Goal: Task Accomplishment & Management: Complete application form

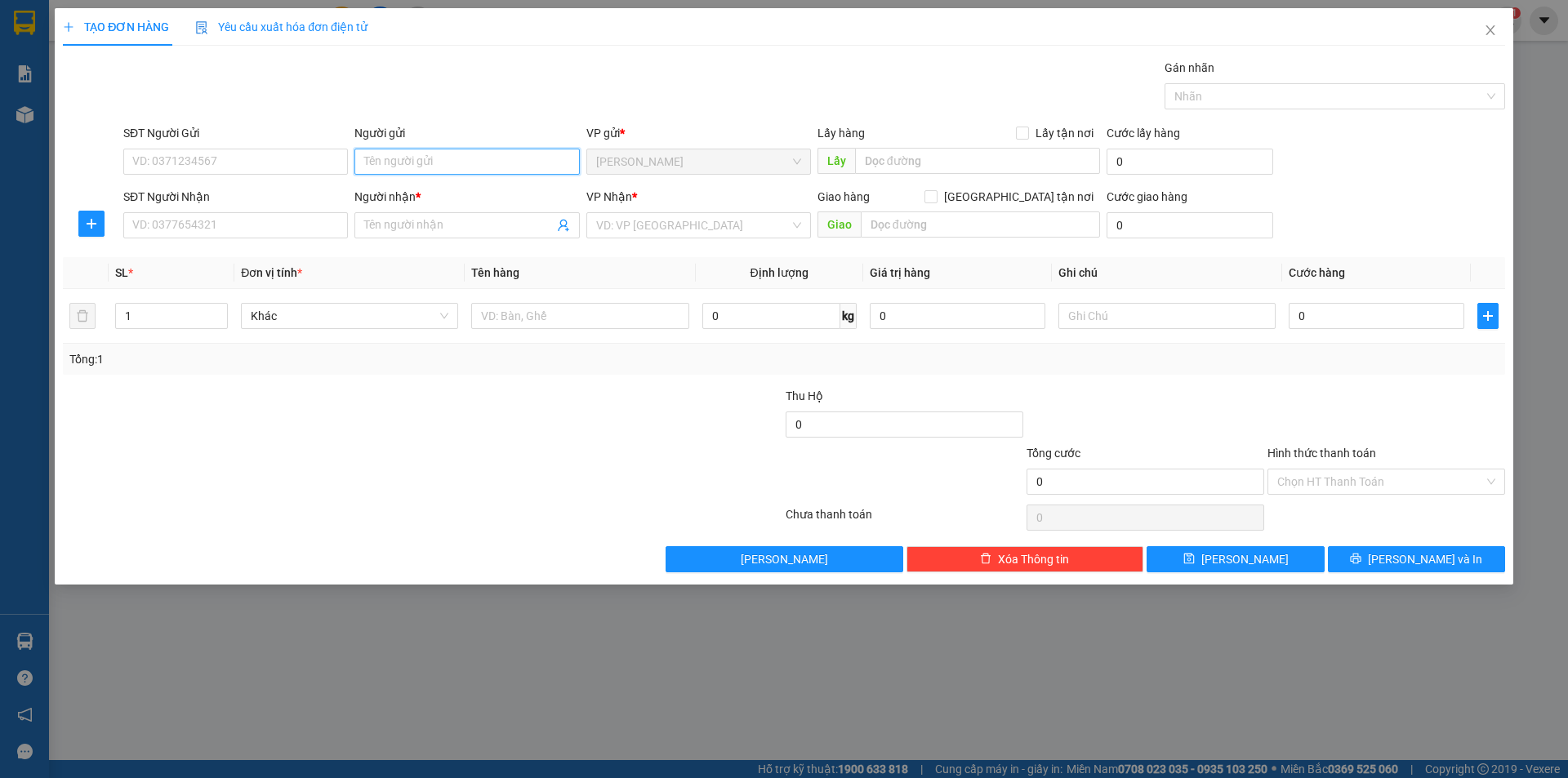
click at [445, 164] on input "Người gửi" at bounding box center [467, 161] width 225 height 26
type input "MAI"
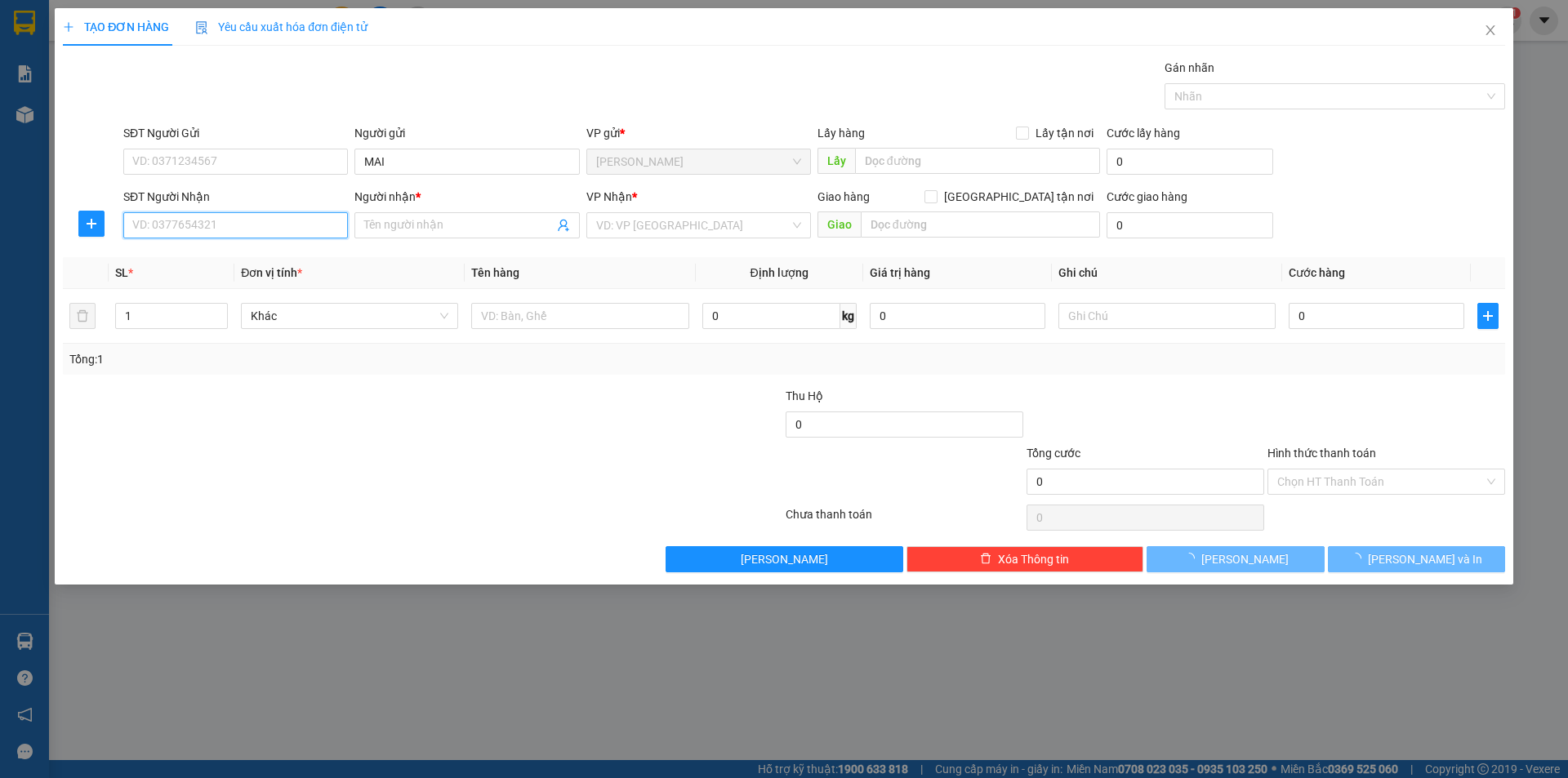
drag, startPoint x: 266, startPoint y: 225, endPoint x: 0, endPoint y: 28, distance: 331.0
click at [170, 215] on input "SĐT Người Nhận" at bounding box center [236, 225] width 225 height 26
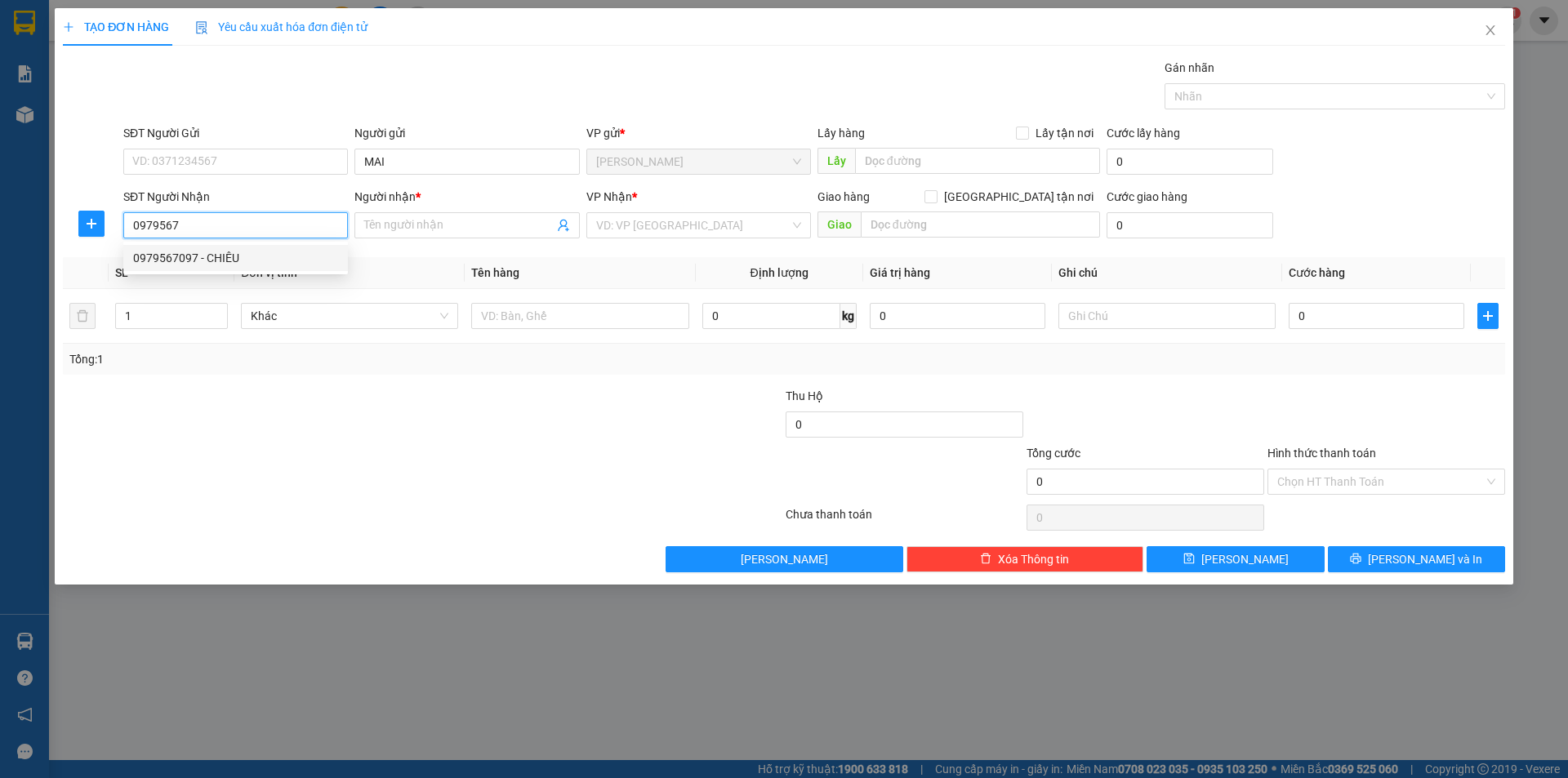
click at [247, 255] on div "0979567097 - CHIÊU" at bounding box center [235, 258] width 204 height 18
type input "0979567097"
type input "CHIÊU"
type input "0979567097"
drag, startPoint x: 263, startPoint y: 418, endPoint x: 787, endPoint y: 314, distance: 534.2
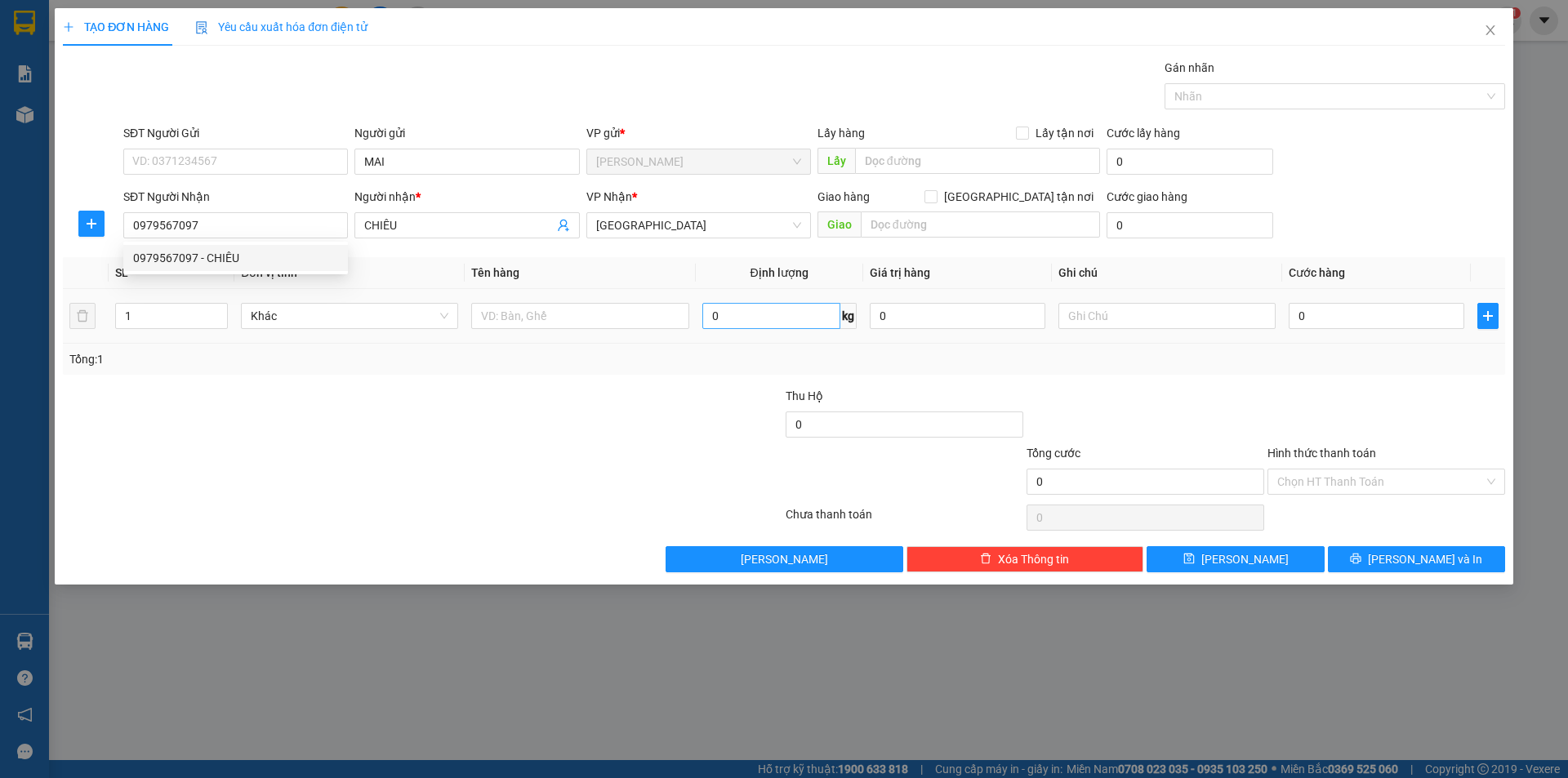
click at [271, 419] on div at bounding box center [302, 416] width 481 height 57
click at [659, 317] on input "text" at bounding box center [580, 316] width 217 height 26
type input "T"
drag, startPoint x: 533, startPoint y: 545, endPoint x: 579, endPoint y: 483, distance: 77.2
click at [550, 520] on div "Transit Pickup Surcharge Ids Transit Deliver Surcharge Ids Transit Deliver Surc…" at bounding box center [784, 315] width 1442 height 514
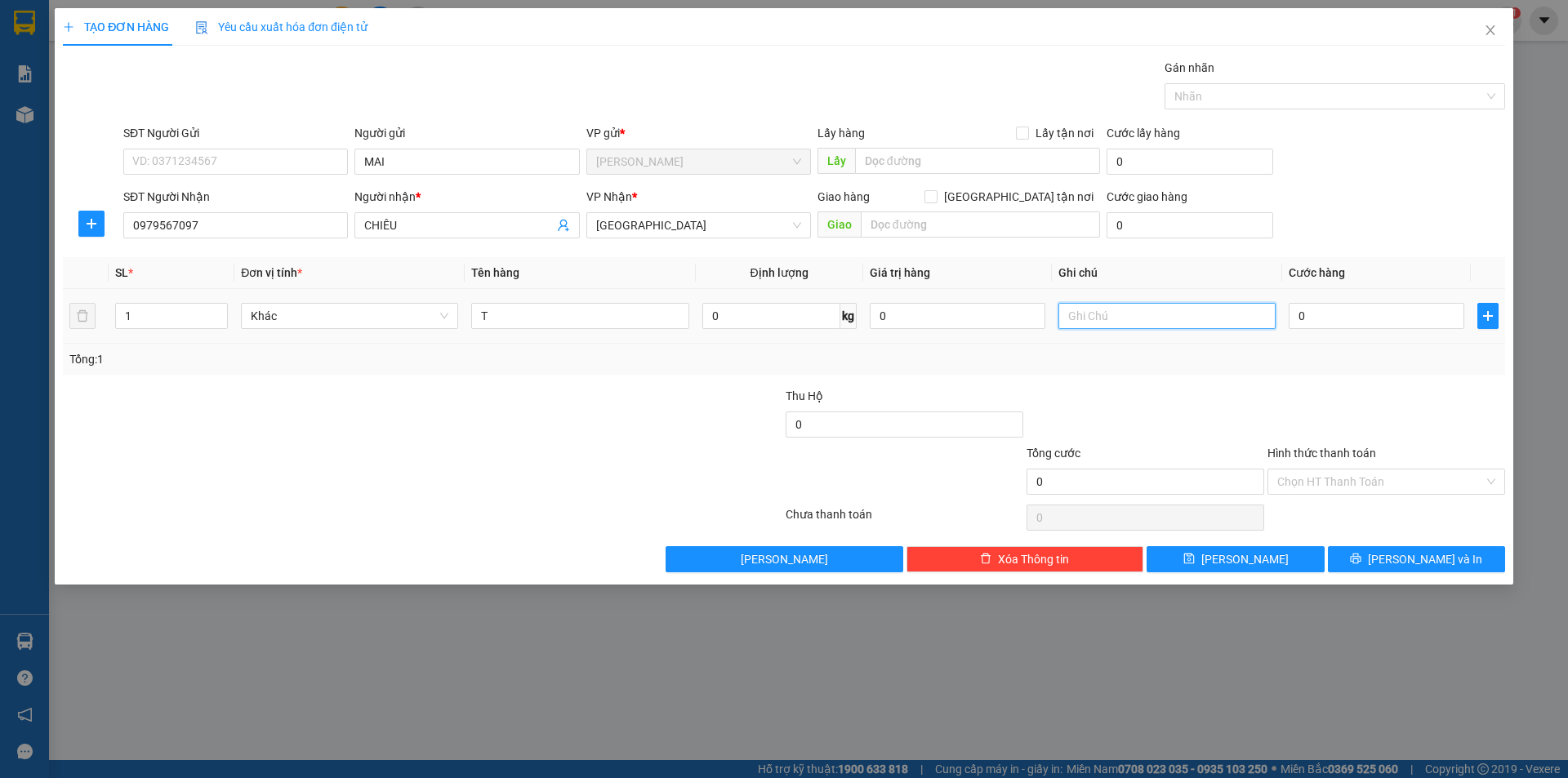
click at [1139, 311] on input "text" at bounding box center [1167, 316] width 217 height 26
type input "R/40"
click at [1339, 511] on div "Transit Pickup Surcharge Ids Transit Deliver Surcharge Ids Transit Deliver Surc…" at bounding box center [784, 315] width 1442 height 514
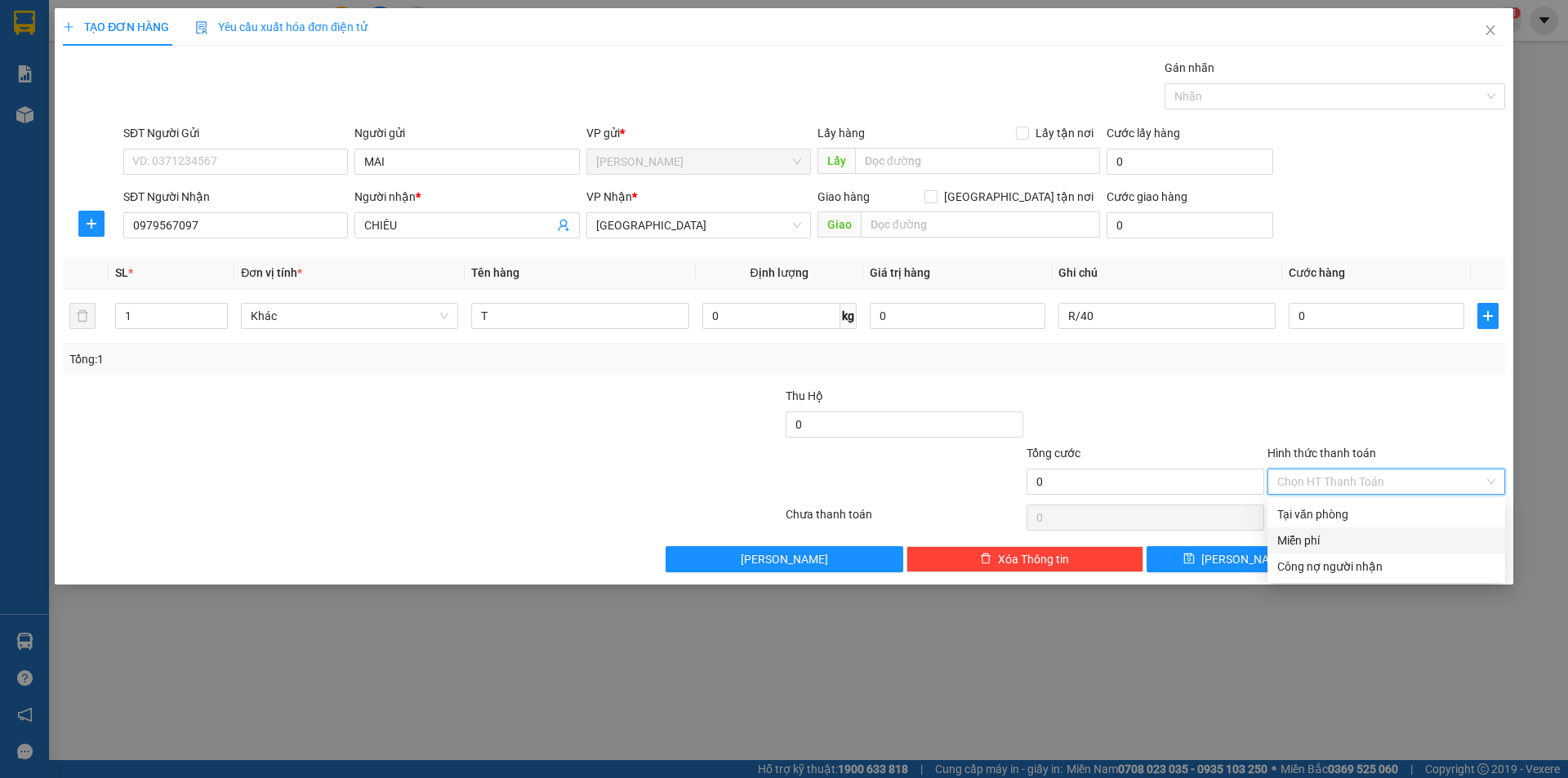
drag, startPoint x: 1336, startPoint y: 537, endPoint x: 1367, endPoint y: 556, distance: 36.4
click at [1336, 539] on div "Miễn phí" at bounding box center [1385, 540] width 218 height 18
click at [1368, 556] on button "[PERSON_NAME] và In" at bounding box center [1415, 559] width 177 height 26
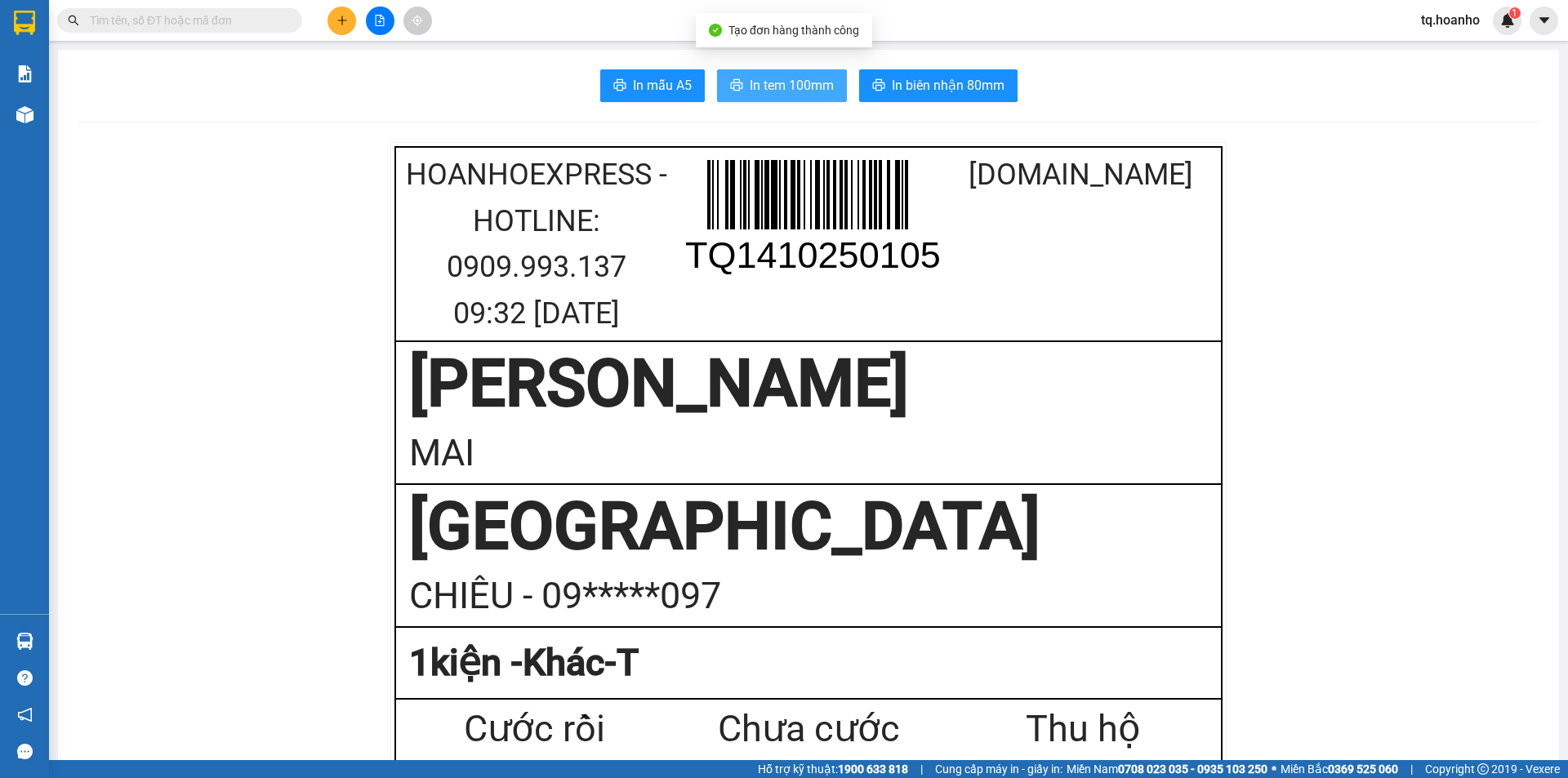
click at [734, 93] on span "printer" at bounding box center [736, 86] width 13 height 16
click at [1110, 759] on div "0" at bounding box center [1083, 787] width 274 height 58
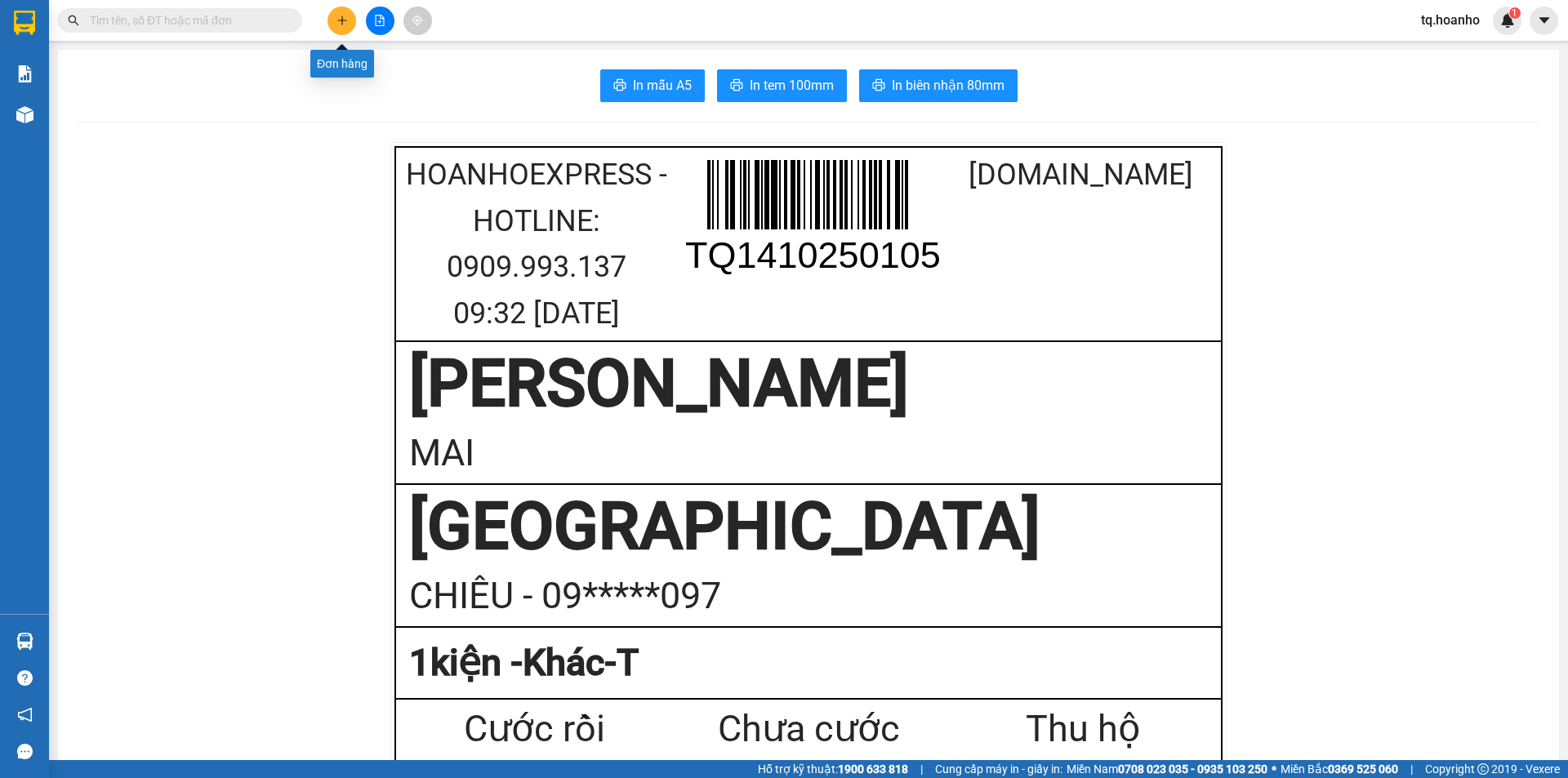
click at [337, 28] on button at bounding box center [341, 21] width 28 height 28
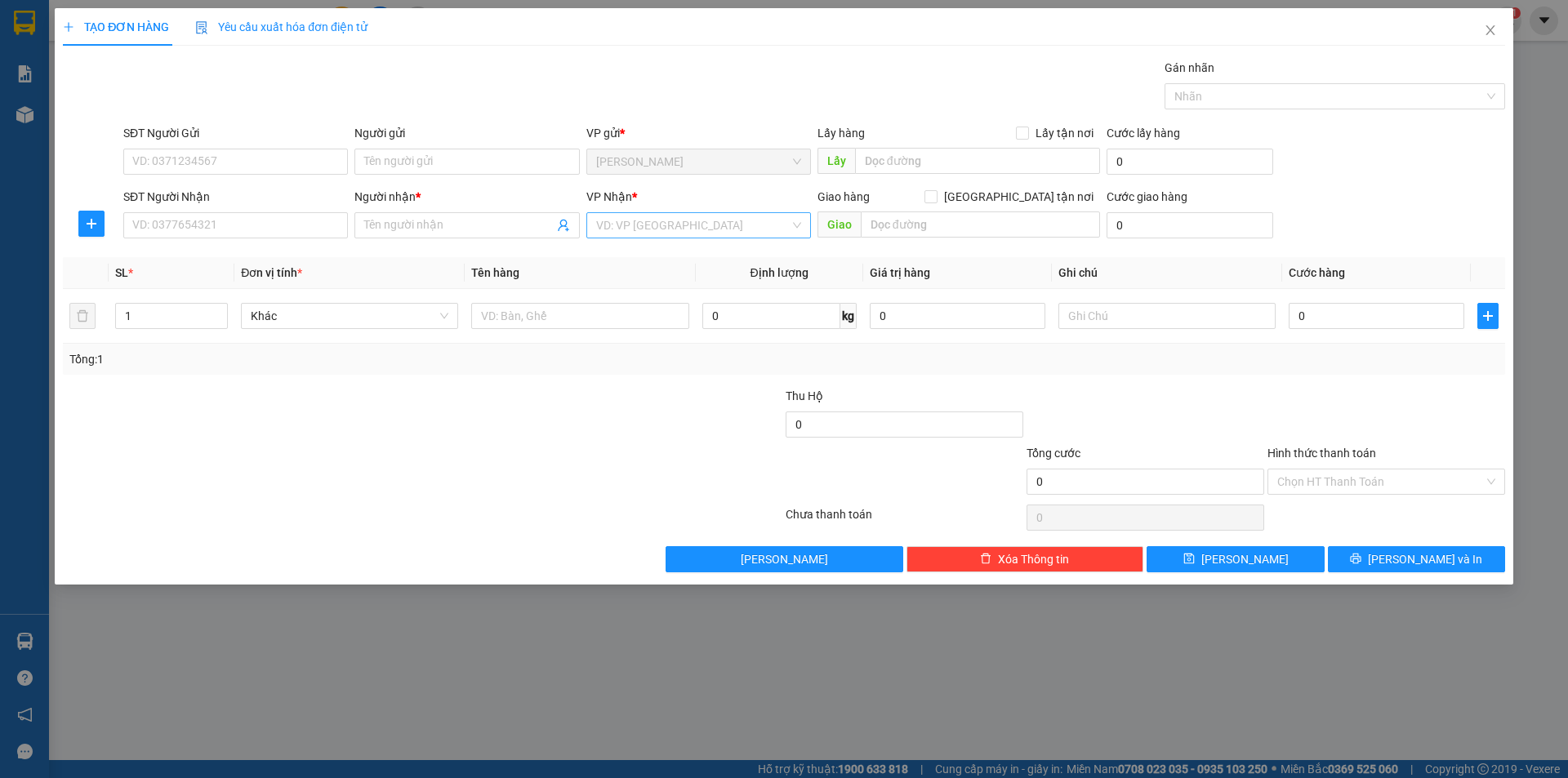
click at [649, 230] on input "search" at bounding box center [693, 225] width 194 height 24
click at [605, 337] on div "[GEOGRAPHIC_DATA]" at bounding box center [697, 337] width 204 height 18
click at [223, 311] on span "up" at bounding box center [219, 312] width 10 height 10
type input "3"
click at [223, 311] on span "up" at bounding box center [219, 312] width 10 height 10
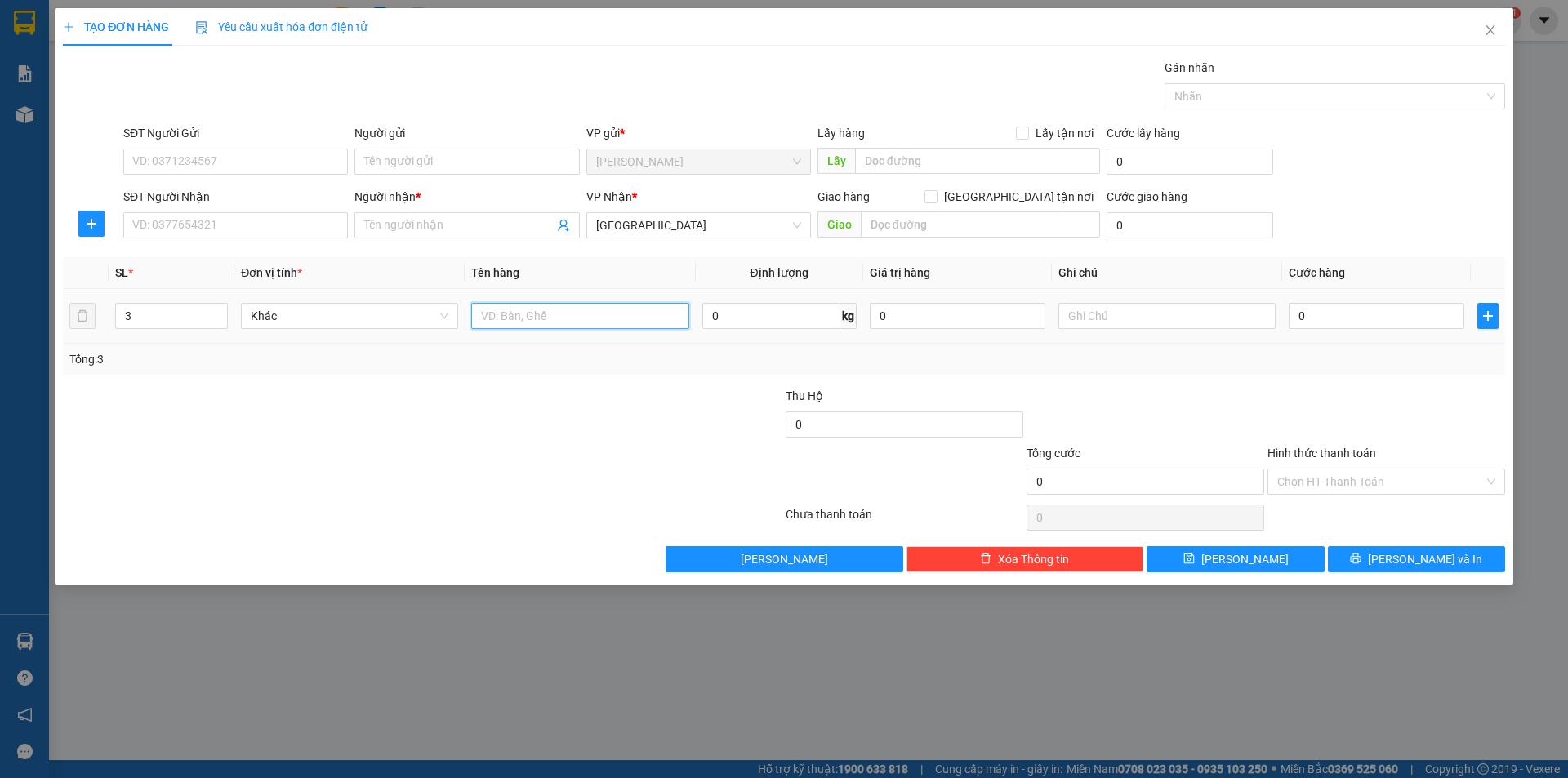
click at [519, 318] on input "text" at bounding box center [580, 316] width 217 height 26
type input "T"
click at [1090, 319] on input "text" at bounding box center [1167, 316] width 217 height 26
click at [1120, 305] on input "text" at bounding box center [1167, 316] width 217 height 26
type input "C"
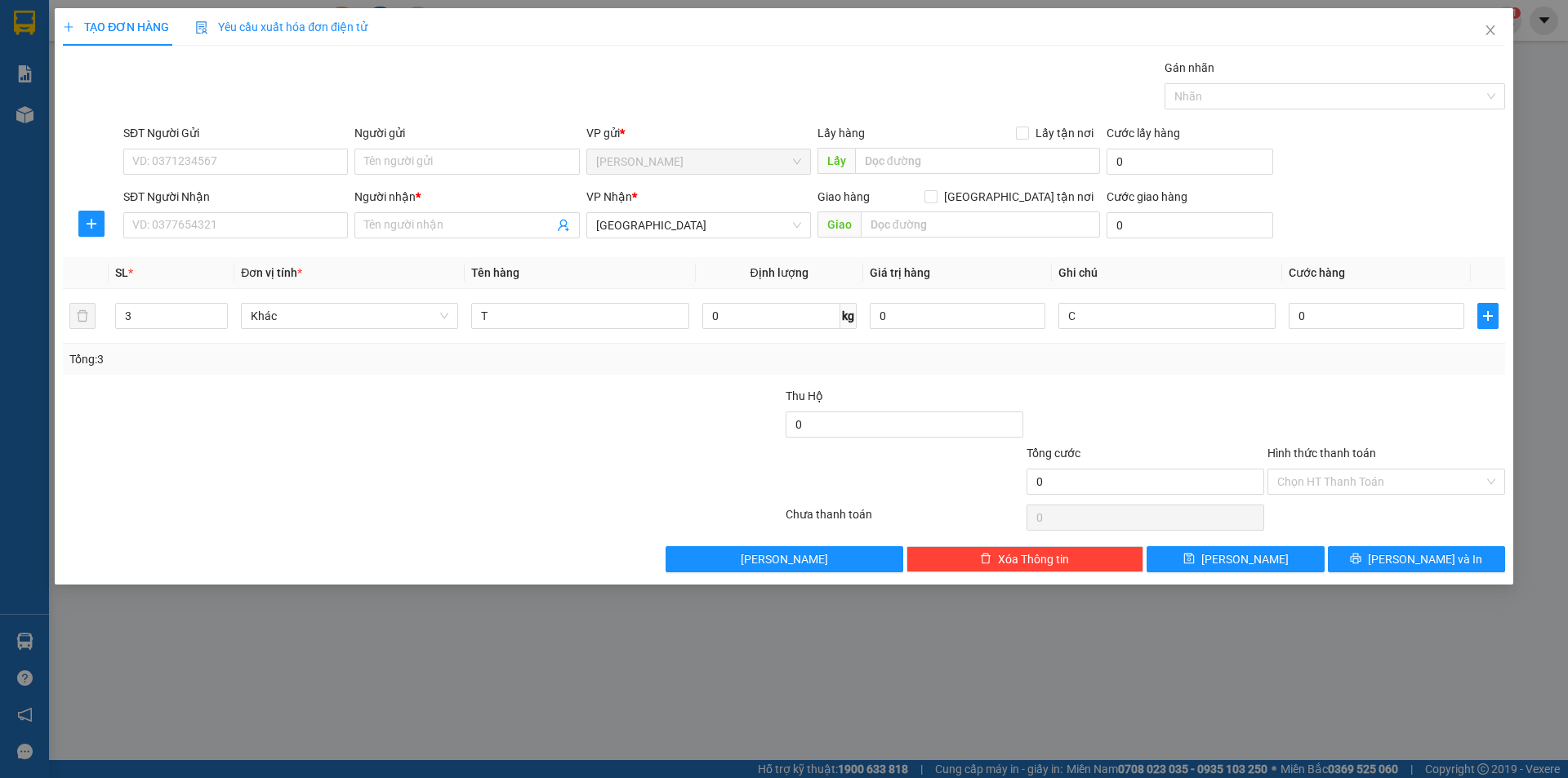
click at [410, 464] on div at bounding box center [302, 473] width 481 height 57
click at [283, 235] on input "SĐT Người Nhận" at bounding box center [236, 225] width 225 height 26
click at [233, 264] on div "0906874997 - [PERSON_NAME]" at bounding box center [235, 258] width 204 height 18
type input "0906874997"
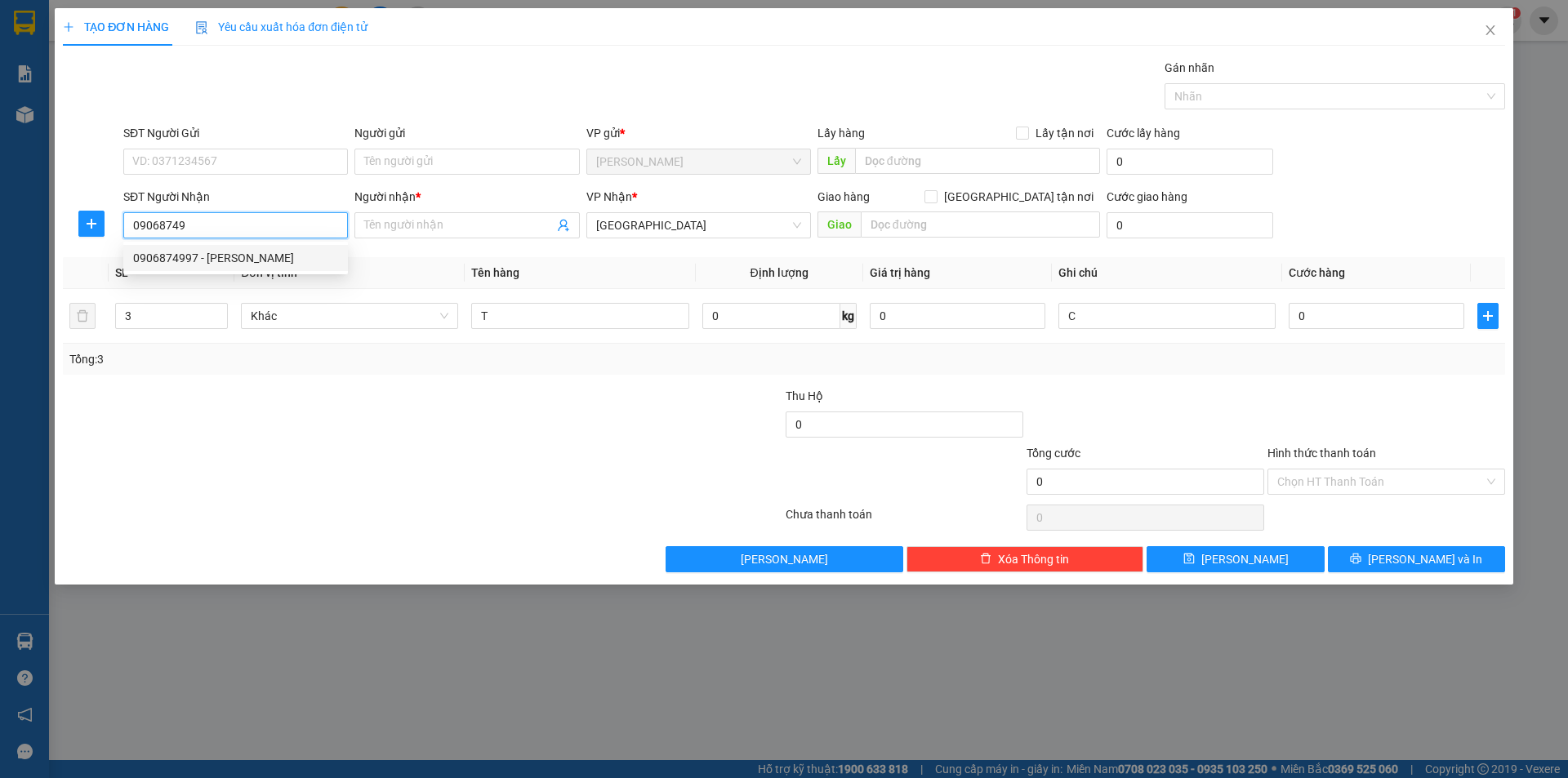
type input "THANH"
type input "0906874997"
click at [295, 464] on div at bounding box center [302, 473] width 481 height 57
click at [576, 491] on div at bounding box center [663, 473] width 241 height 57
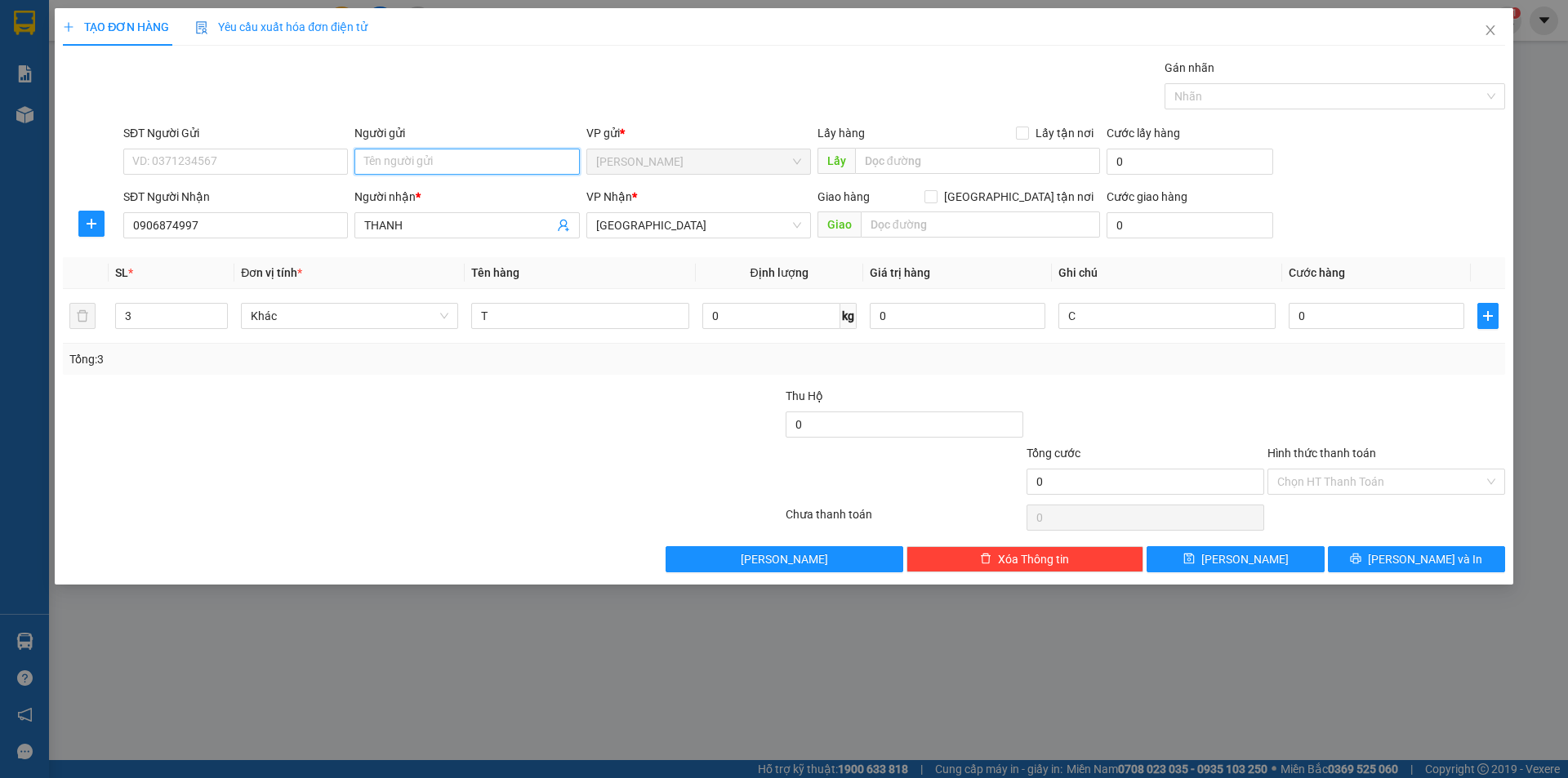
click at [484, 160] on input "Người gửi" at bounding box center [467, 161] width 225 height 26
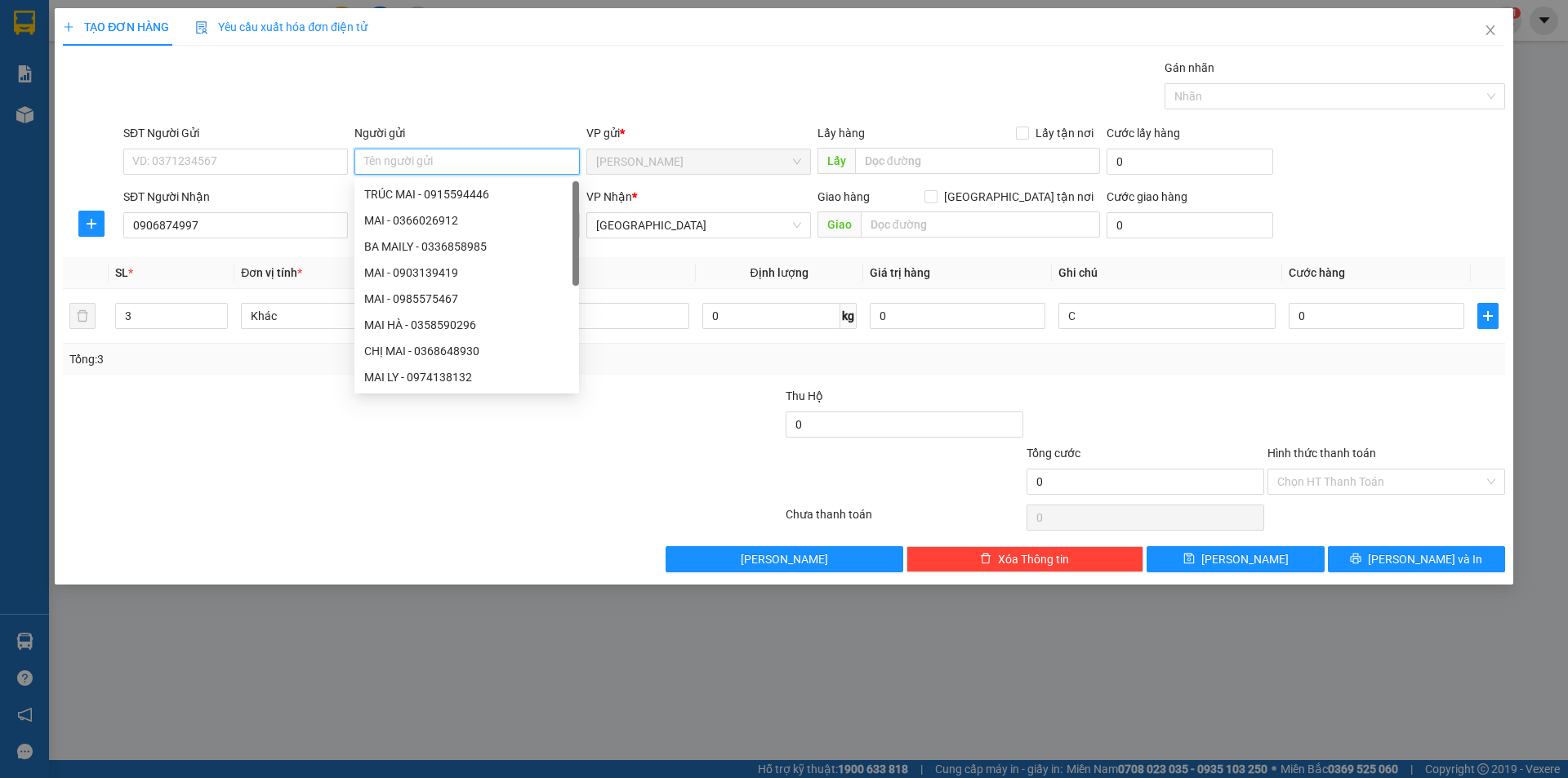
click at [484, 160] on input "Người gửi" at bounding box center [467, 161] width 225 height 26
click at [496, 168] on input "Người gửi" at bounding box center [467, 161] width 225 height 26
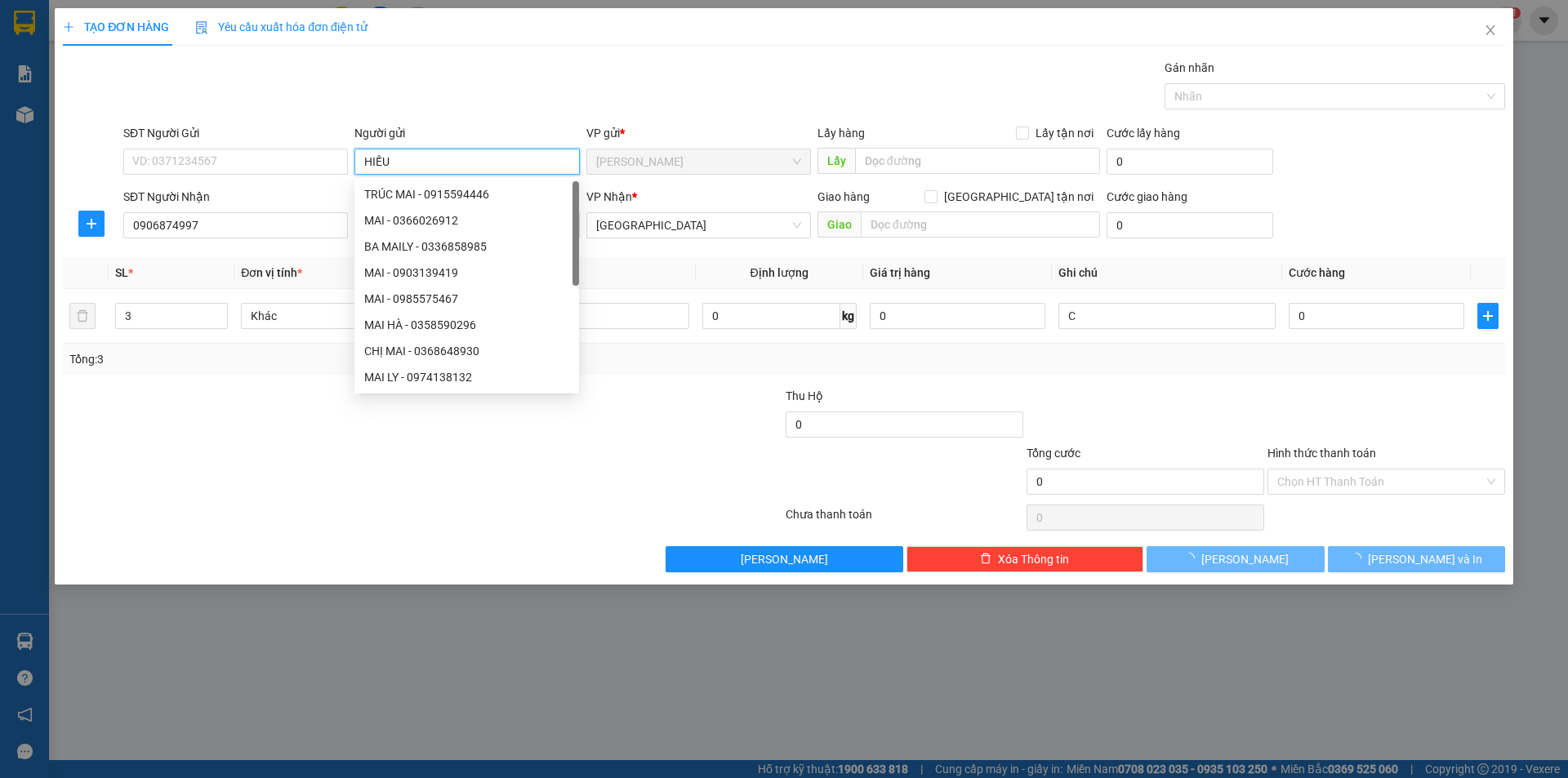
type input "HIẾU"
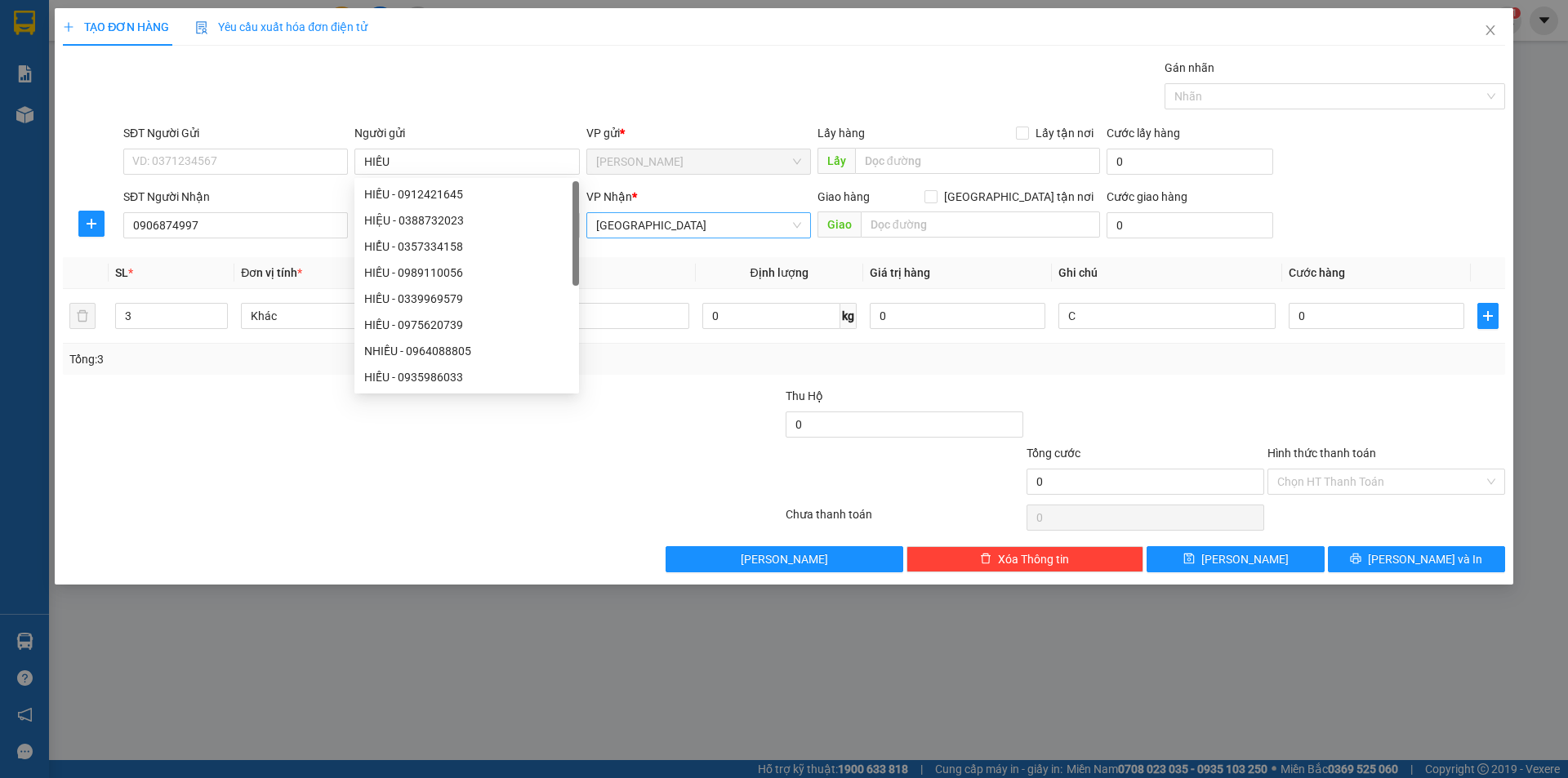
drag, startPoint x: 79, startPoint y: 772, endPoint x: 631, endPoint y: 227, distance: 775.7
click at [96, 739] on div "TẠO ĐƠN HÀNG Yêu cầu xuất hóa đơn điện tử Transit Pickup Surcharge Ids Transit …" at bounding box center [784, 389] width 1568 height 778
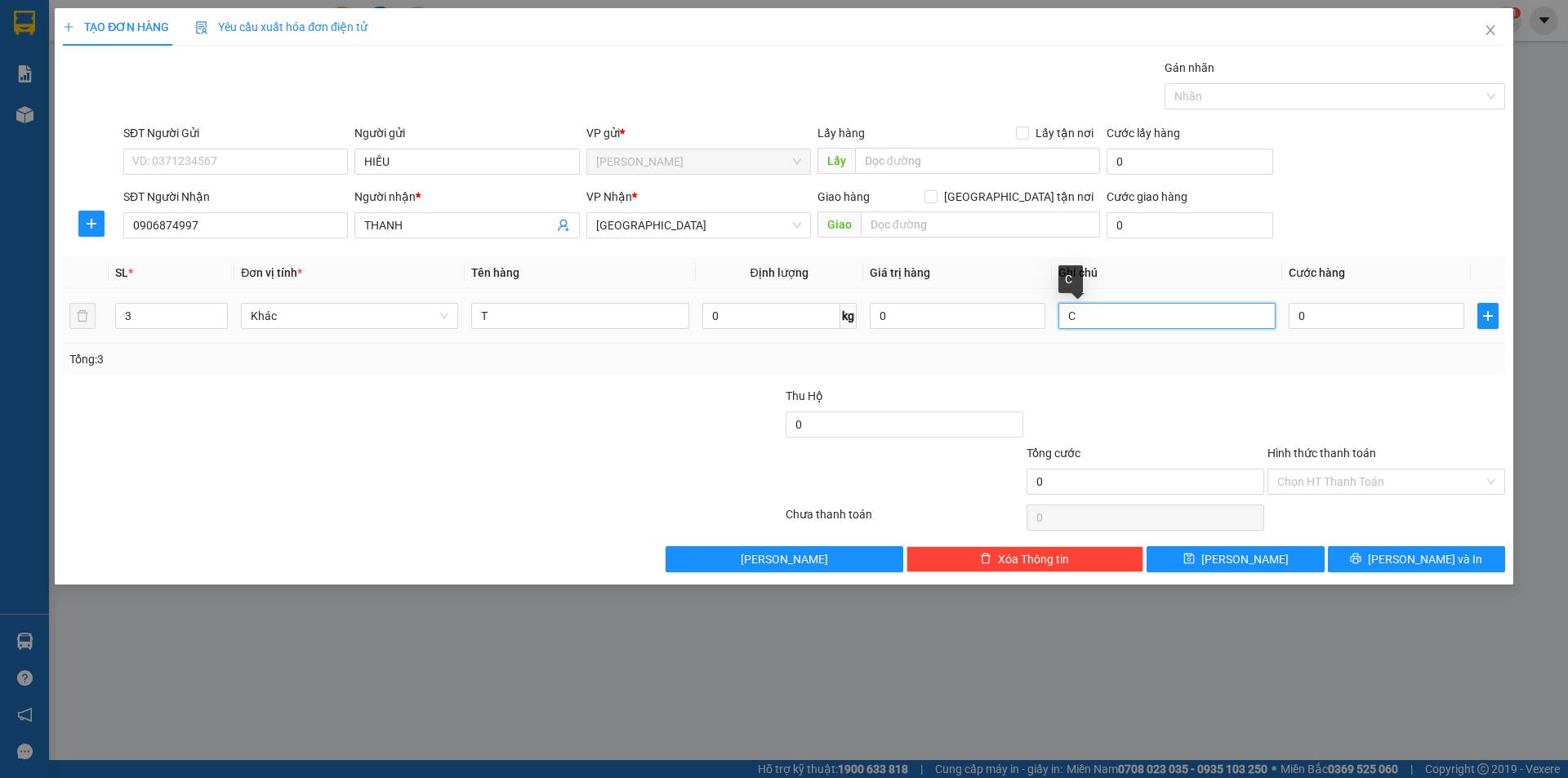
click at [1106, 324] on input "C" at bounding box center [1167, 316] width 217 height 26
click at [1299, 472] on input "Hình thức thanh toán" at bounding box center [1379, 481] width 206 height 24
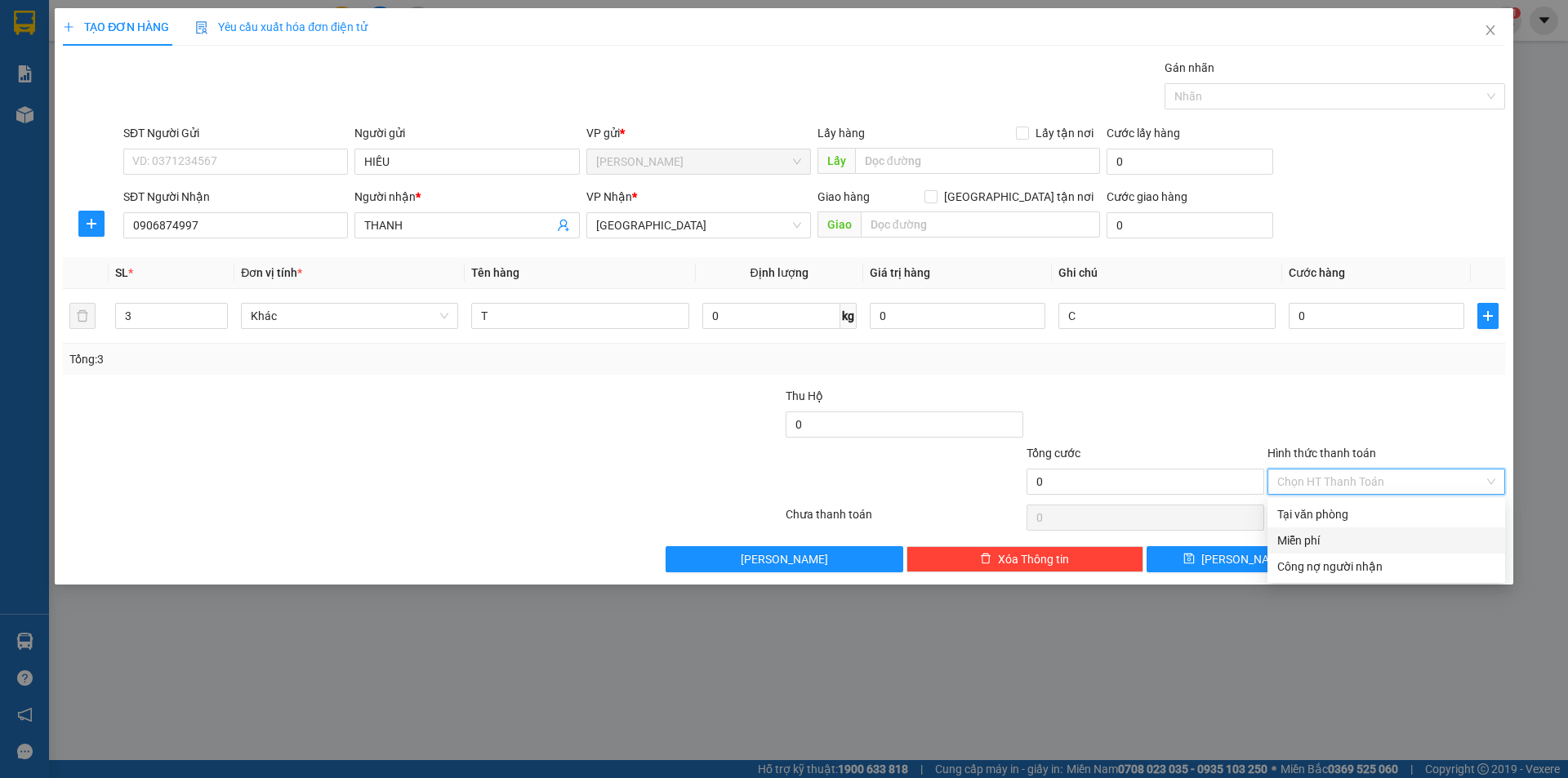
click at [1308, 536] on div "Miễn phí" at bounding box center [1385, 540] width 218 height 18
click at [1360, 554] on button "[PERSON_NAME] và In" at bounding box center [1415, 559] width 177 height 26
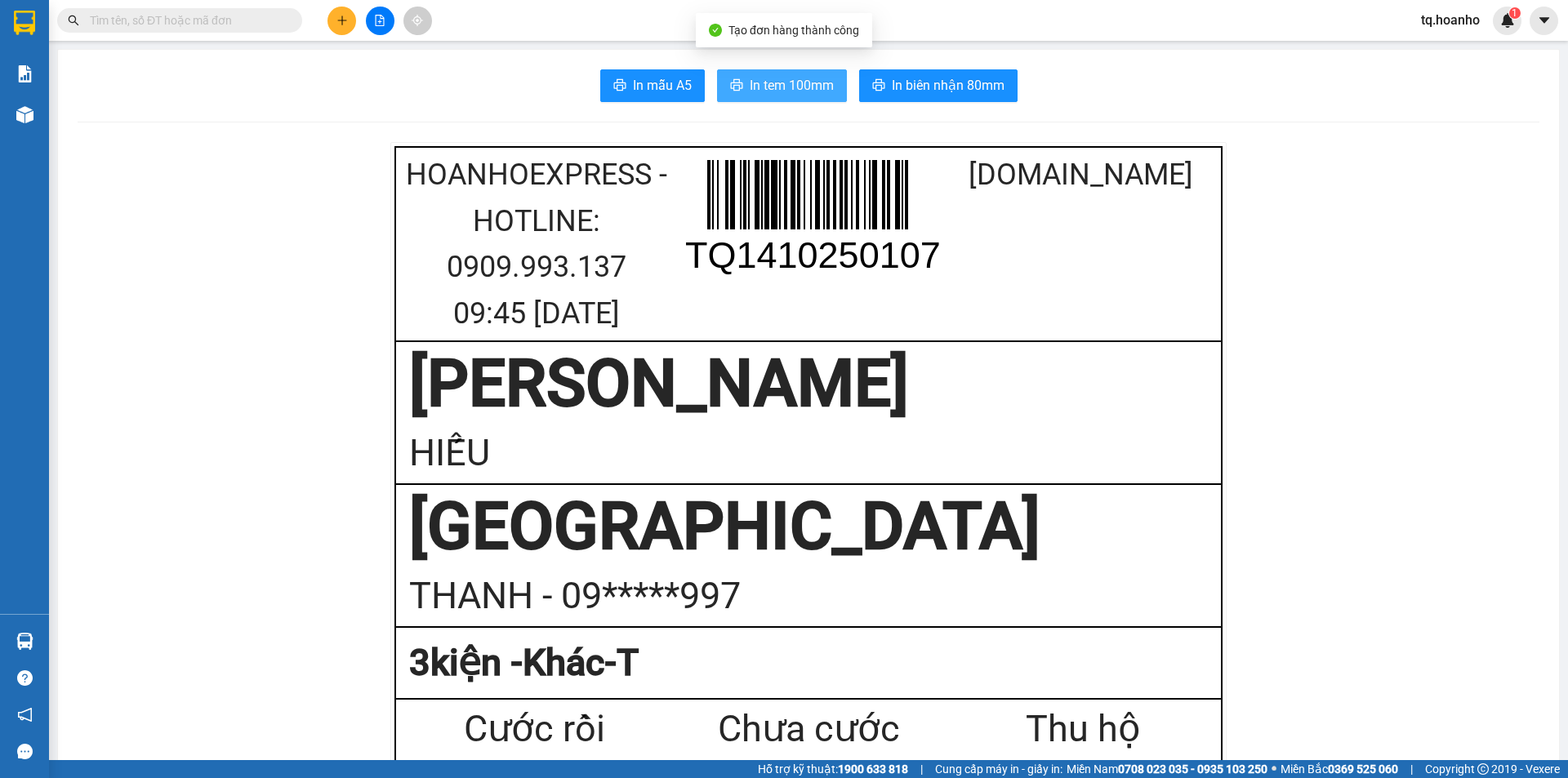
click at [800, 80] on span "In tem 100mm" at bounding box center [791, 85] width 84 height 21
click at [343, 18] on icon "plus" at bounding box center [342, 21] width 12 height 12
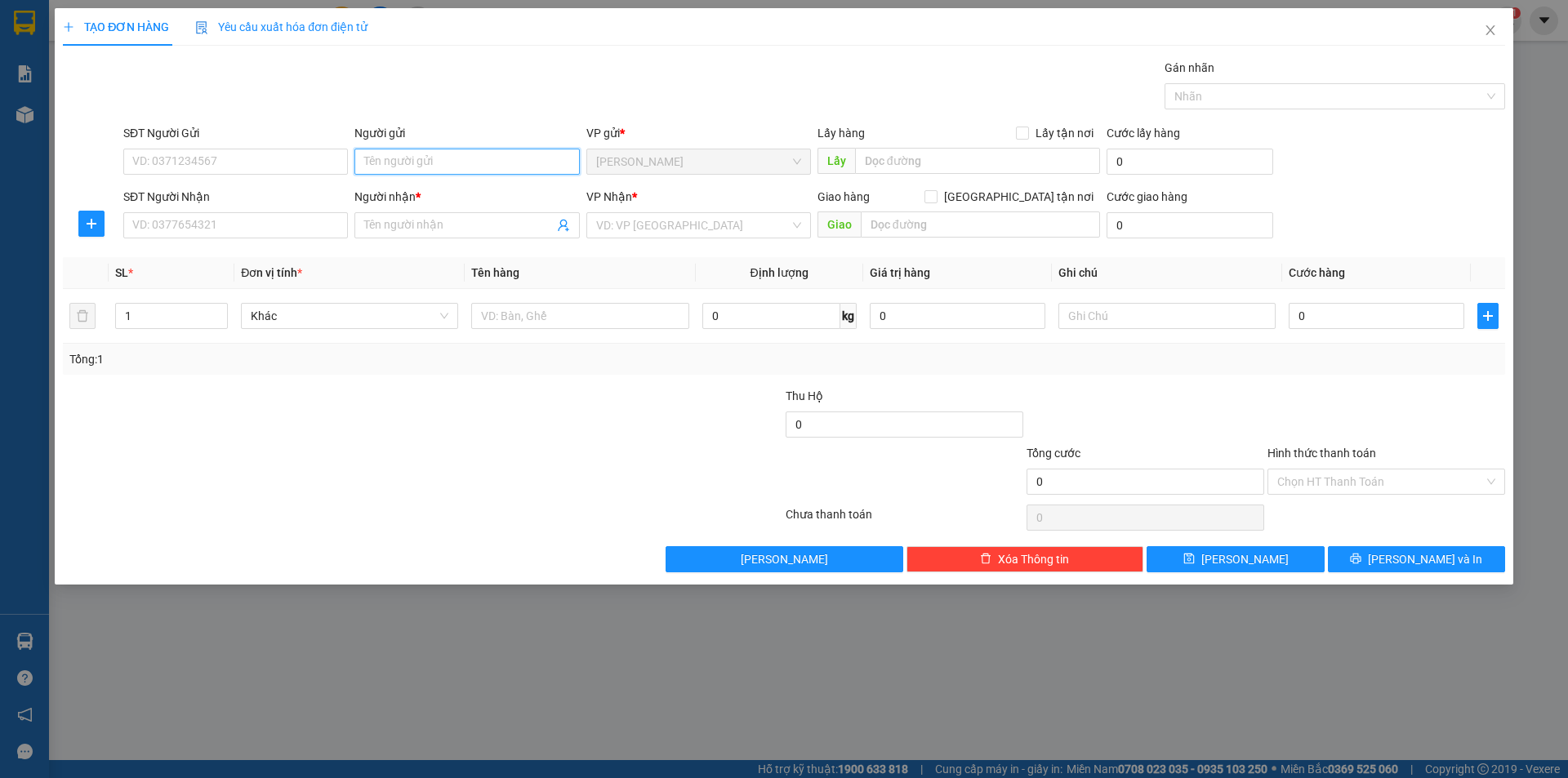
click at [407, 163] on input "Người gửi" at bounding box center [467, 161] width 225 height 26
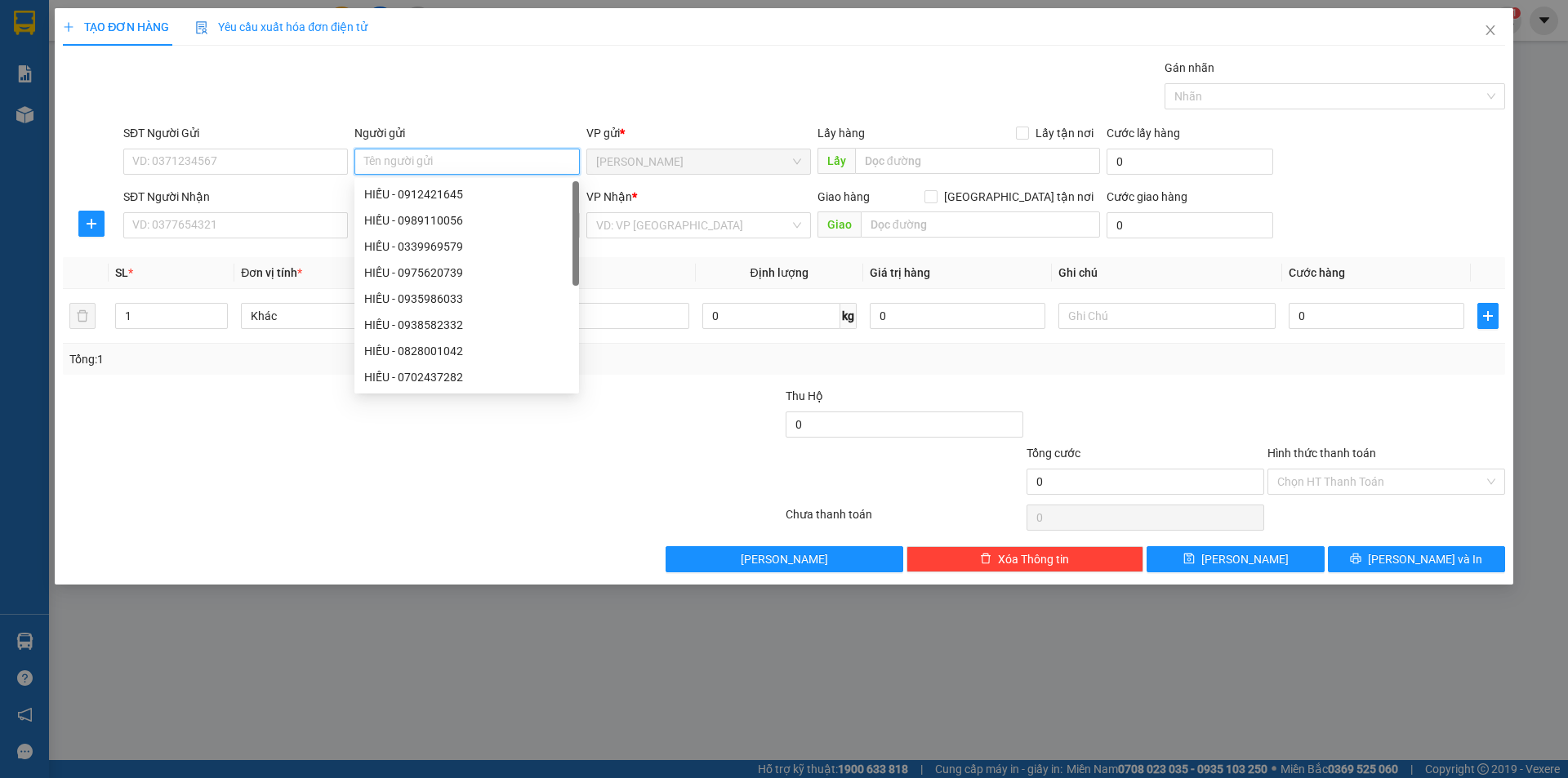
type input "D"
click at [418, 167] on input "Người gửi" at bounding box center [467, 161] width 225 height 26
type input "TUẤN"
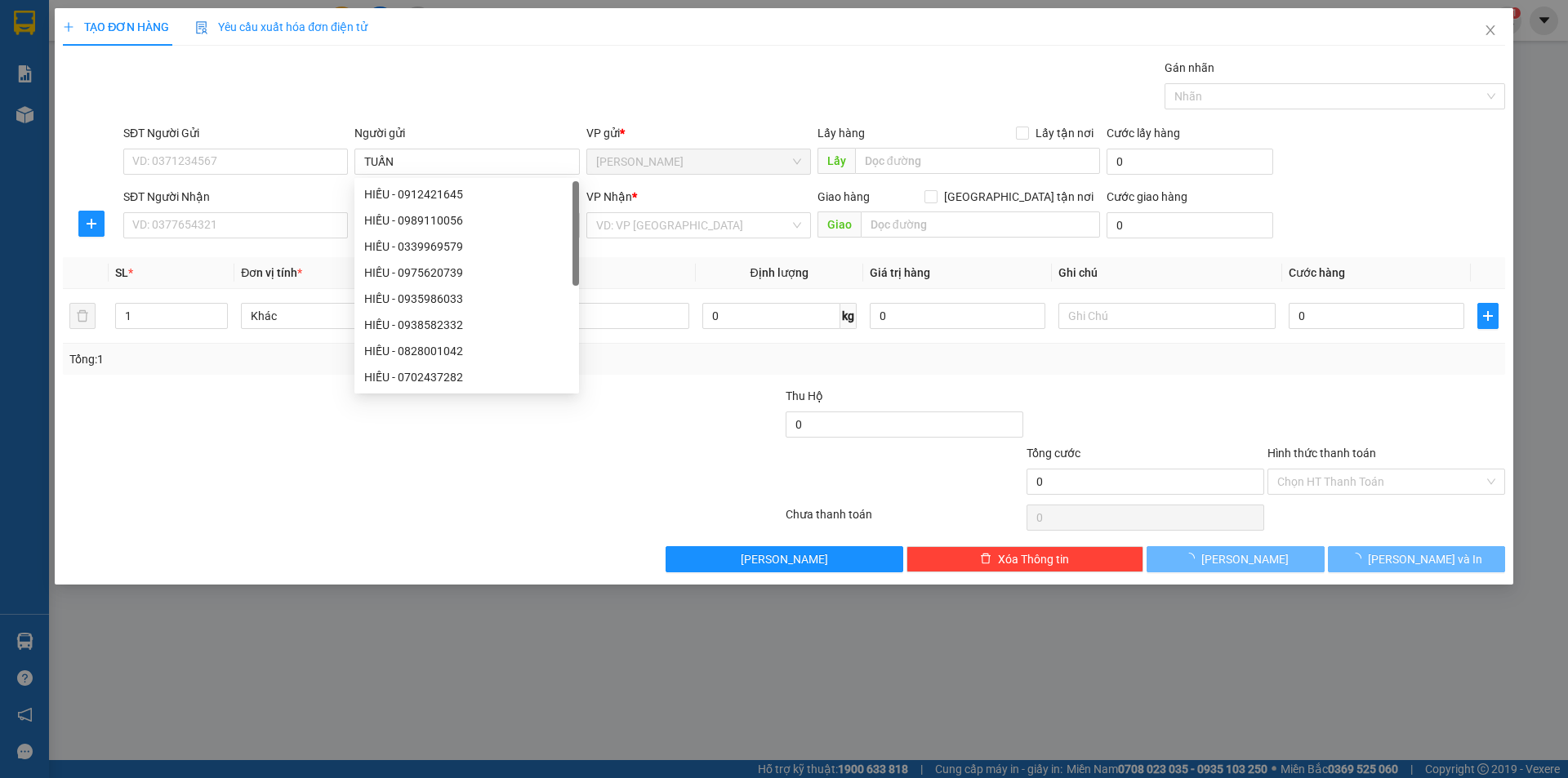
click at [221, 431] on div at bounding box center [302, 416] width 481 height 57
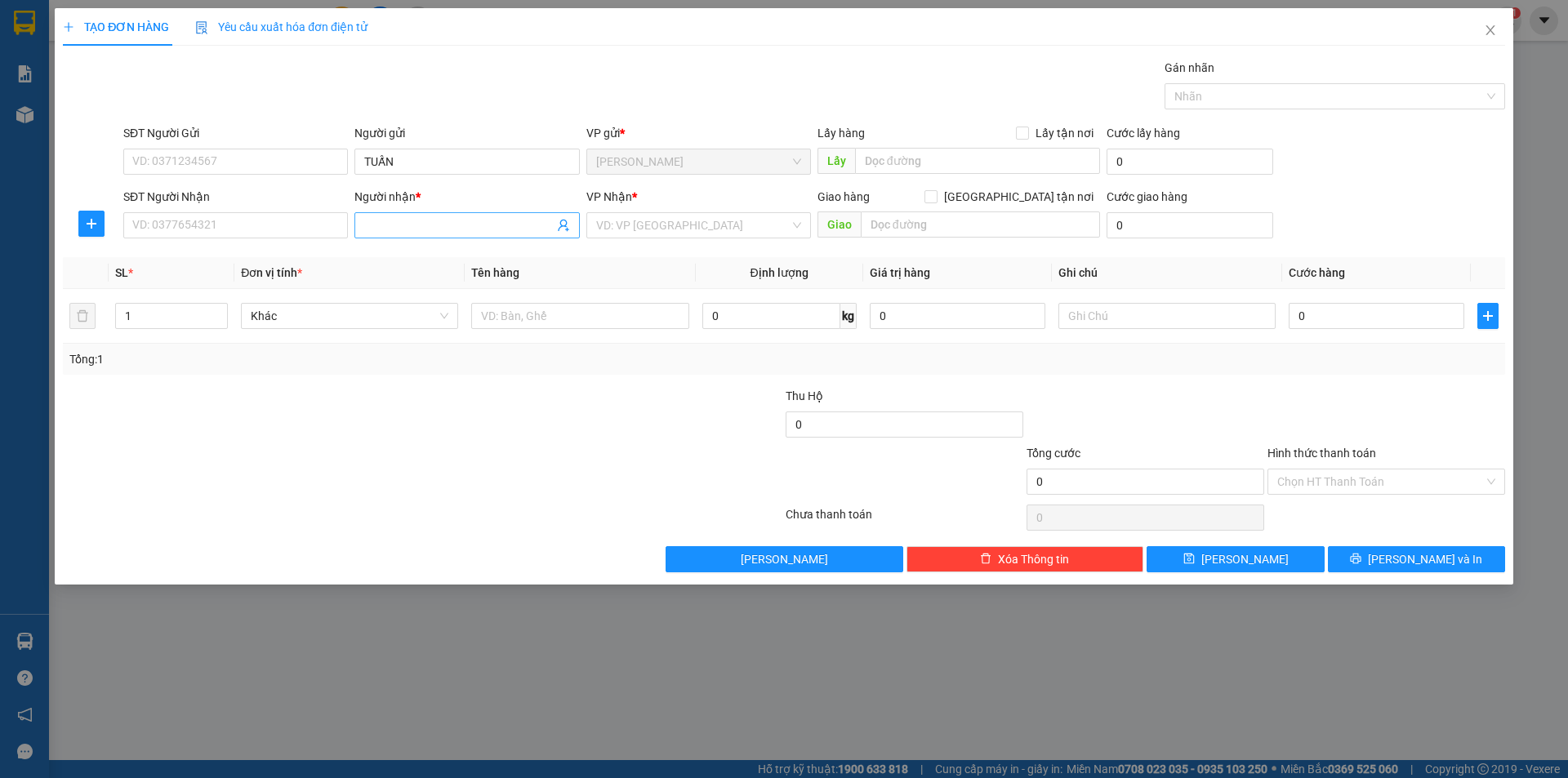
click at [383, 222] on input "Người nhận *" at bounding box center [458, 225] width 189 height 18
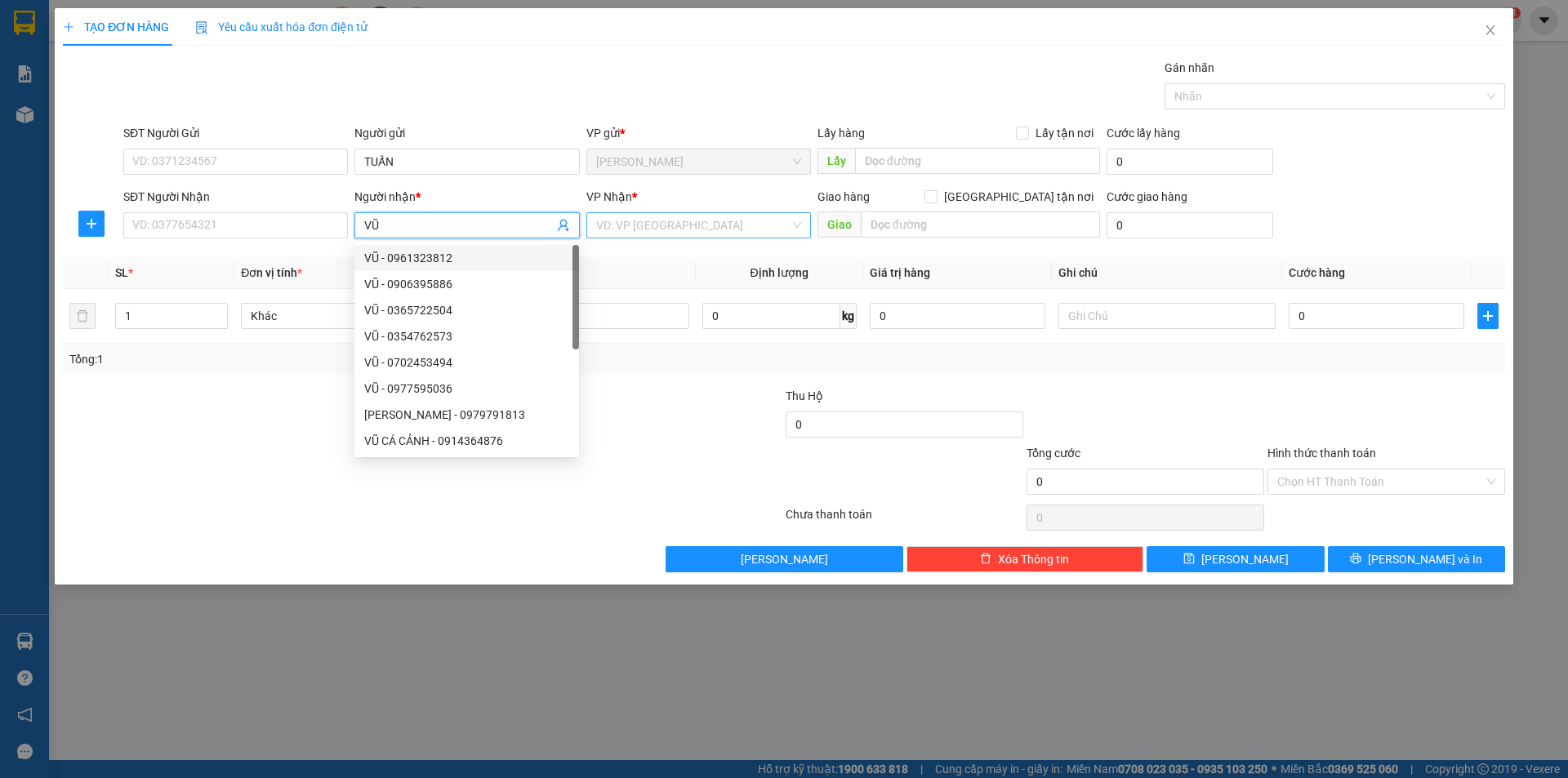
type input "VŨ"
click at [599, 226] on input "search" at bounding box center [693, 225] width 194 height 24
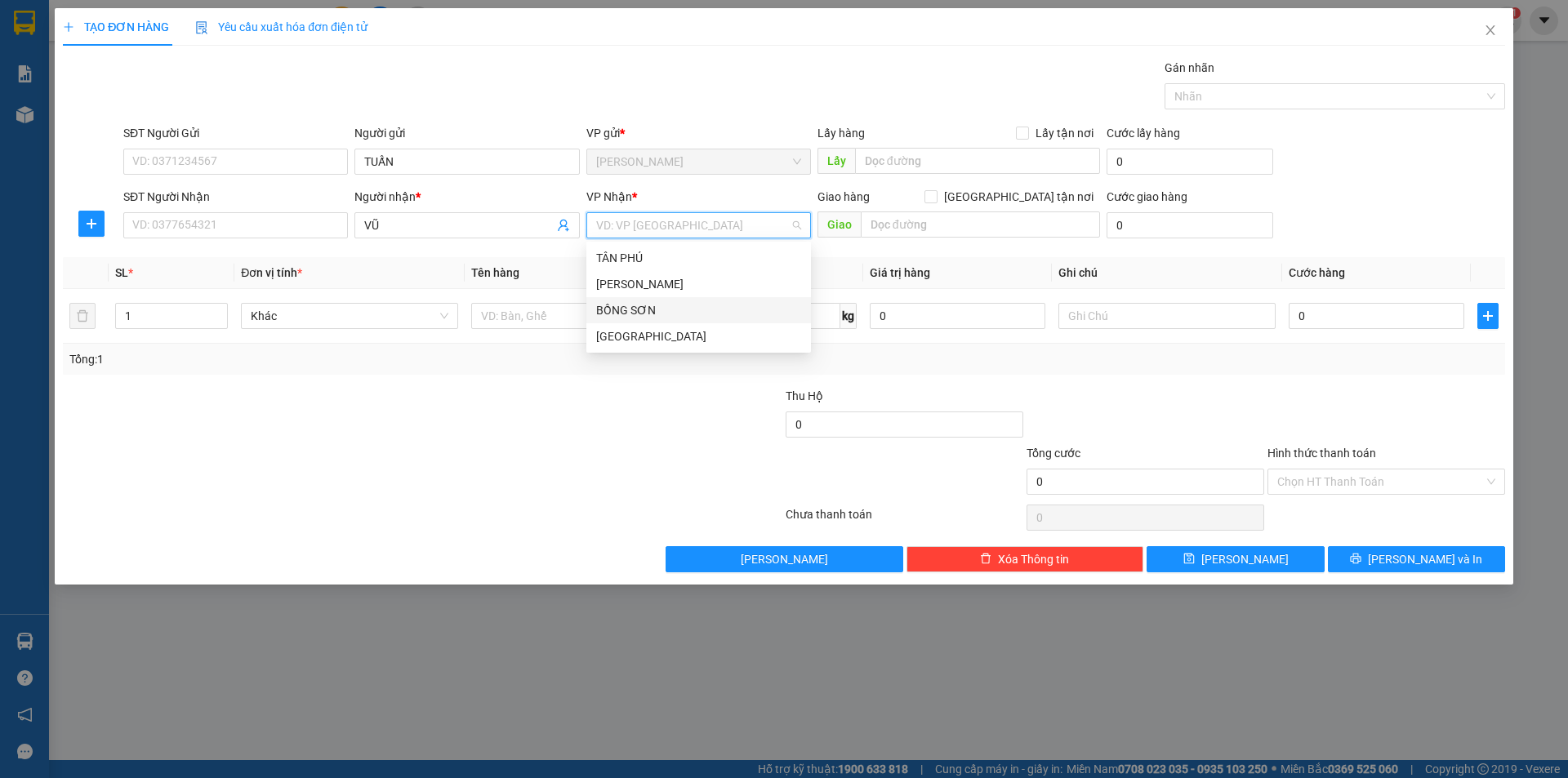
drag, startPoint x: 615, startPoint y: 324, endPoint x: 573, endPoint y: 346, distance: 47.4
click at [600, 332] on div "[GEOGRAPHIC_DATA]" at bounding box center [698, 337] width 225 height 26
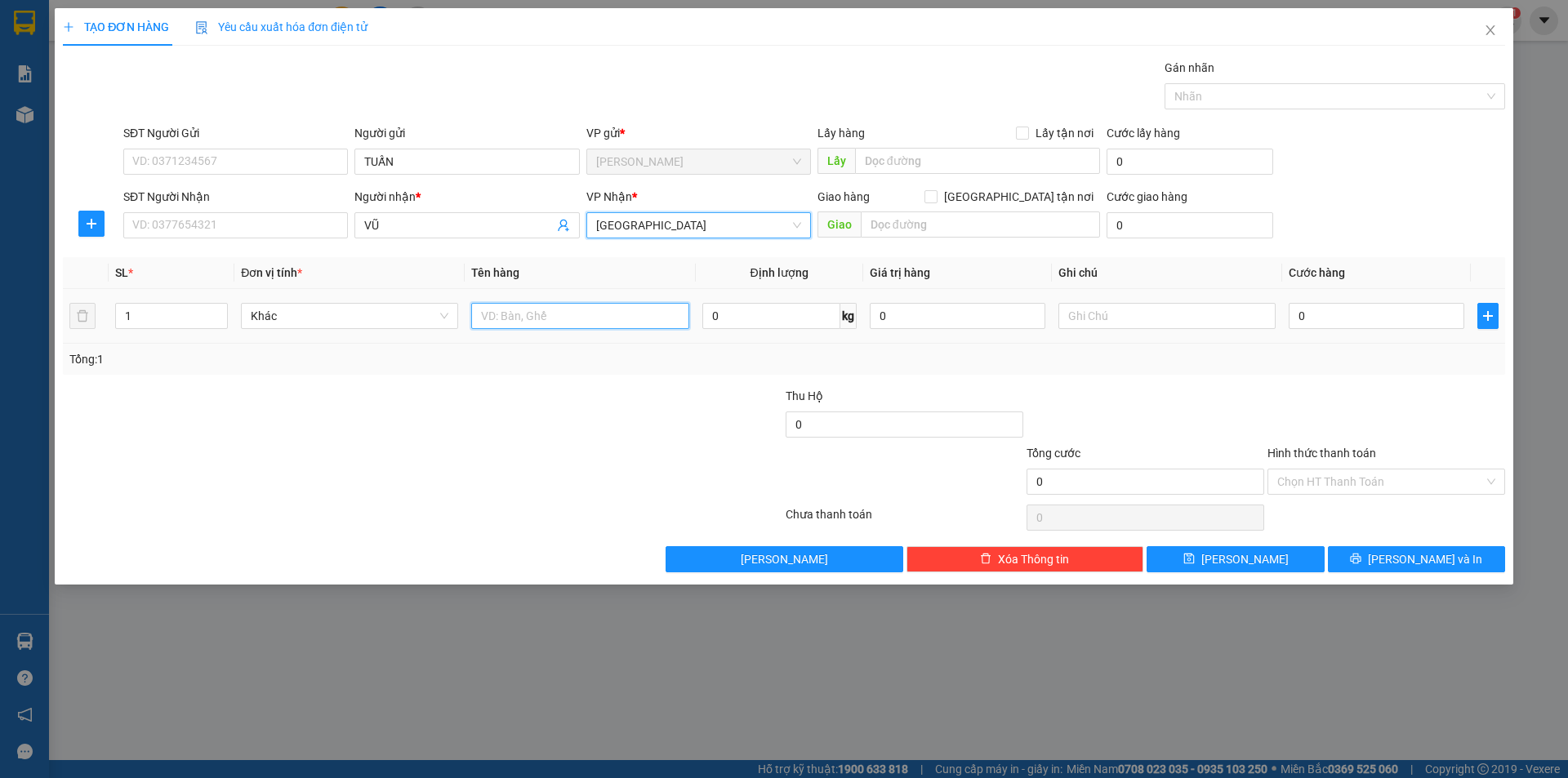
click at [544, 314] on input "text" at bounding box center [580, 316] width 217 height 26
type input "BAO"
drag, startPoint x: 1118, startPoint y: 328, endPoint x: 0, endPoint y: 71, distance: 1147.2
click at [1045, 334] on tr "1 Khác BAO 0 kg 0 0" at bounding box center [784, 316] width 1442 height 55
type input "R/150"
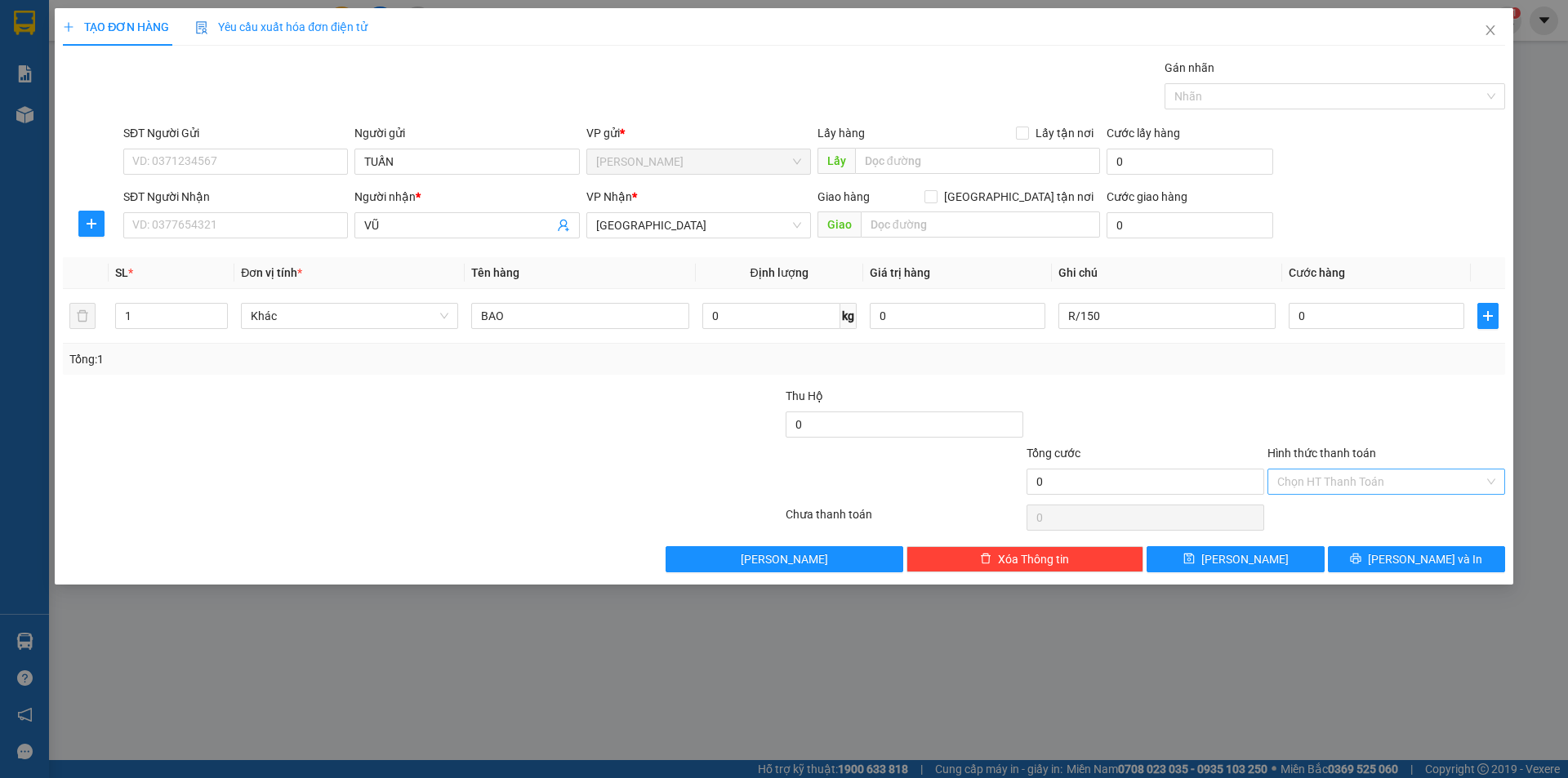
click at [1426, 480] on input "Hình thức thanh toán" at bounding box center [1379, 481] width 206 height 24
click at [1320, 529] on div "Miễn phí" at bounding box center [1385, 540] width 238 height 26
click at [1410, 549] on button "[PERSON_NAME] và In" at bounding box center [1415, 559] width 177 height 26
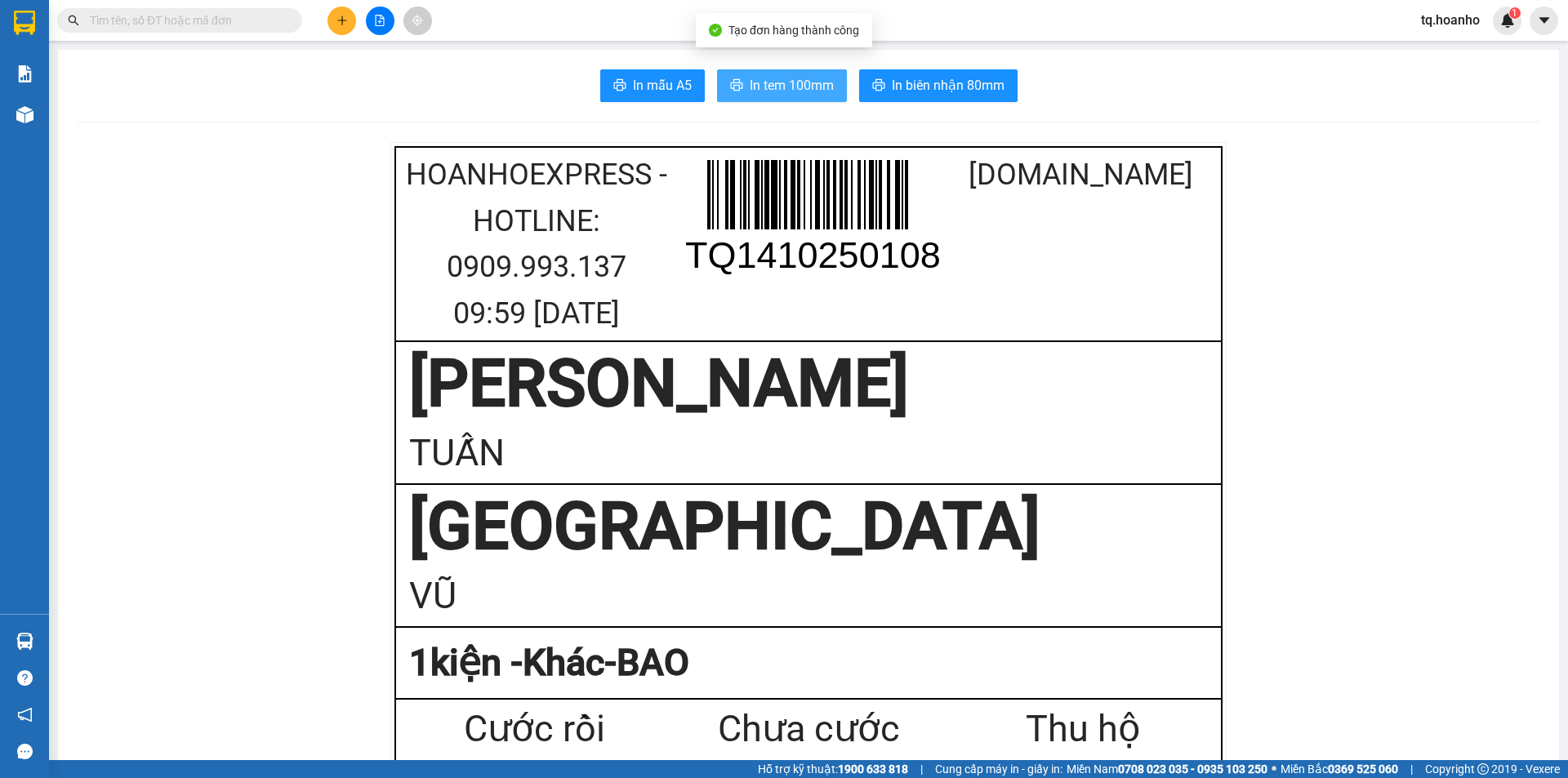
click at [802, 96] on span "In tem 100mm" at bounding box center [791, 85] width 84 height 21
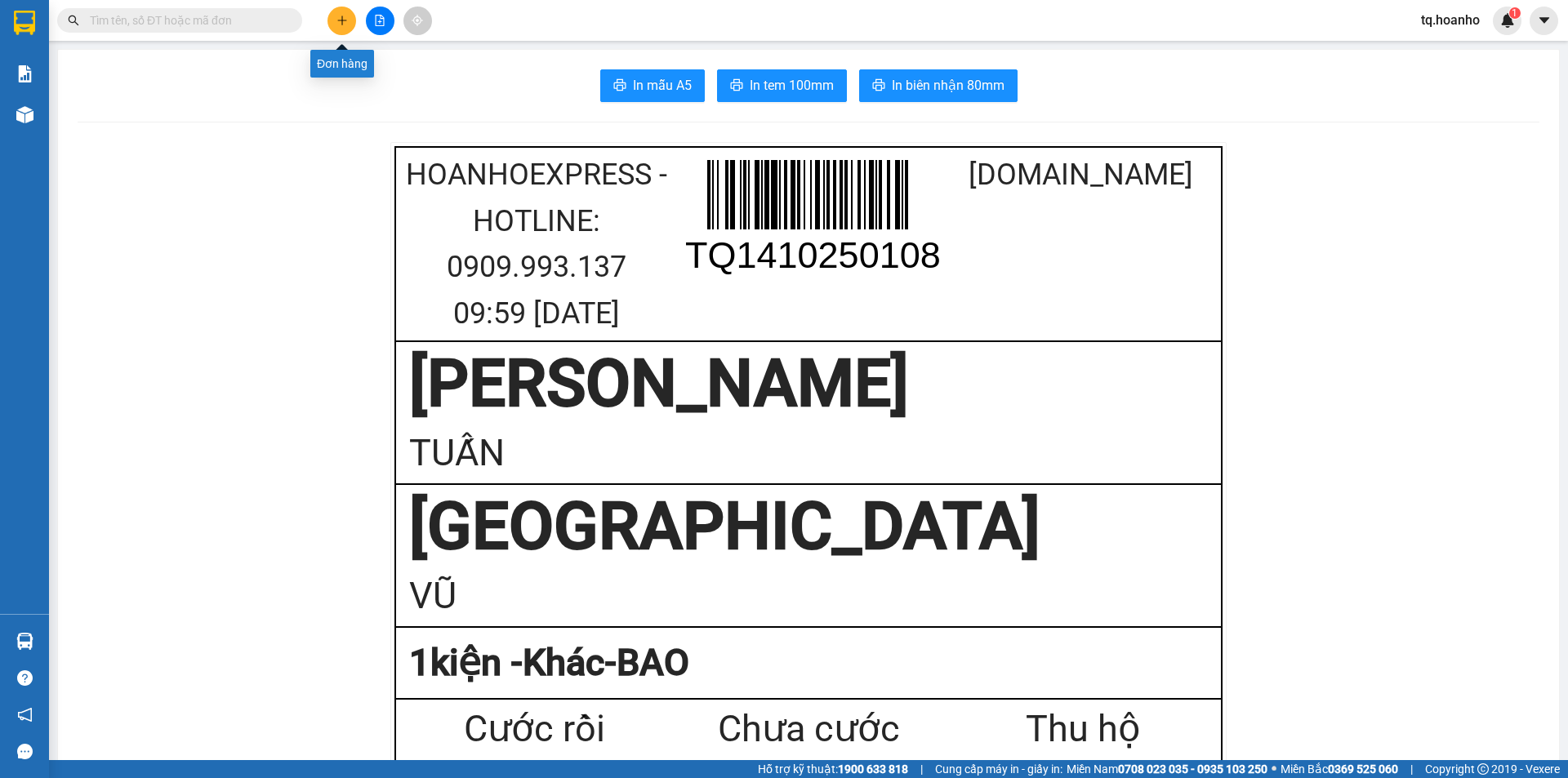
click at [344, 8] on button at bounding box center [341, 21] width 28 height 28
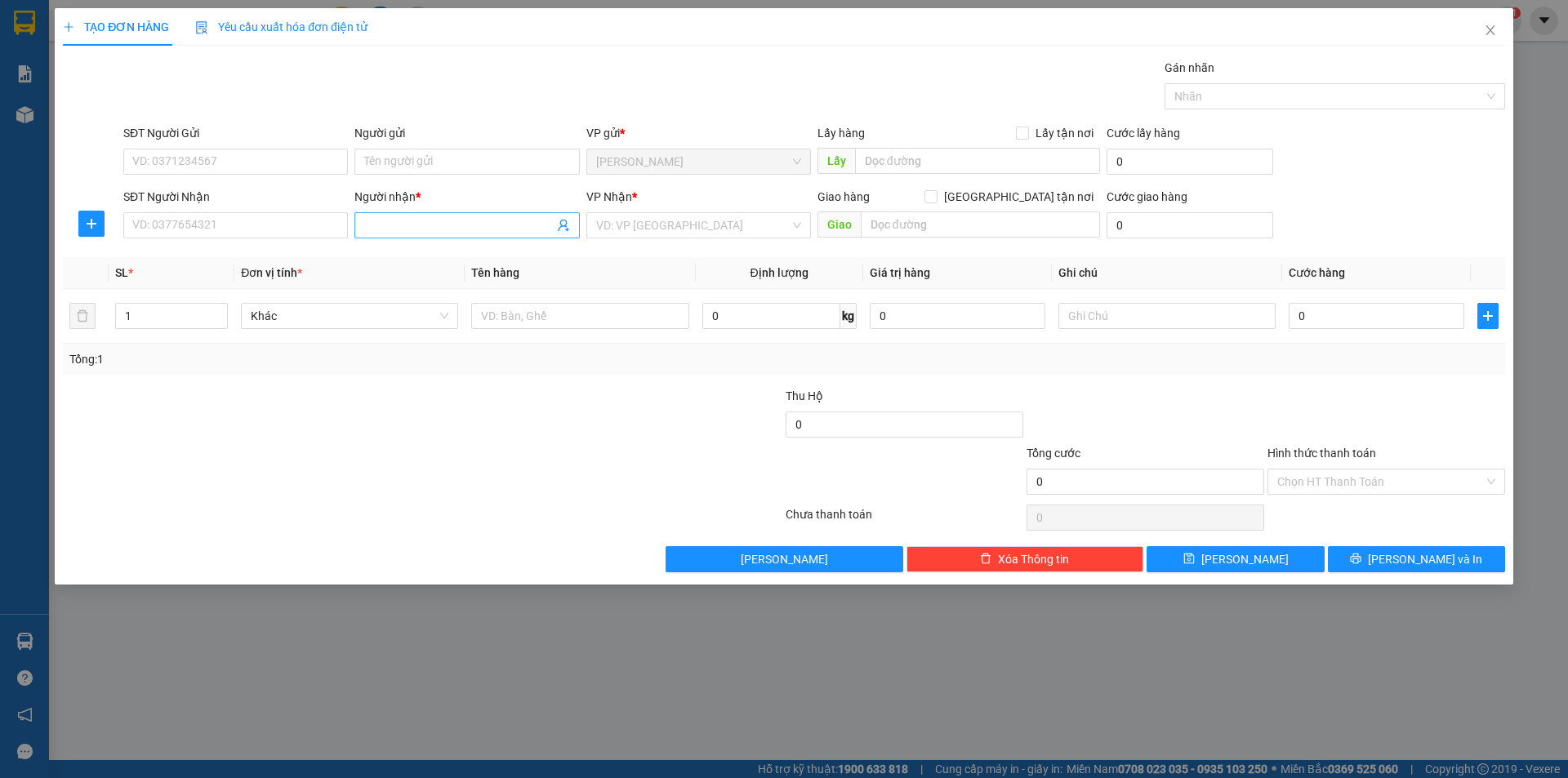
click at [390, 234] on input "Người nhận *" at bounding box center [458, 225] width 189 height 18
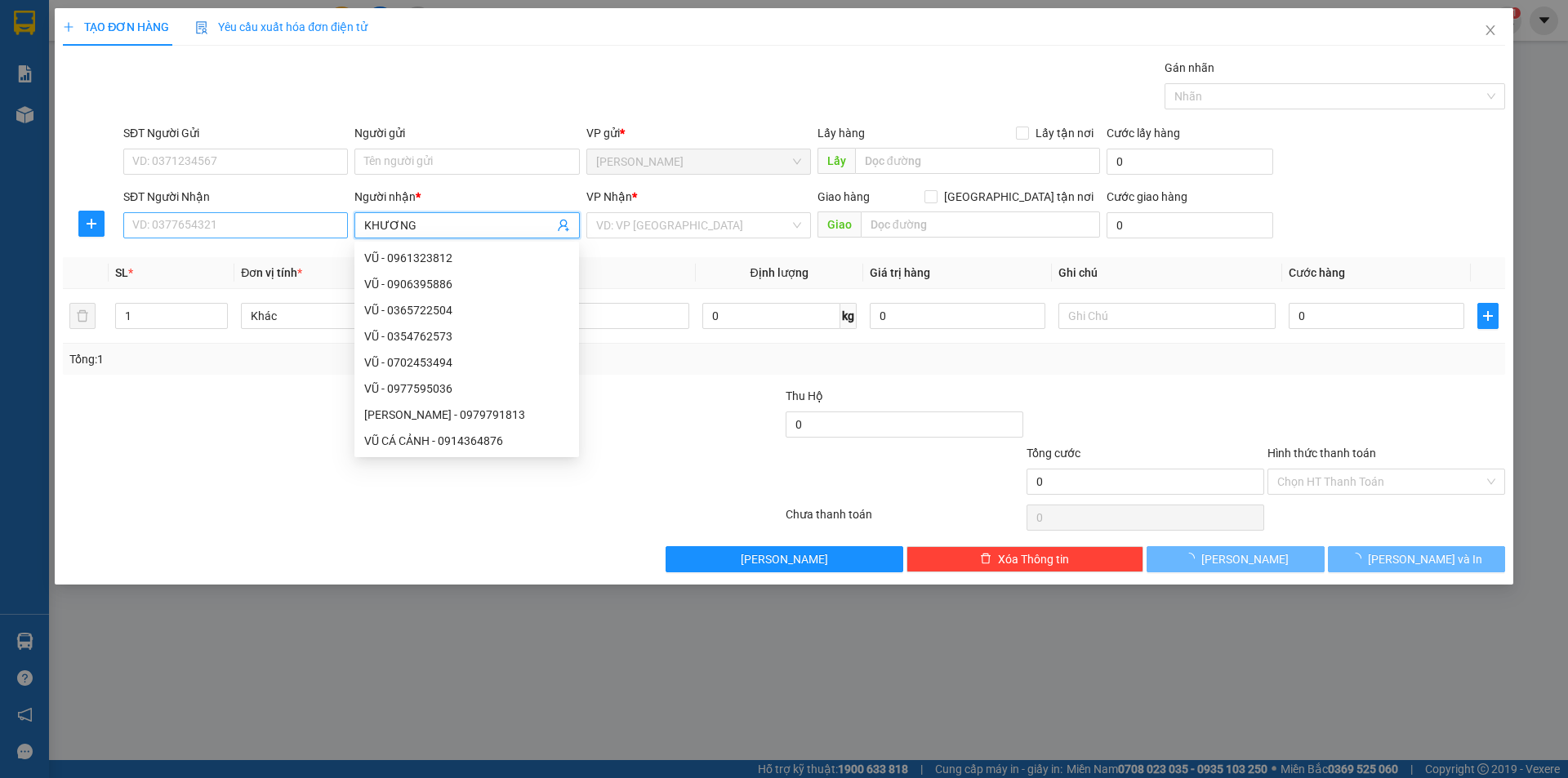
type input "KHƯƠNG"
click at [225, 220] on input "SĐT Người Nhận" at bounding box center [236, 225] width 225 height 26
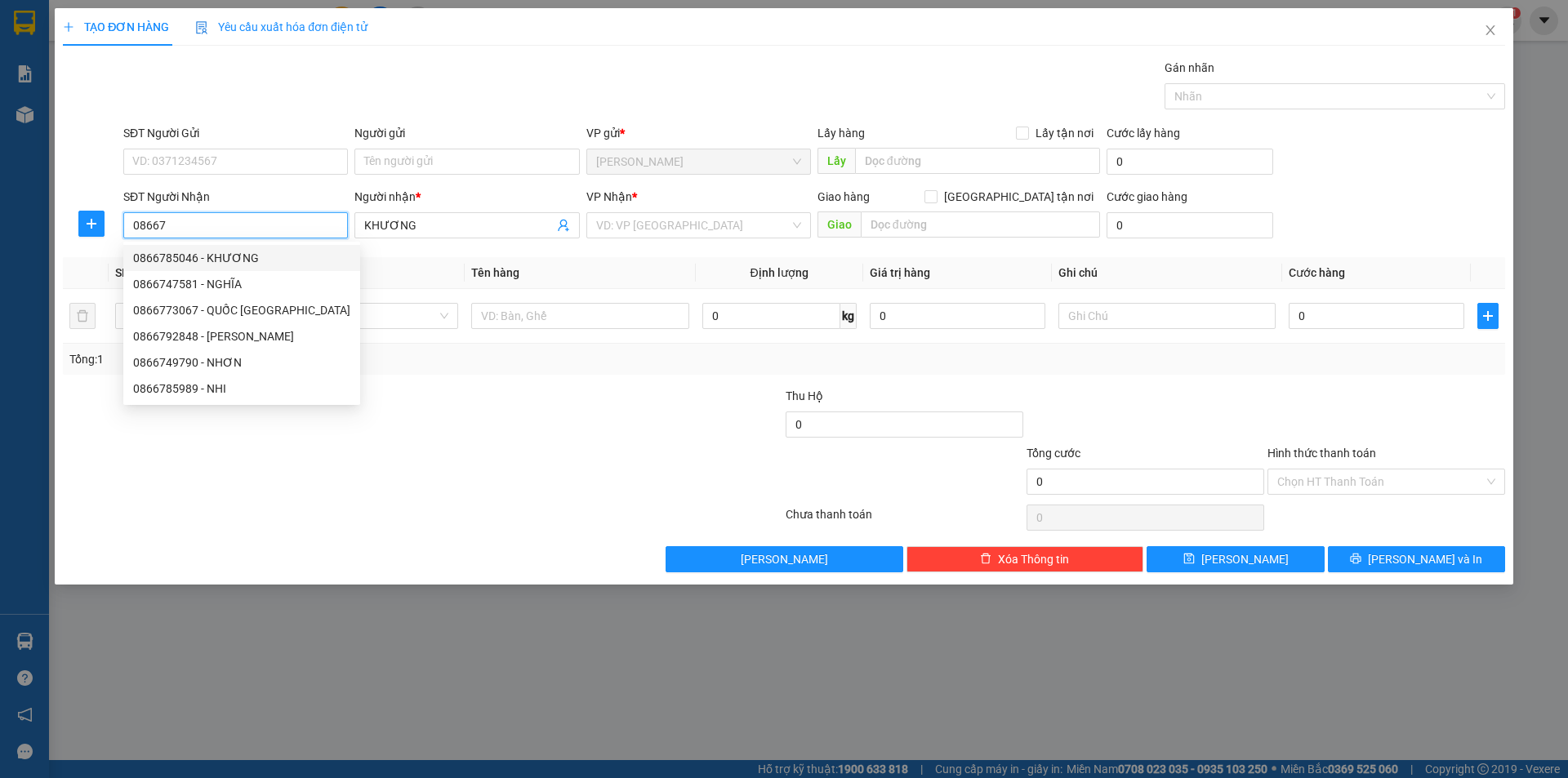
click at [249, 258] on div "0866785046 - KHƯƠNG" at bounding box center [242, 258] width 217 height 18
type input "0866785046"
type input "KHƯƠNG"
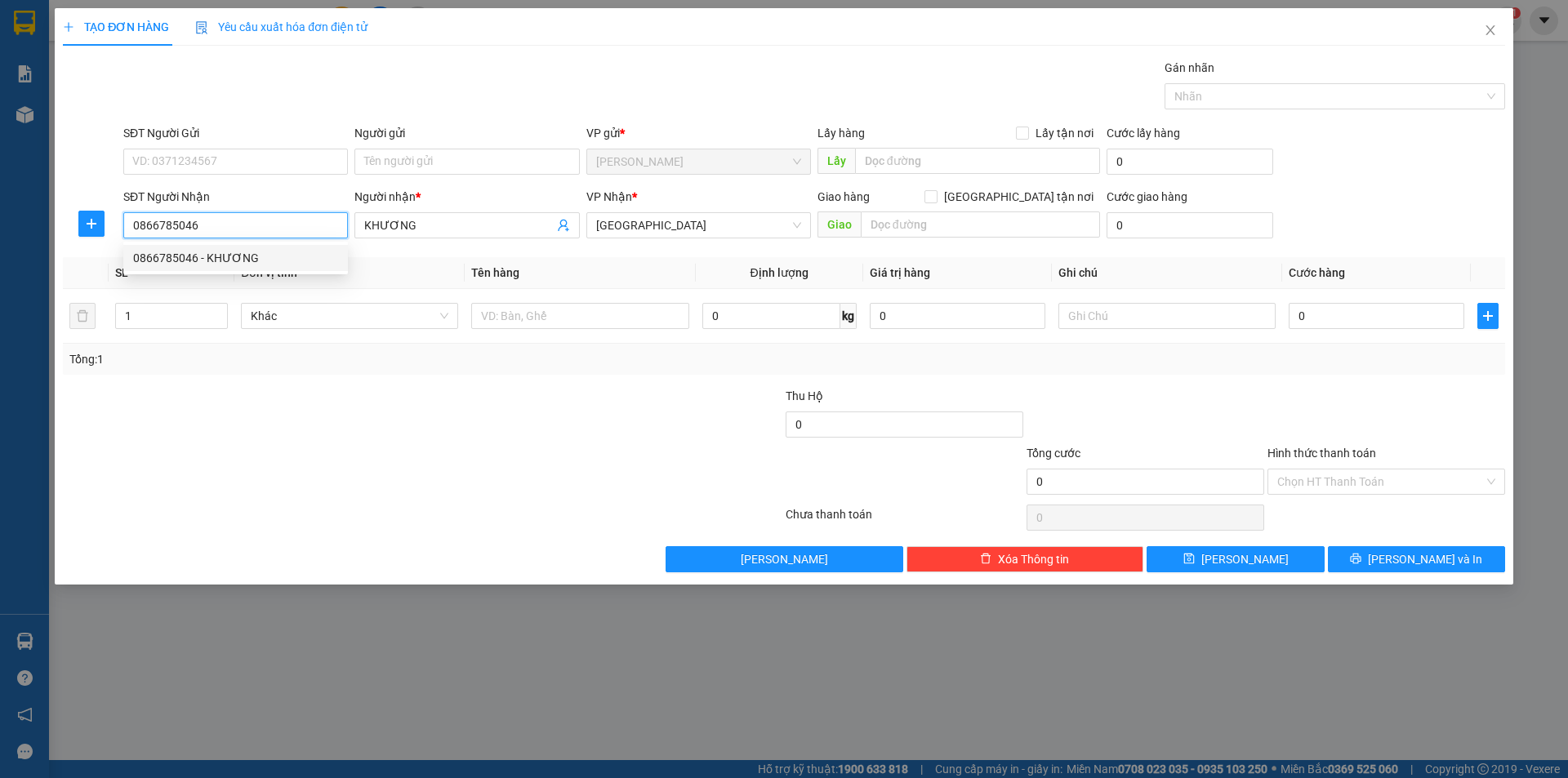
type input "0866785046"
drag, startPoint x: 276, startPoint y: 554, endPoint x: 459, endPoint y: 232, distance: 370.4
click at [290, 536] on div "Transit Pickup Surcharge Ids Transit Deliver Surcharge Ids Transit Deliver Surc…" at bounding box center [784, 315] width 1442 height 514
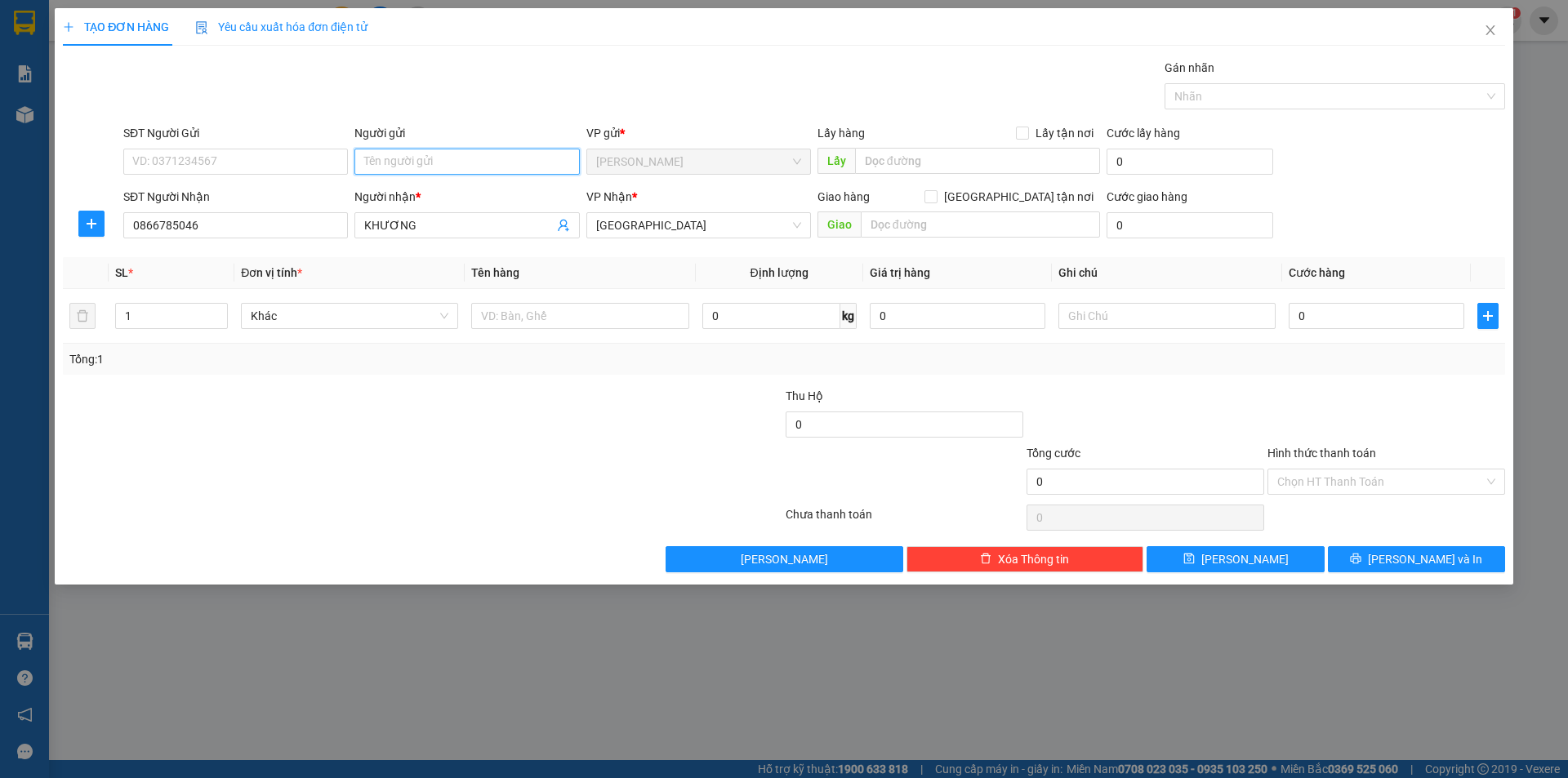
click at [466, 167] on input "Người gửi" at bounding box center [467, 161] width 225 height 26
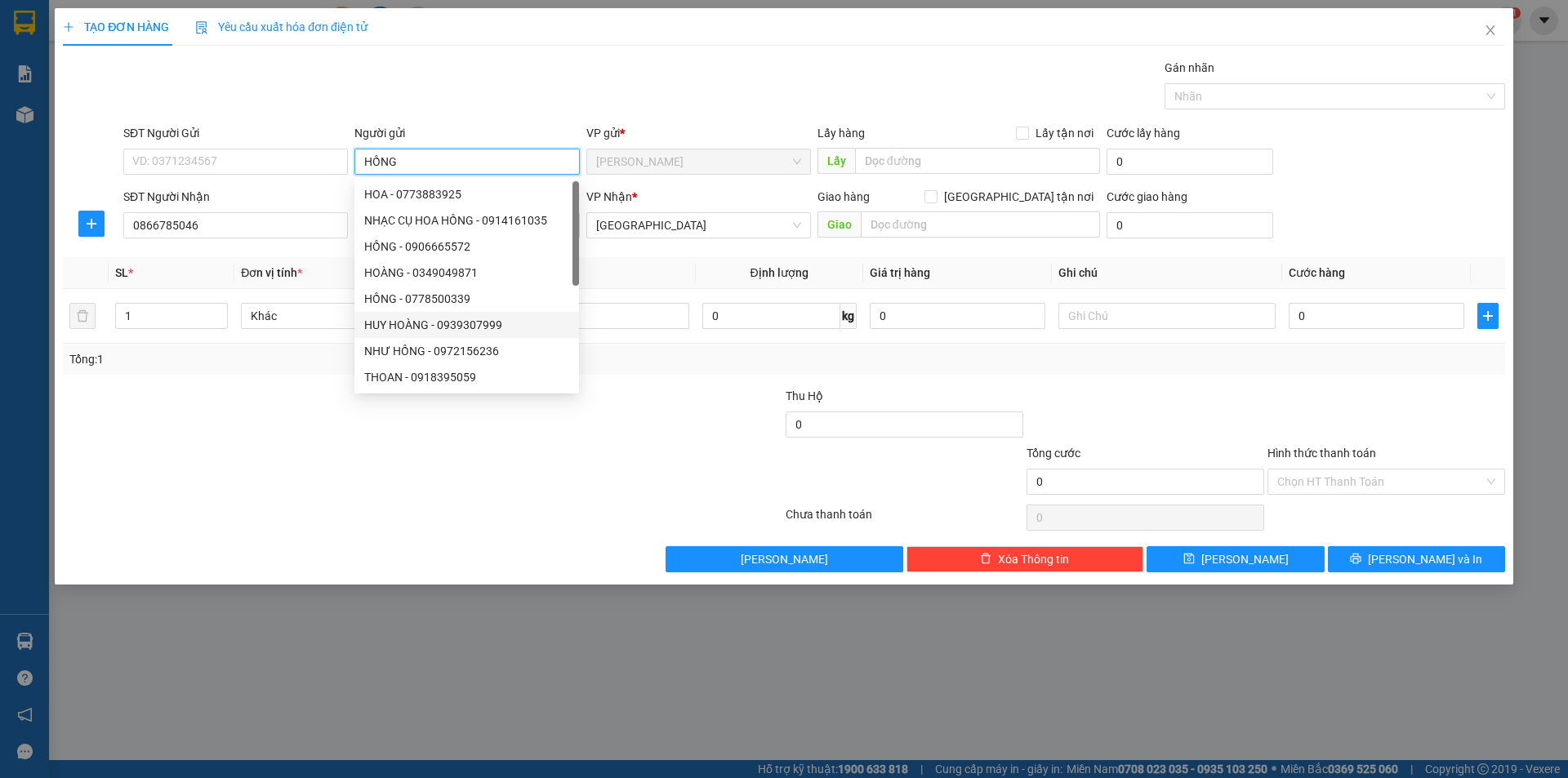
type input "HỒNG"
click at [279, 576] on div "TẠO ĐƠN HÀNG Yêu cầu xuất hóa đơn điện tử Transit Pickup Surcharge Ids Transit …" at bounding box center [784, 296] width 1458 height 576
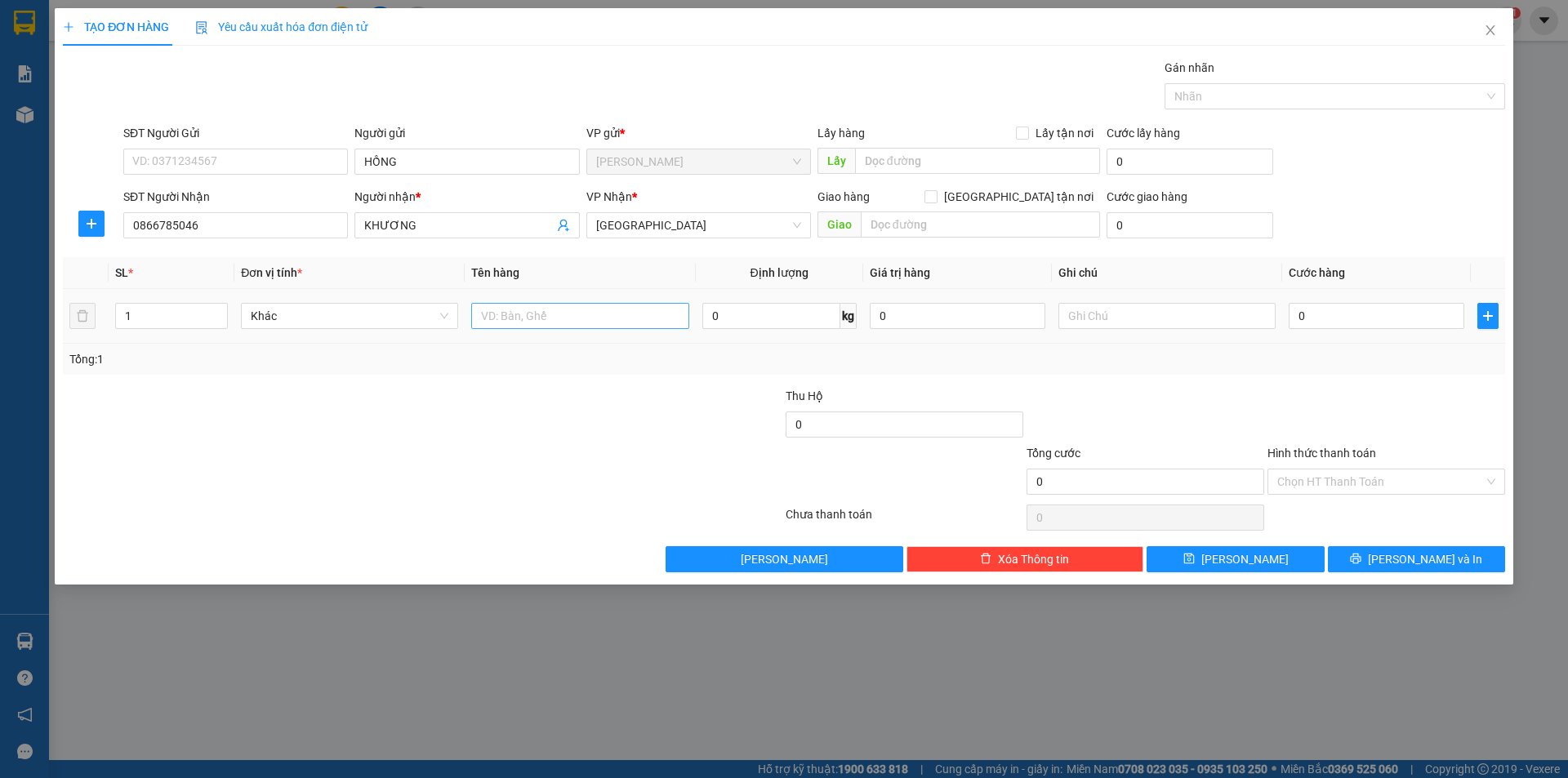
drag, startPoint x: 557, startPoint y: 301, endPoint x: 557, endPoint y: 310, distance: 9.0
click at [557, 308] on div at bounding box center [580, 315] width 217 height 32
click at [557, 311] on input "text" at bounding box center [580, 316] width 217 height 26
type input "TÚI"
drag, startPoint x: 1139, startPoint y: 320, endPoint x: 926, endPoint y: 320, distance: 213.0
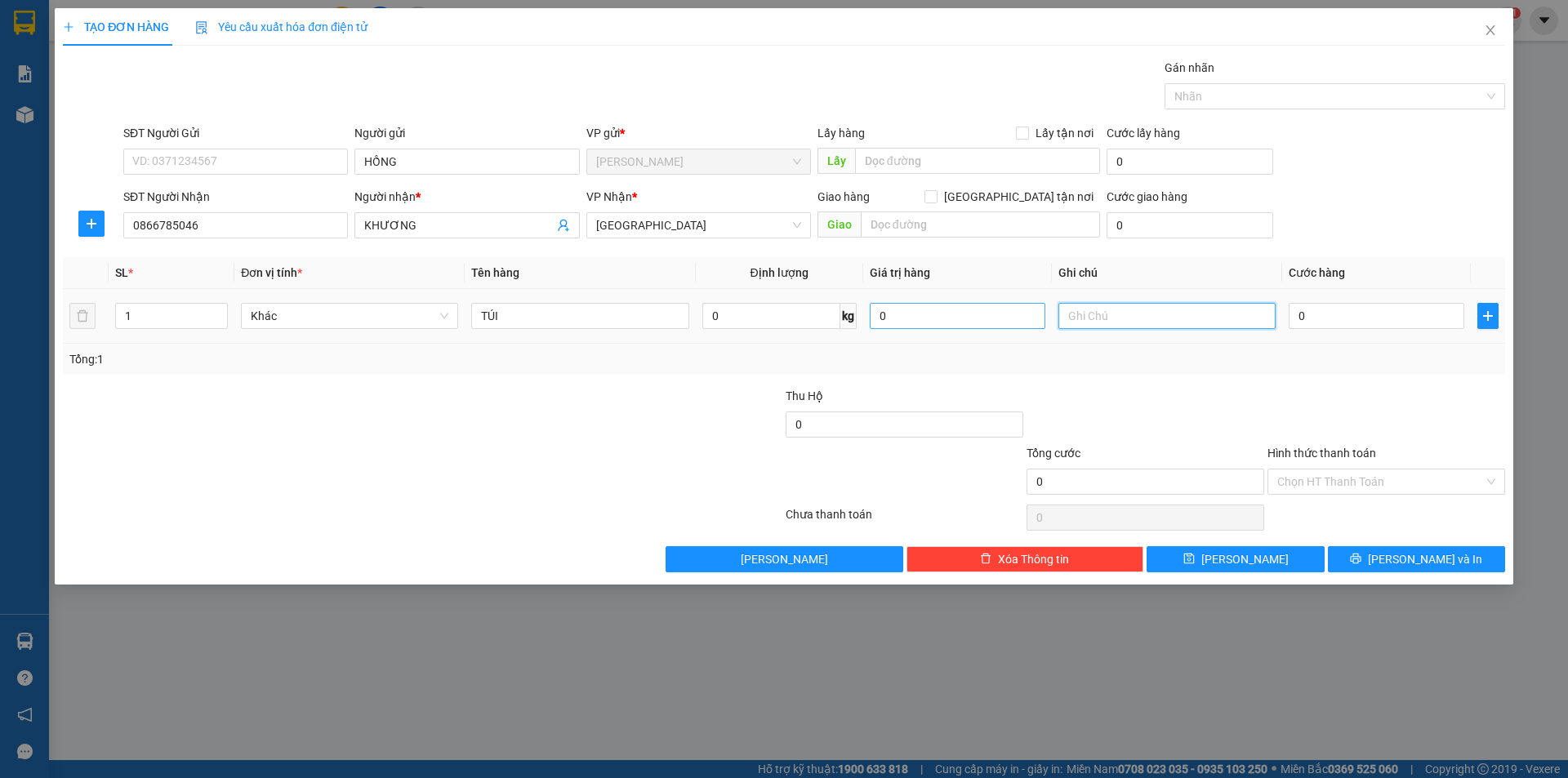
click at [1080, 320] on input "text" at bounding box center [1167, 316] width 217 height 26
type input "R/40"
drag, startPoint x: 1330, startPoint y: 476, endPoint x: 1338, endPoint y: 493, distance: 18.8
click at [1327, 469] on div "Chọn HT Thanh Toán" at bounding box center [1385, 481] width 238 height 26
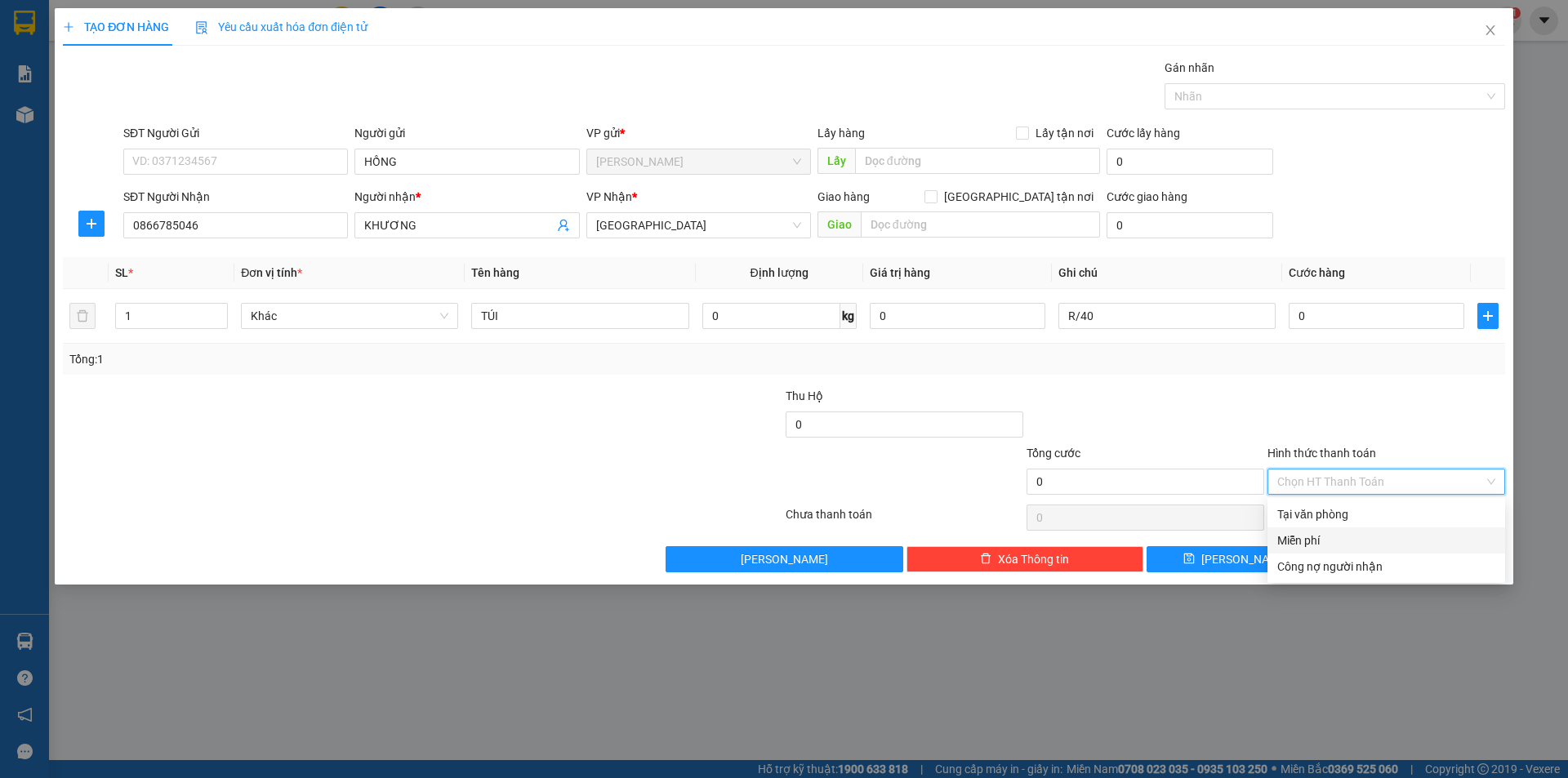
click at [1325, 536] on div "Miễn phí" at bounding box center [1385, 540] width 218 height 18
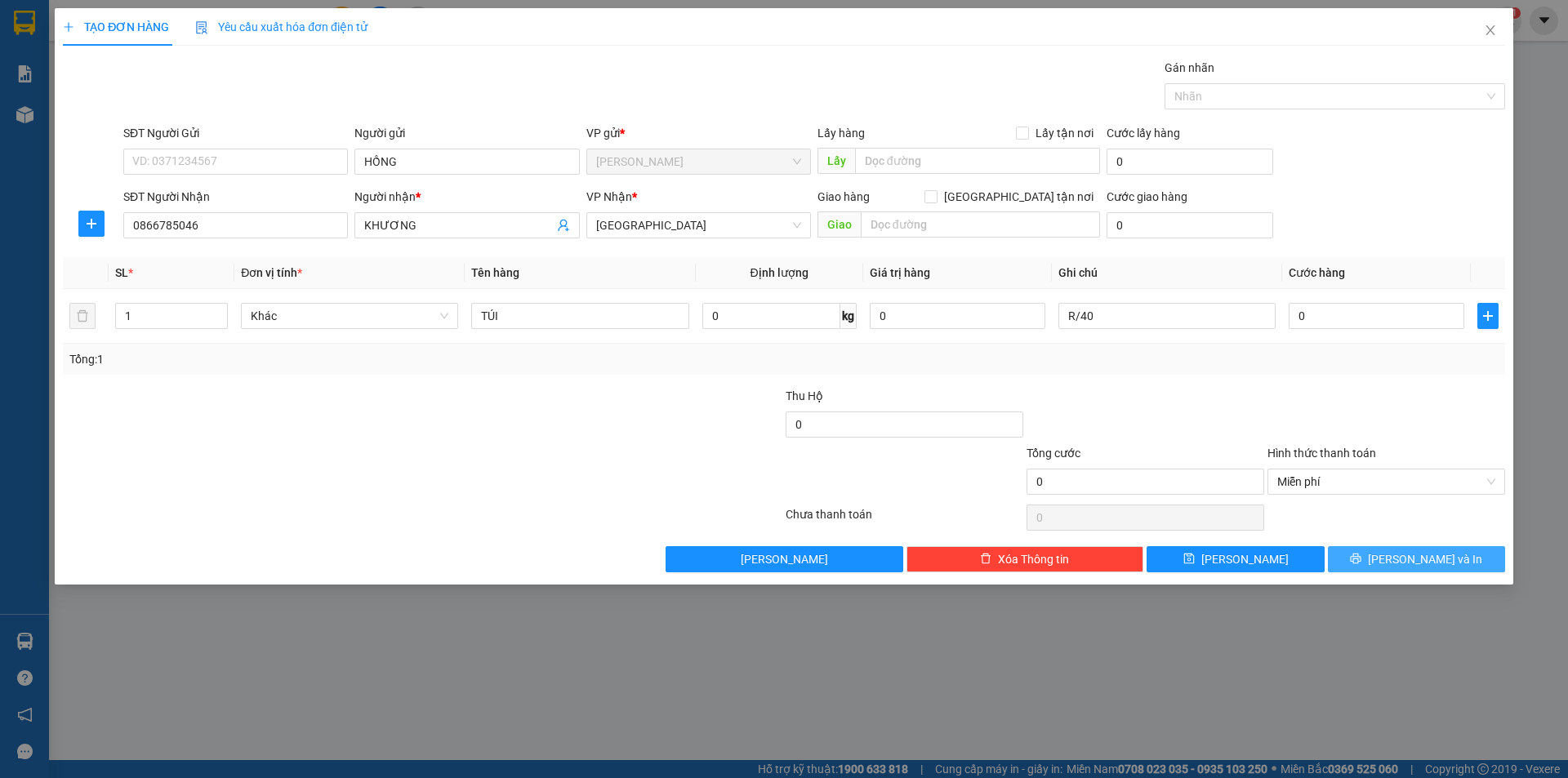
click at [1345, 556] on button "[PERSON_NAME] và In" at bounding box center [1415, 559] width 177 height 26
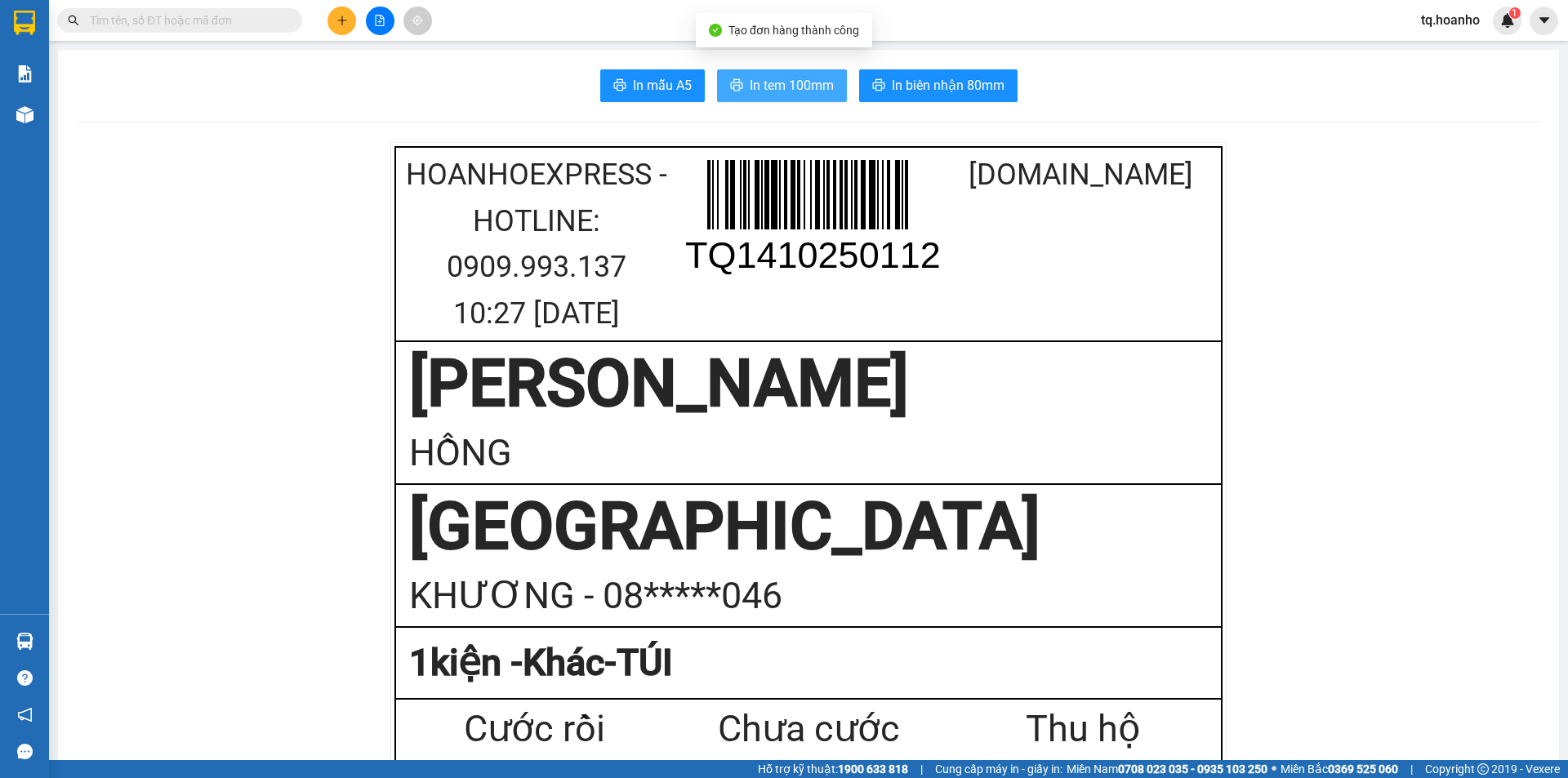
click at [784, 87] on span "In tem 100mm" at bounding box center [791, 85] width 84 height 21
click at [347, 13] on div at bounding box center [380, 21] width 122 height 28
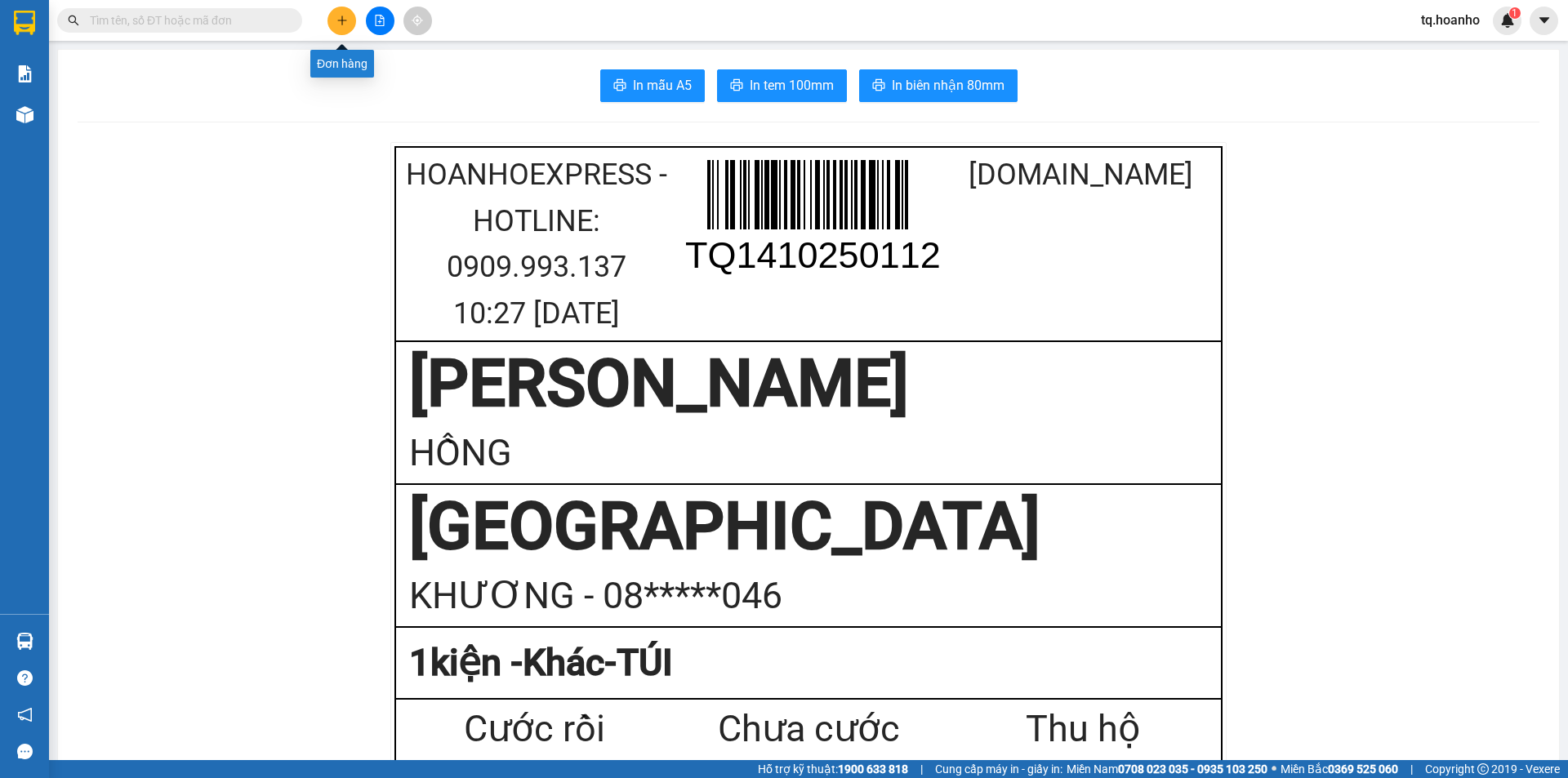
click at [346, 19] on icon "plus" at bounding box center [342, 21] width 12 height 12
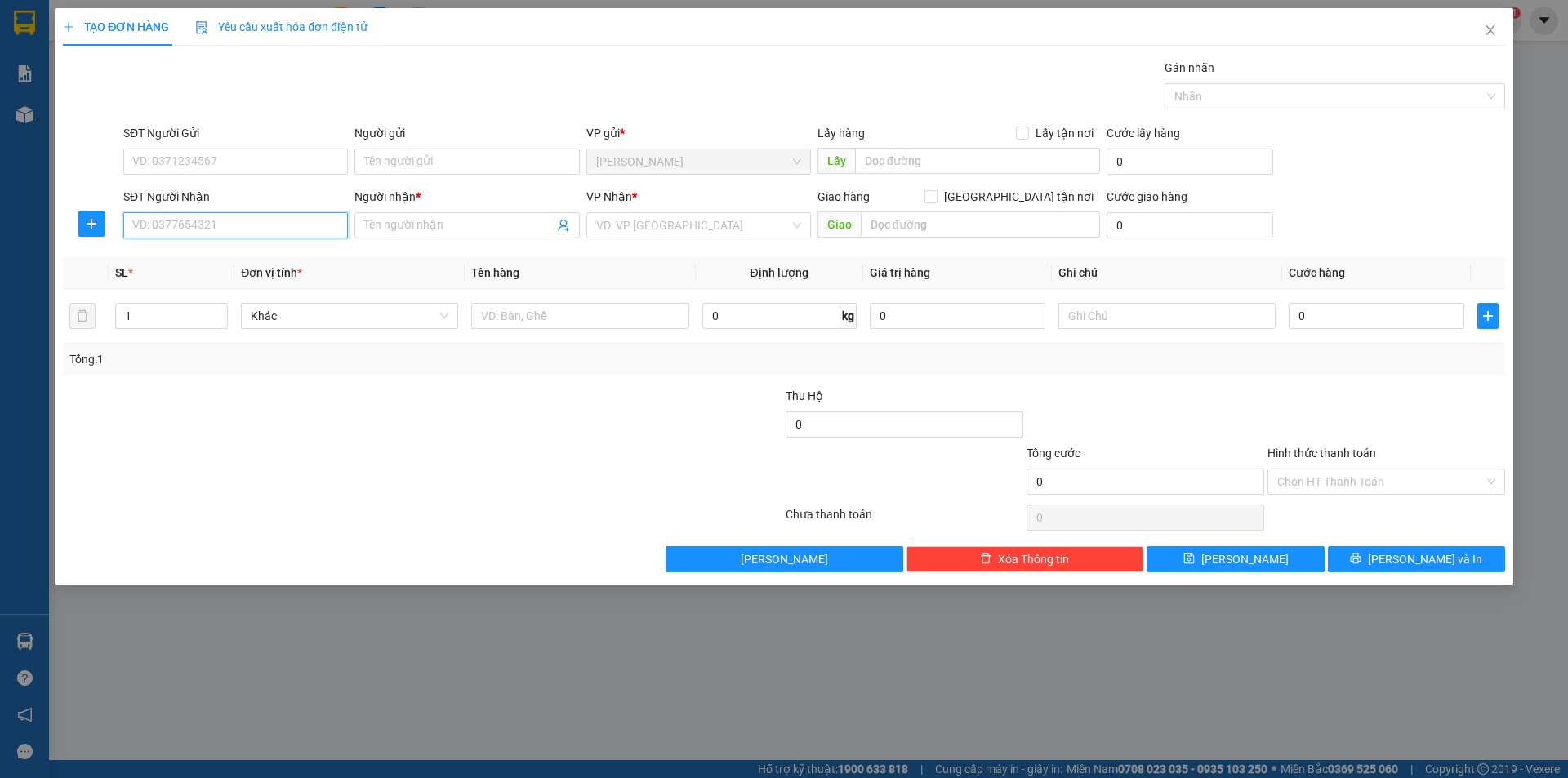
click at [291, 230] on input "SĐT Người Nhận" at bounding box center [236, 225] width 225 height 26
click at [264, 254] on div "0918200243 - TIÊN" at bounding box center [235, 258] width 204 height 18
type input "0918200243"
type input "TIÊN"
type input "0918200243"
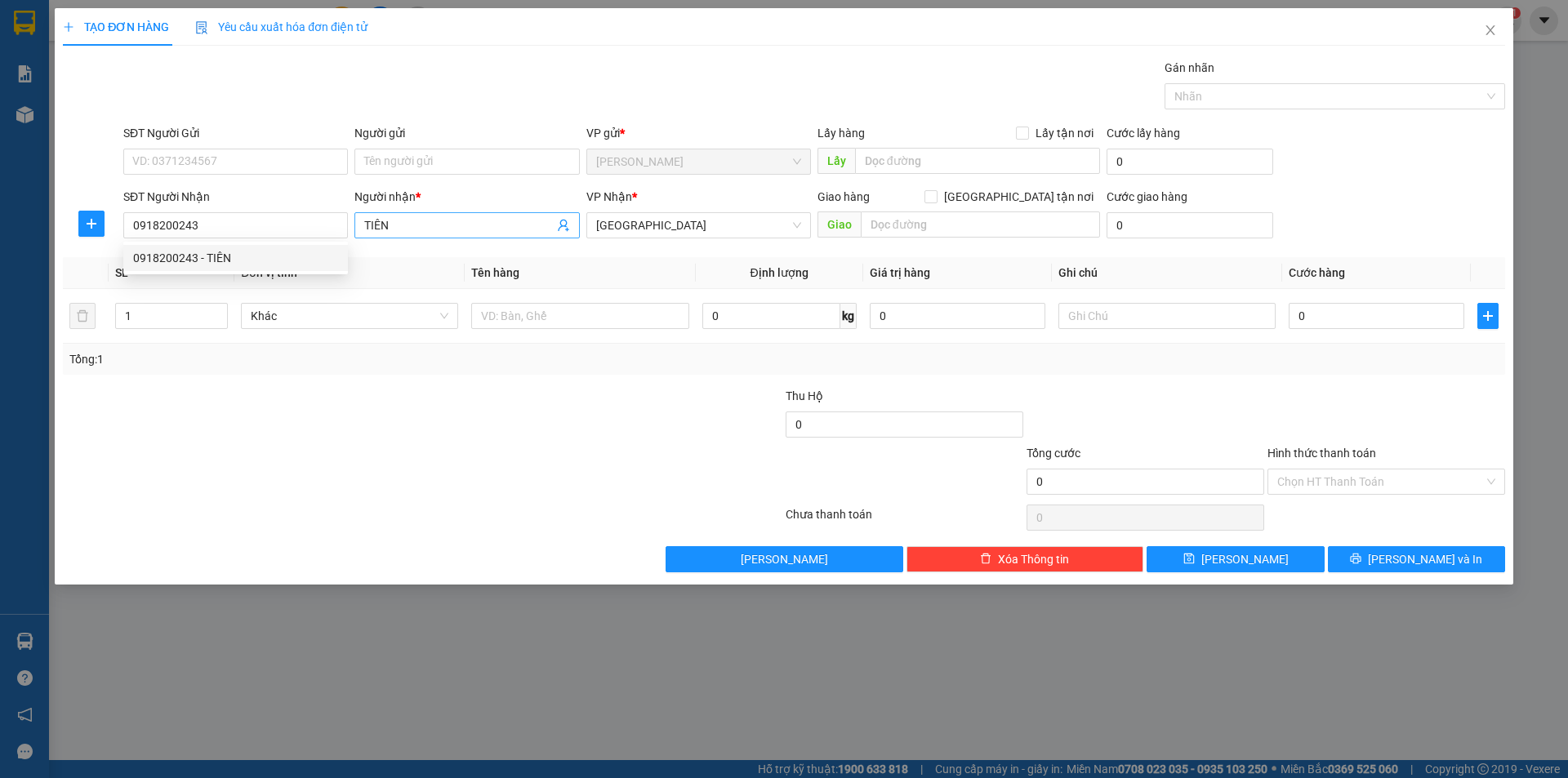
drag, startPoint x: 292, startPoint y: 469, endPoint x: 430, endPoint y: 219, distance: 285.6
click at [298, 417] on form "Thu Hộ 0 Tổng cước 0 Hình thức thanh toán Chọn HT Thanh Toán" at bounding box center [784, 444] width 1442 height 114
click at [470, 167] on input "Người gửi" at bounding box center [467, 161] width 225 height 26
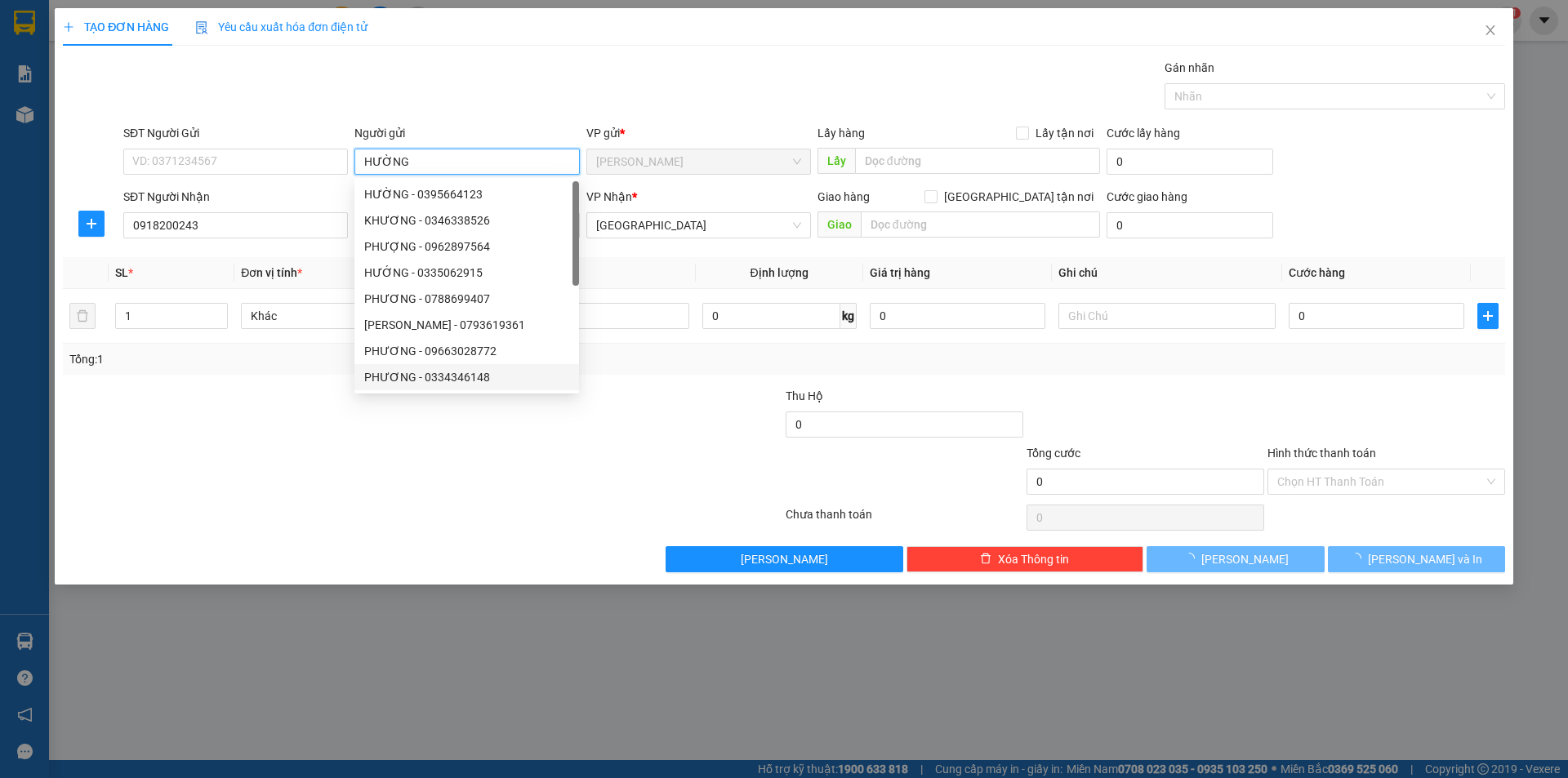
type input "HƯỜNG"
drag, startPoint x: 289, startPoint y: 506, endPoint x: 270, endPoint y: 484, distance: 29.1
click at [284, 506] on div at bounding box center [423, 517] width 723 height 32
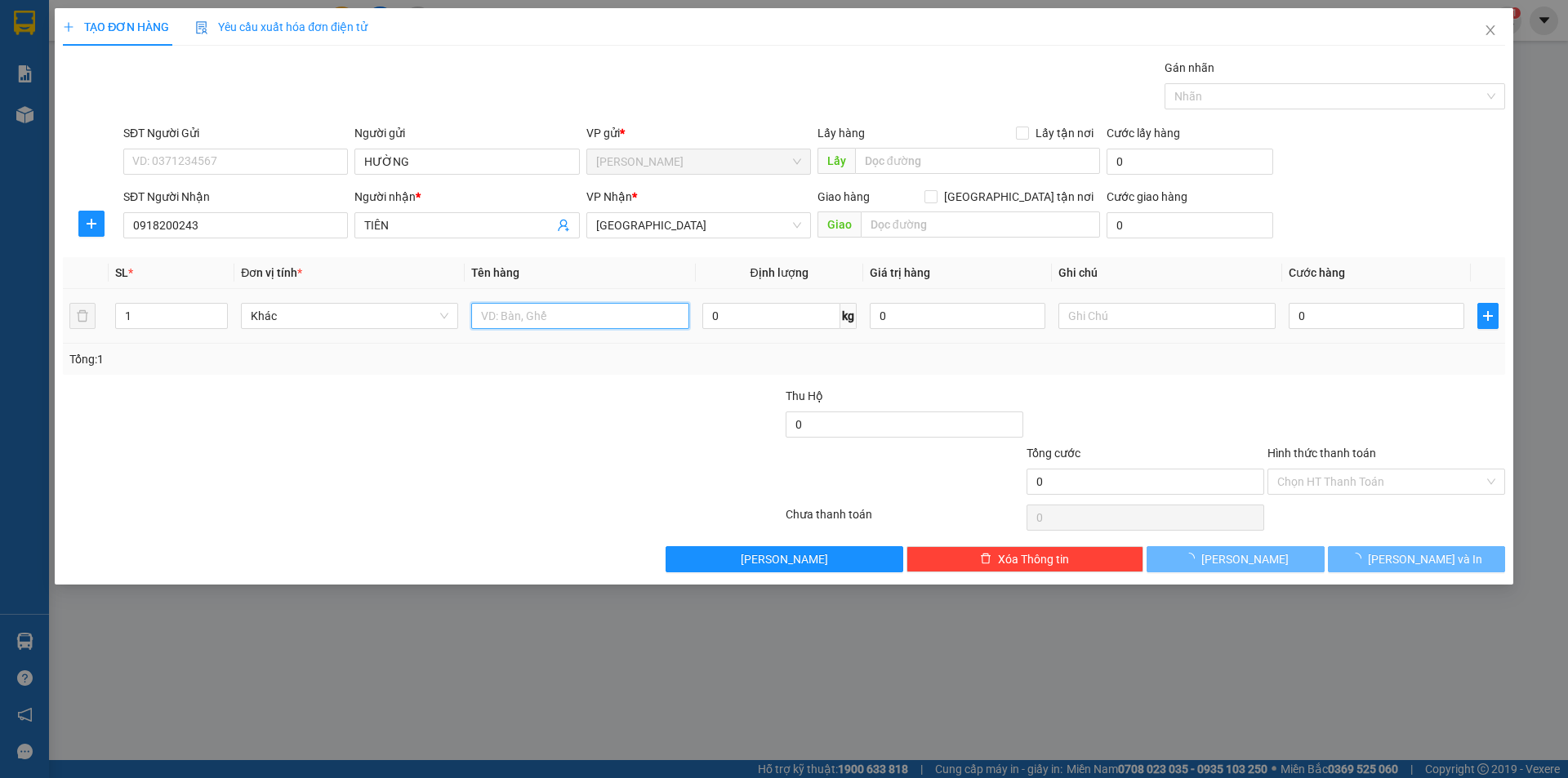
click at [524, 323] on input "text" at bounding box center [580, 316] width 217 height 26
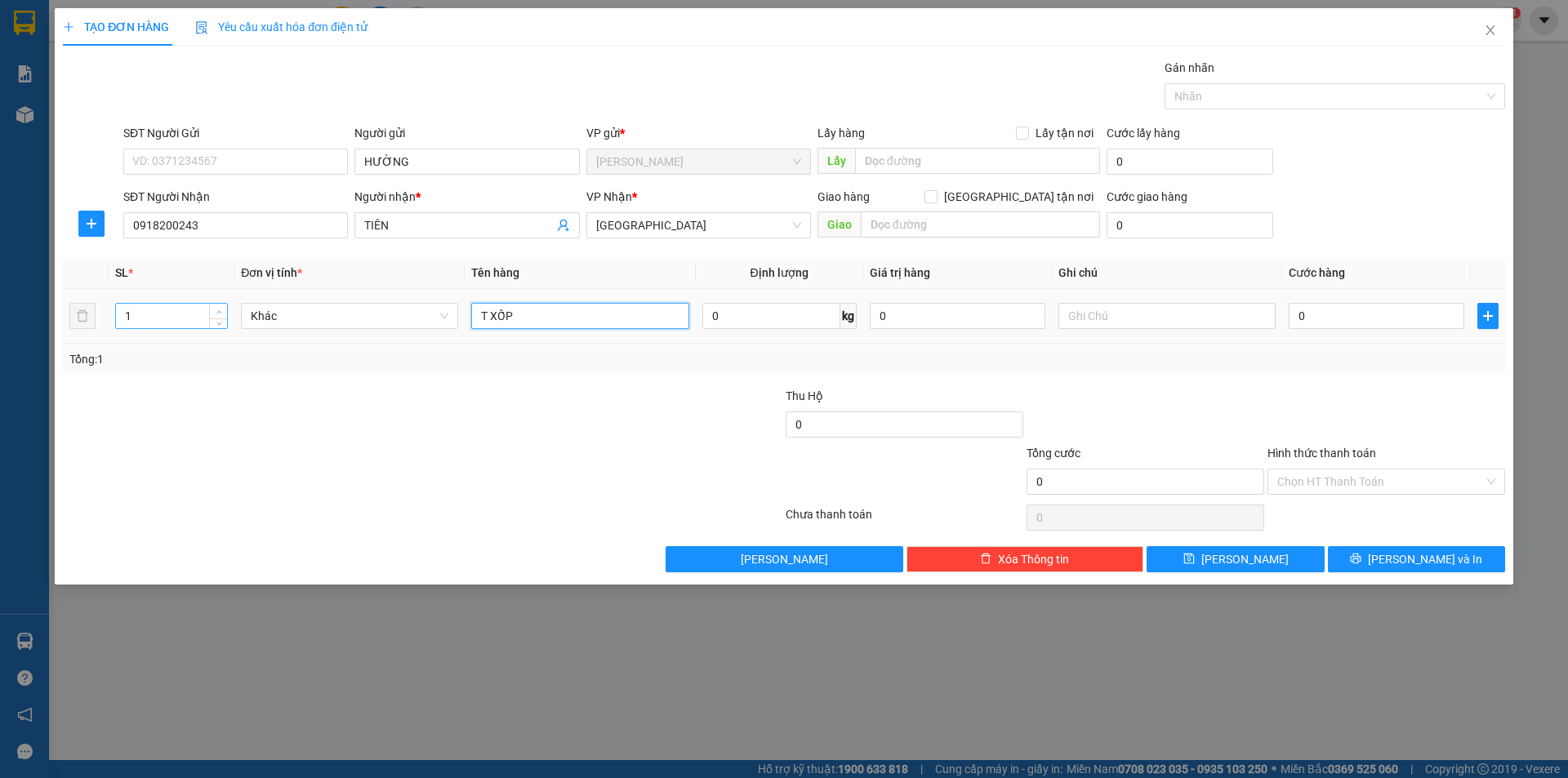
type input "T XỐP"
type input "2"
click at [216, 314] on icon "up" at bounding box center [219, 312] width 6 height 6
click at [1123, 318] on input "text" at bounding box center [1167, 316] width 217 height 26
type input "R/110"
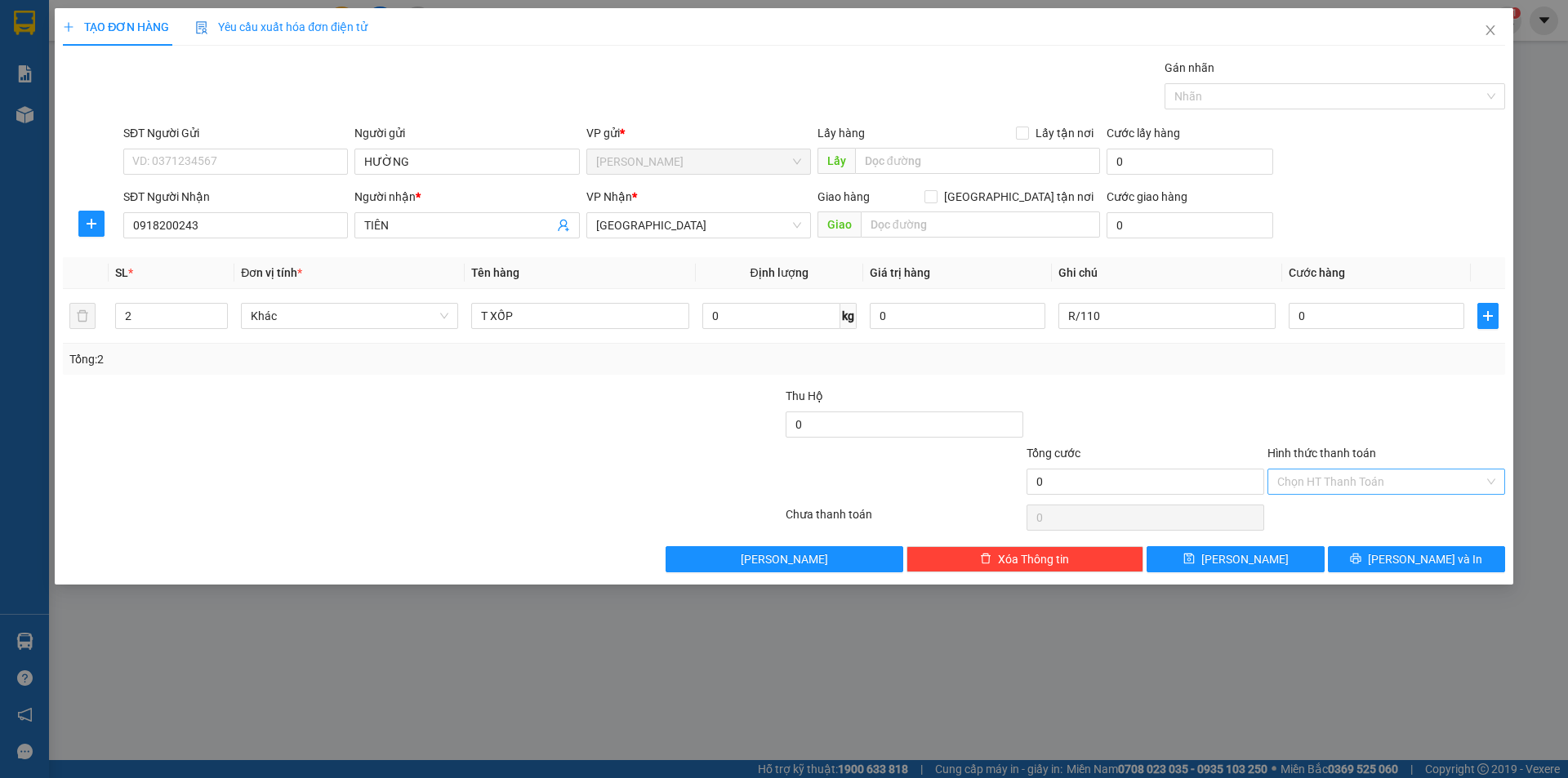
click at [1285, 486] on input "Hình thức thanh toán" at bounding box center [1379, 481] width 206 height 24
click at [1288, 539] on div "Miễn phí" at bounding box center [1385, 540] width 218 height 18
click at [1358, 559] on button "[PERSON_NAME] và In" at bounding box center [1415, 559] width 177 height 26
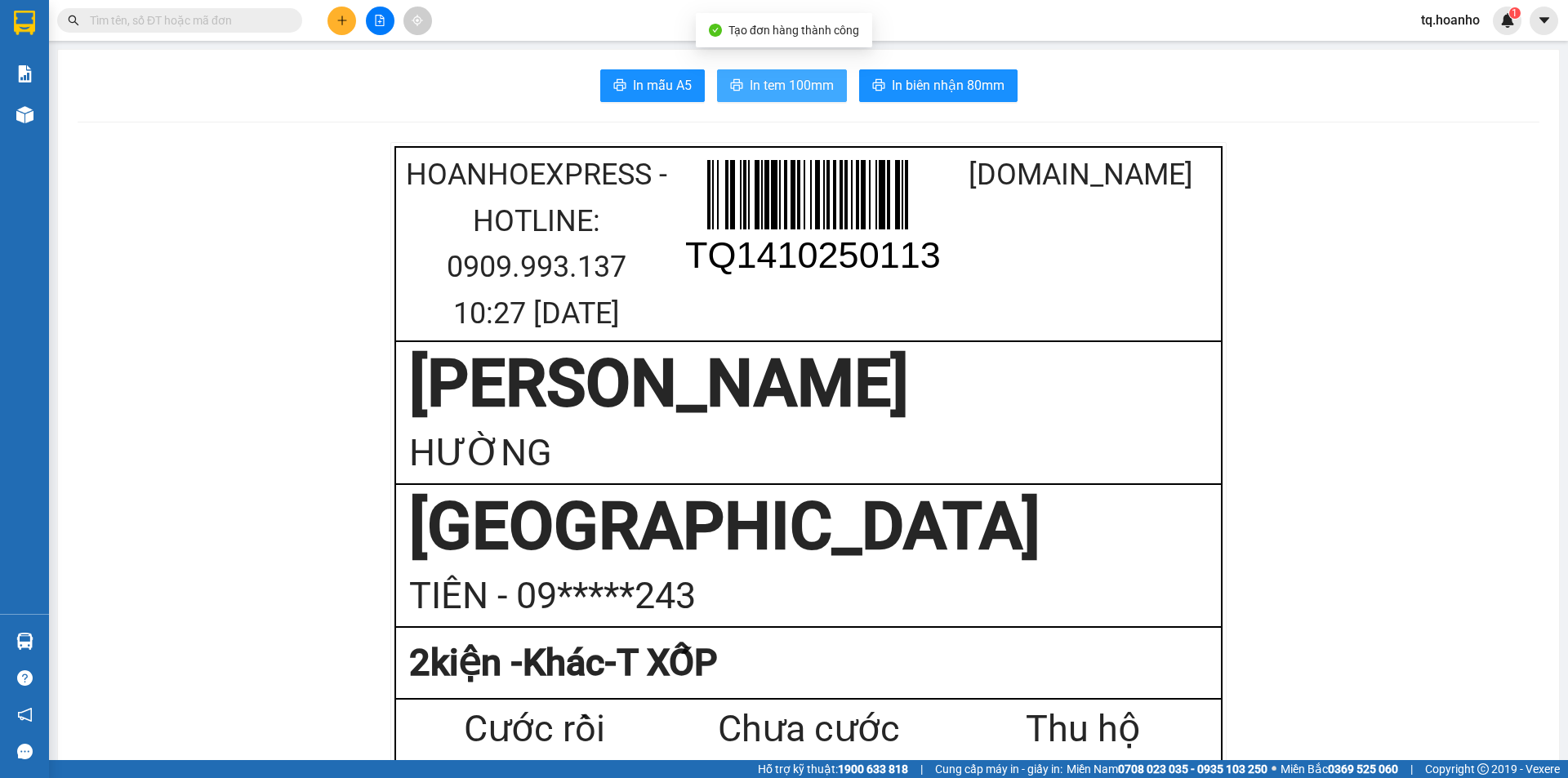
click at [741, 77] on button "In tem 100mm" at bounding box center [782, 85] width 130 height 32
click at [209, 15] on input "text" at bounding box center [186, 21] width 193 height 18
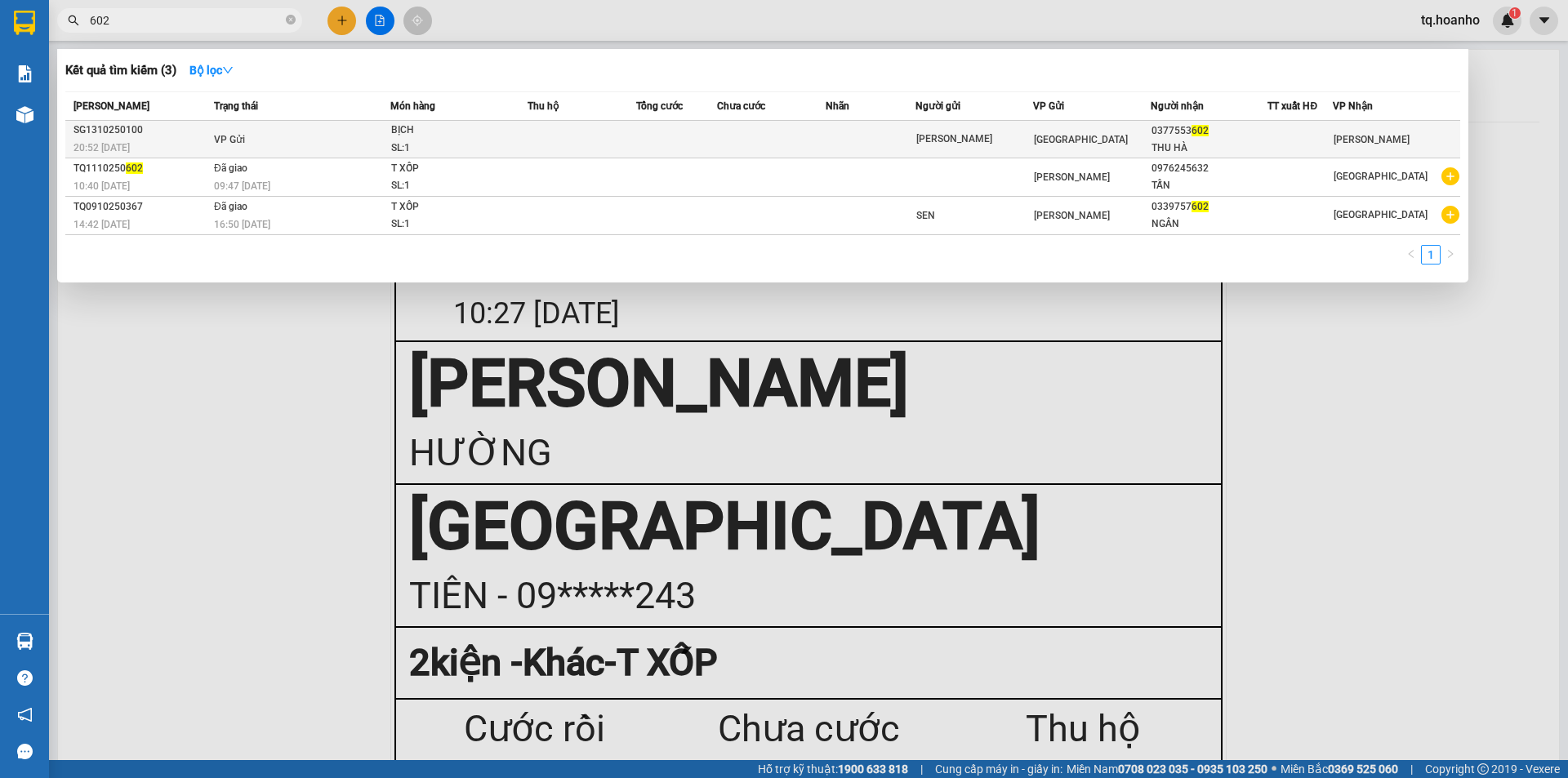
type input "602"
click at [703, 138] on td at bounding box center [676, 140] width 81 height 37
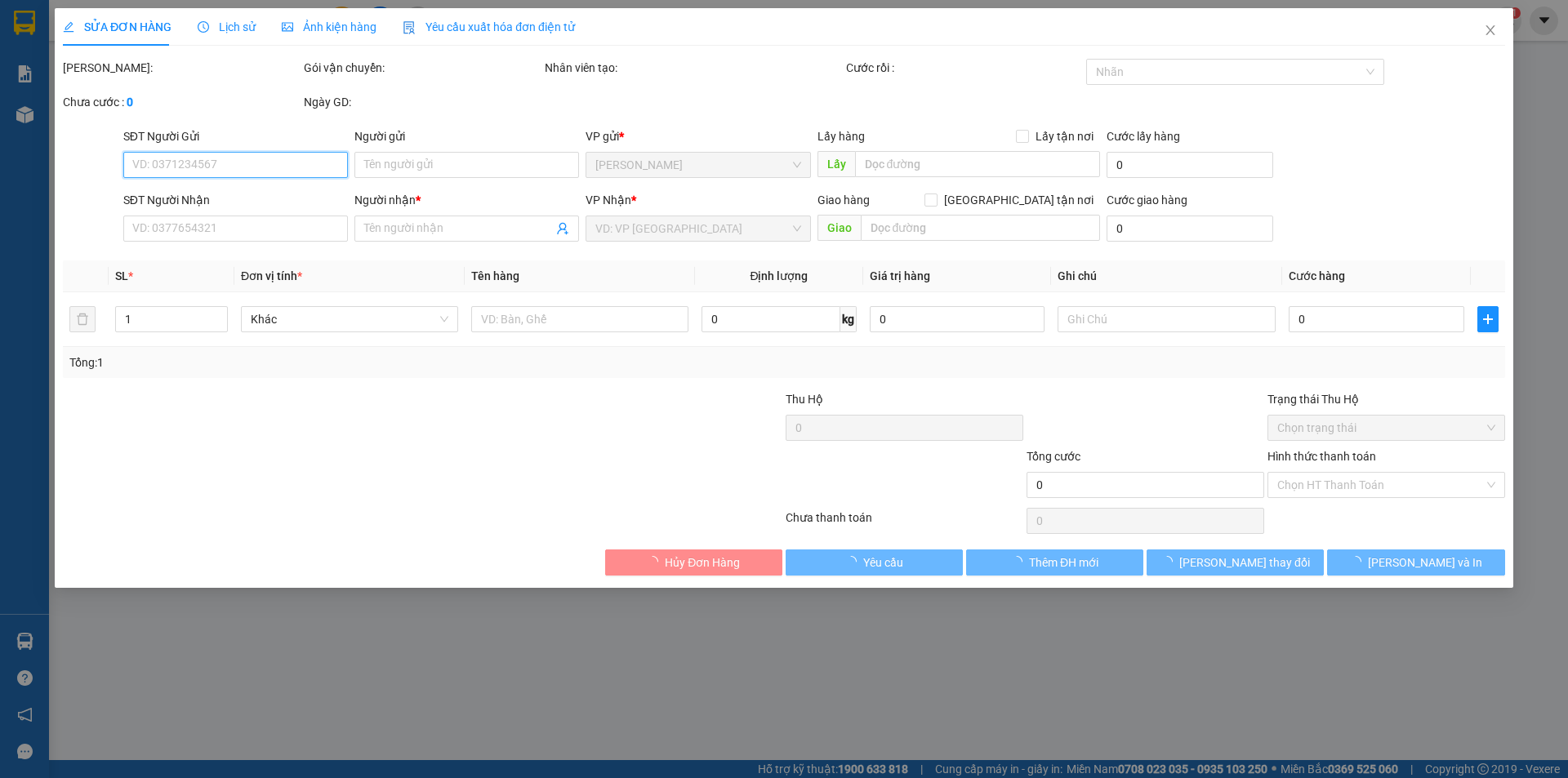
type input "[PERSON_NAME]"
type input "0377553602"
type input "THU HÀ"
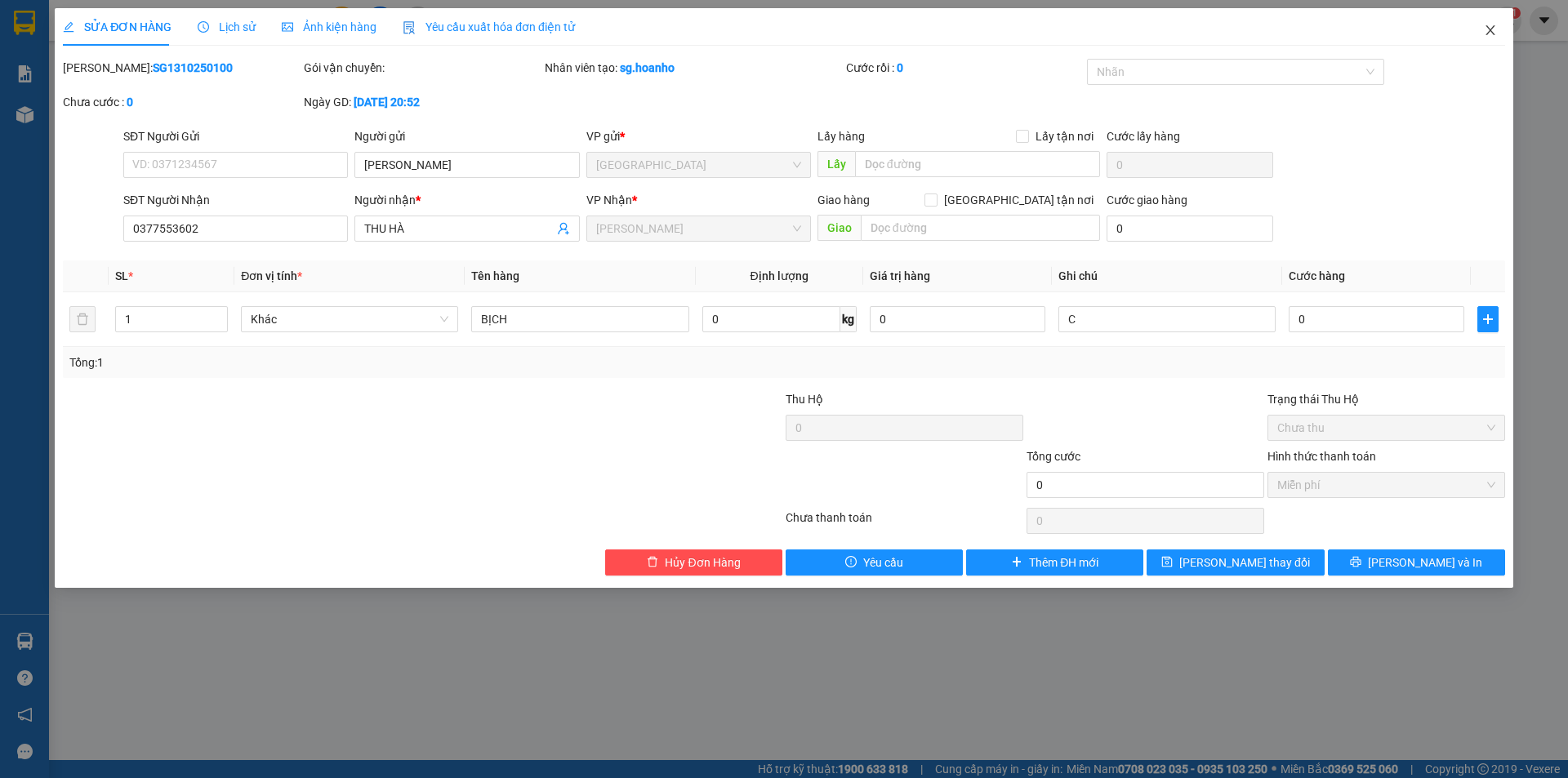
click at [1490, 34] on icon "close" at bounding box center [1490, 29] width 13 height 13
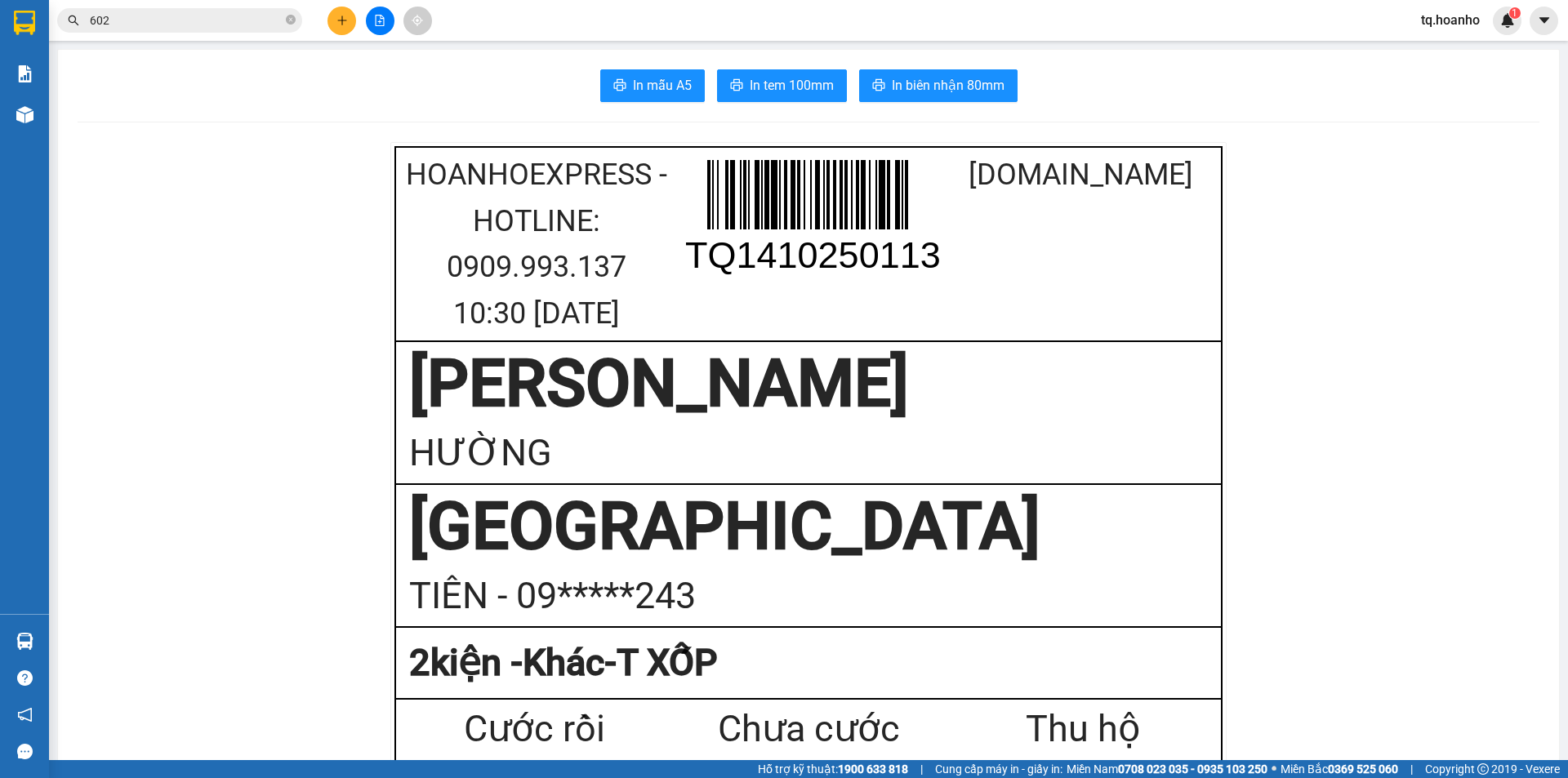
click at [341, 3] on div "Kết quả tìm kiếm ( 3 ) Bộ lọc Mã ĐH Trạng thái Món hàng Thu hộ Tổng cước Chưa c…" at bounding box center [784, 21] width 1568 height 41
click at [339, 28] on button at bounding box center [341, 21] width 28 height 28
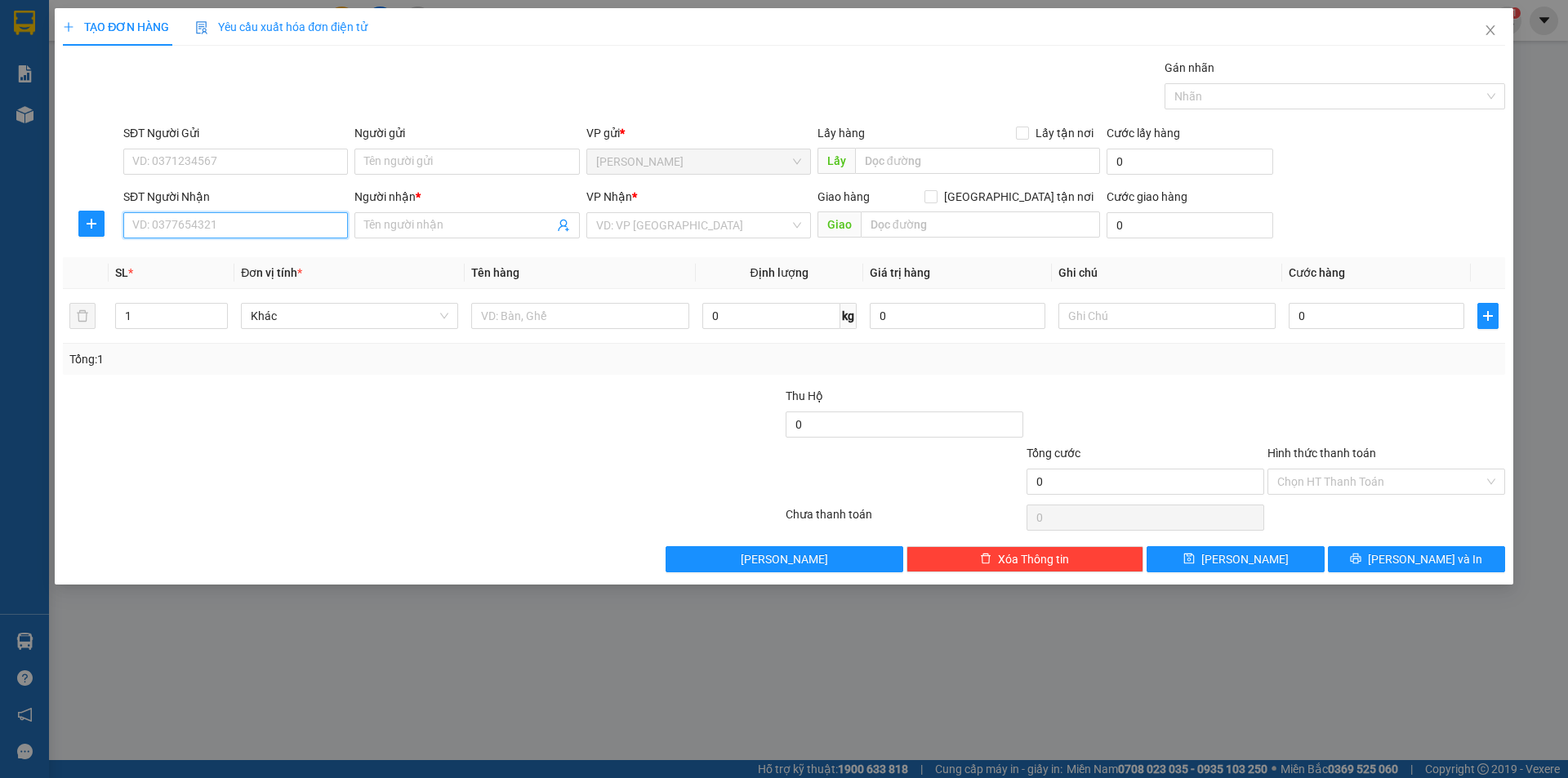
drag, startPoint x: 162, startPoint y: 228, endPoint x: 134, endPoint y: 222, distance: 28.6
click at [134, 222] on input "SĐT Người Nhận" at bounding box center [236, 225] width 225 height 26
click at [181, 250] on div "0969382022 - HUY" at bounding box center [235, 258] width 204 height 18
type input "0969382022"
type input "HUY"
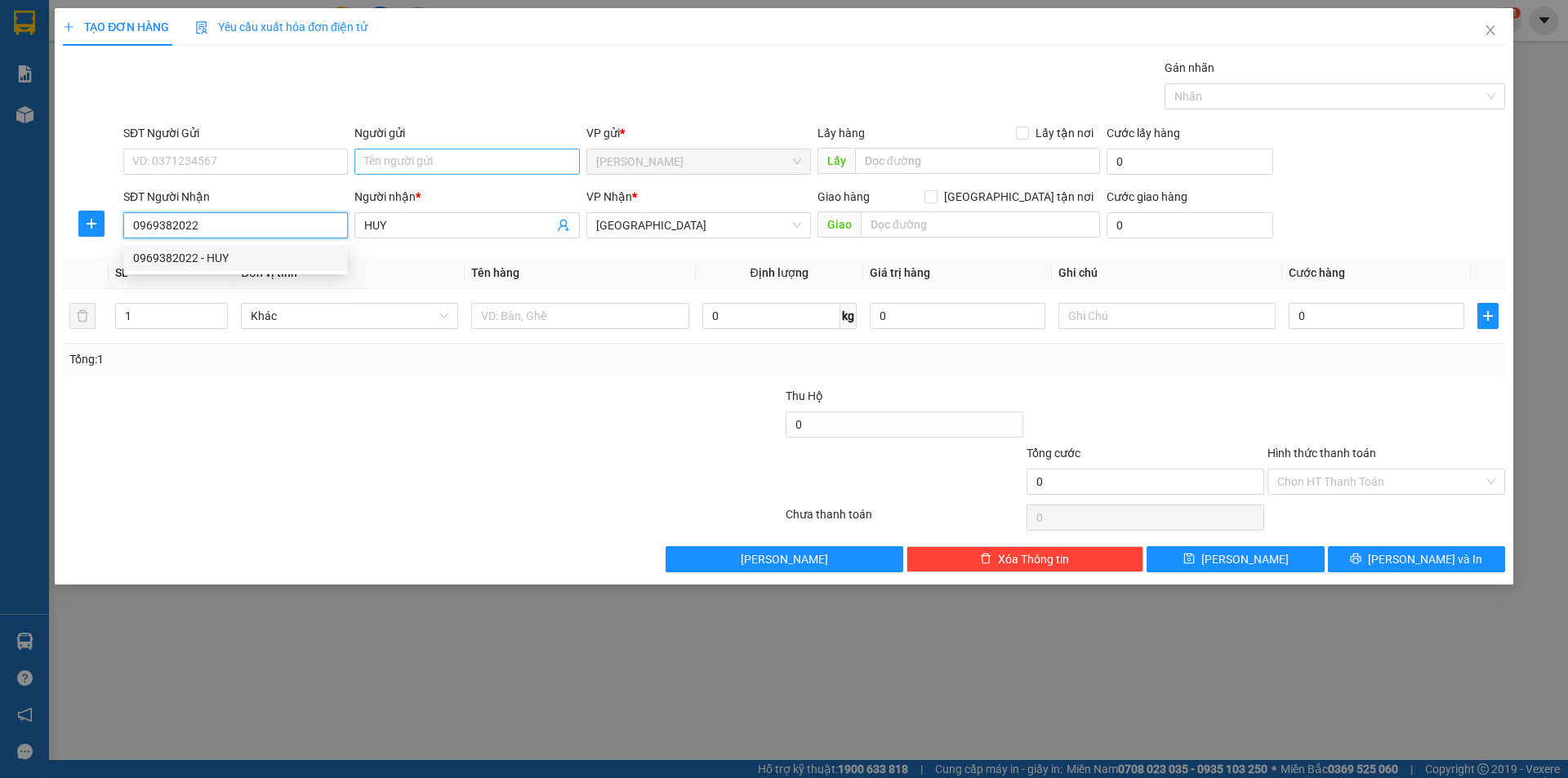
type input "0969382022"
click at [432, 159] on input "Người gửi" at bounding box center [467, 161] width 225 height 26
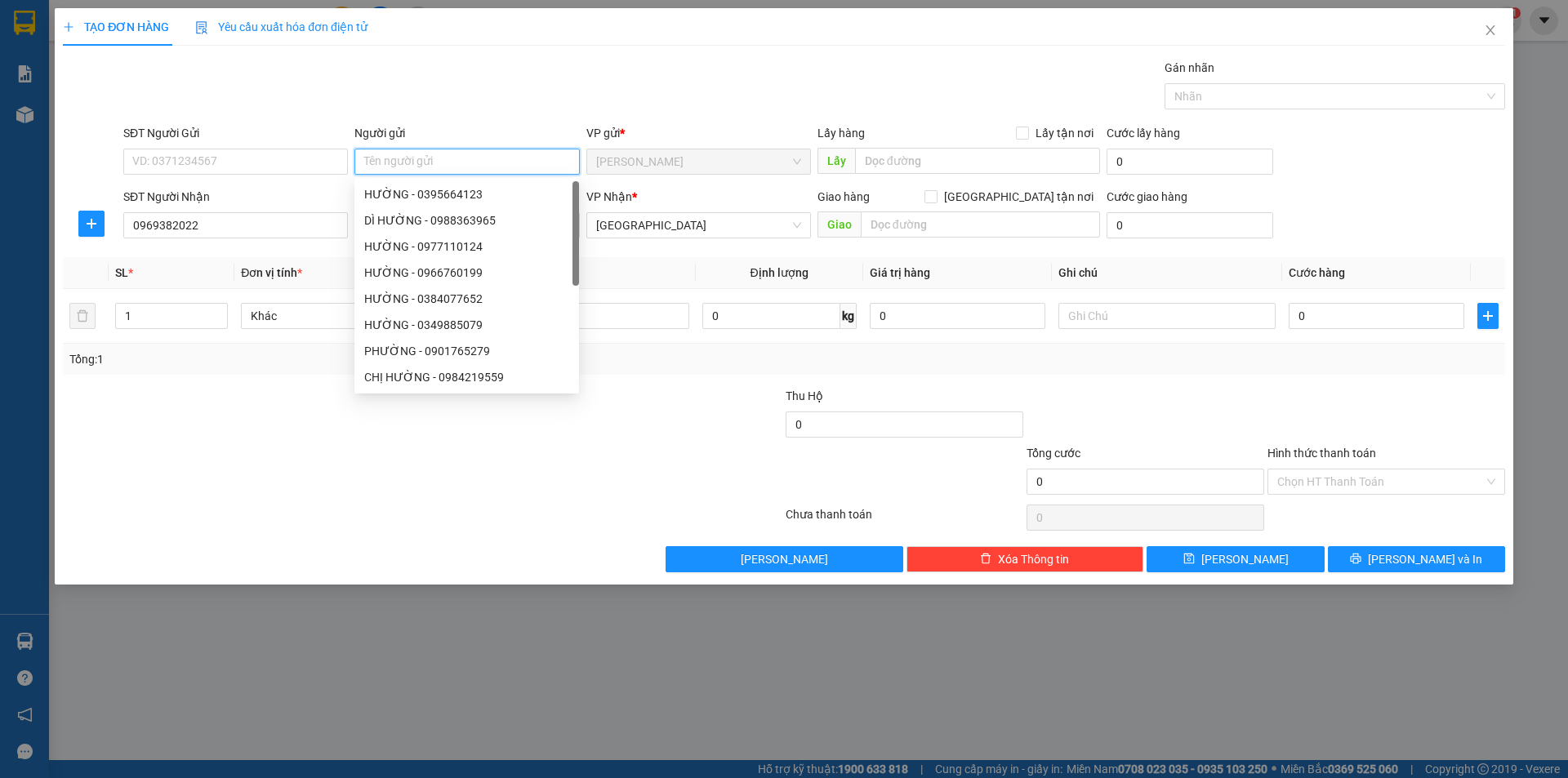
type input "A"
type input "Â"
type input "A"
type input "ÂN"
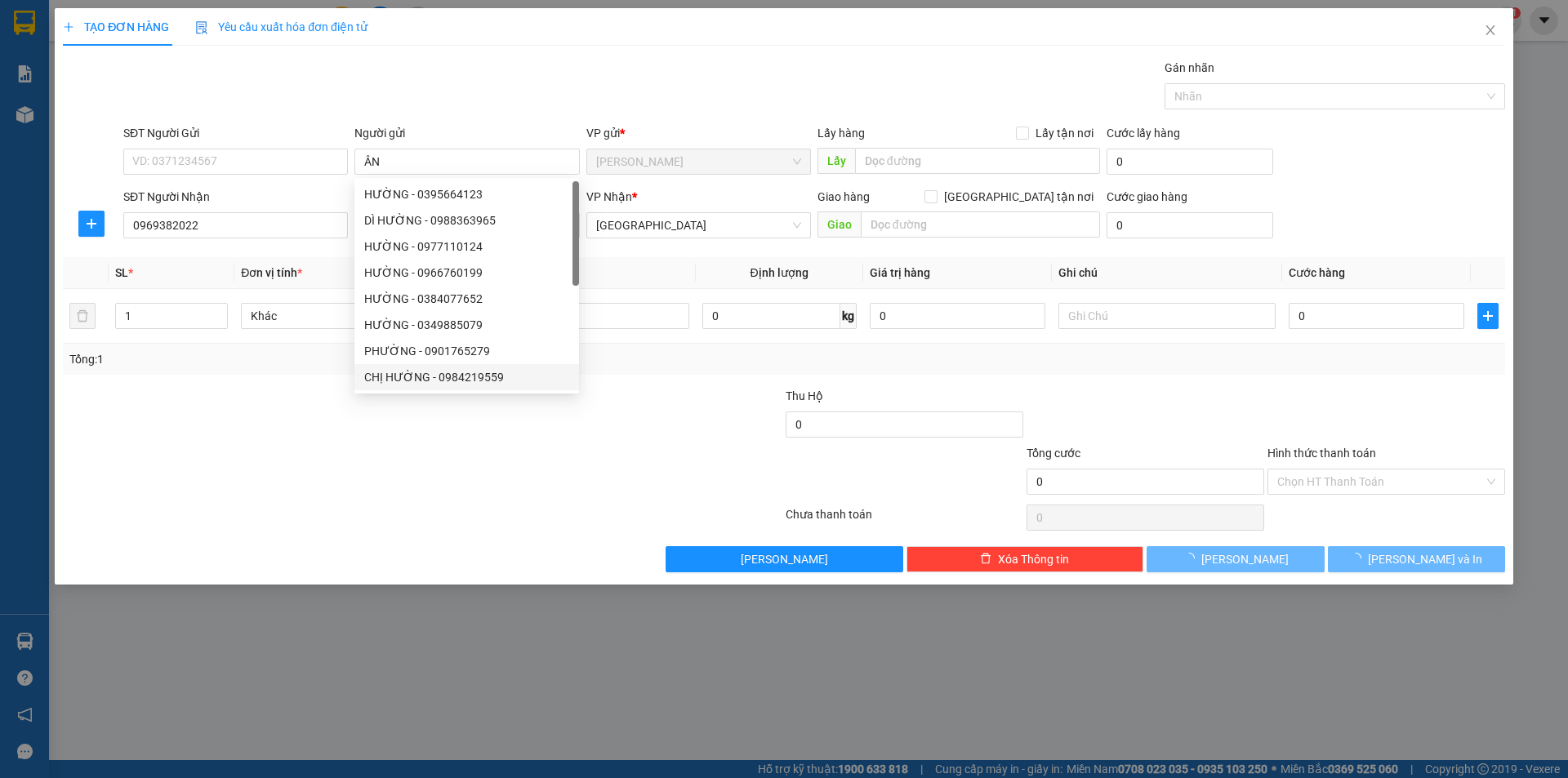
drag, startPoint x: 557, startPoint y: 613, endPoint x: 659, endPoint y: 472, distance: 174.0
click at [614, 549] on div "TẠO ĐƠN HÀNG Yêu cầu xuất hóa đơn điện tử Transit Pickup Surcharge Ids Transit …" at bounding box center [784, 389] width 1568 height 778
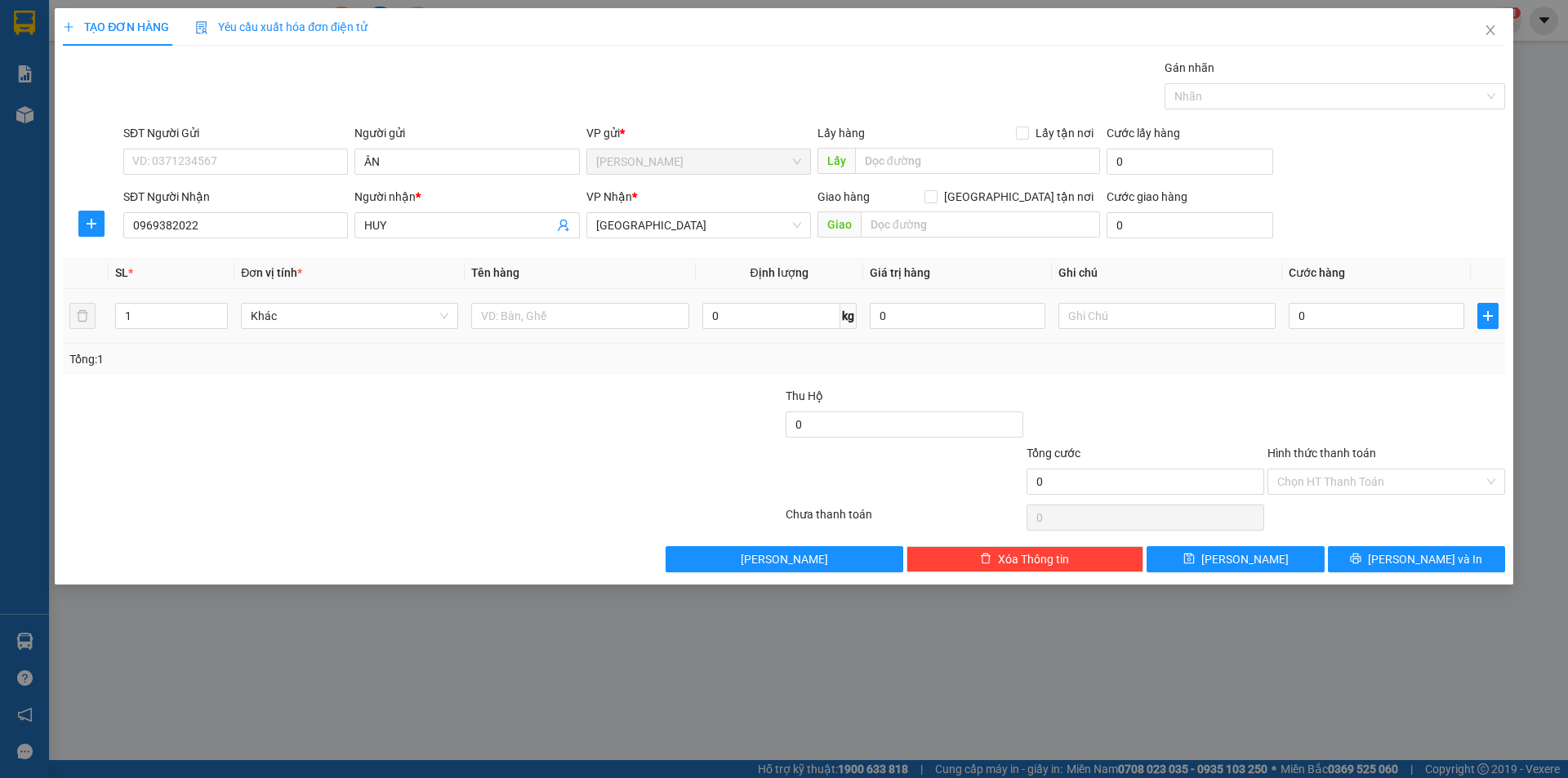
click at [630, 332] on div at bounding box center [580, 315] width 217 height 32
click at [629, 321] on input "text" at bounding box center [580, 316] width 217 height 26
type input "GÓI"
click at [1140, 320] on input "text" at bounding box center [1167, 316] width 217 height 26
type input "R/30"
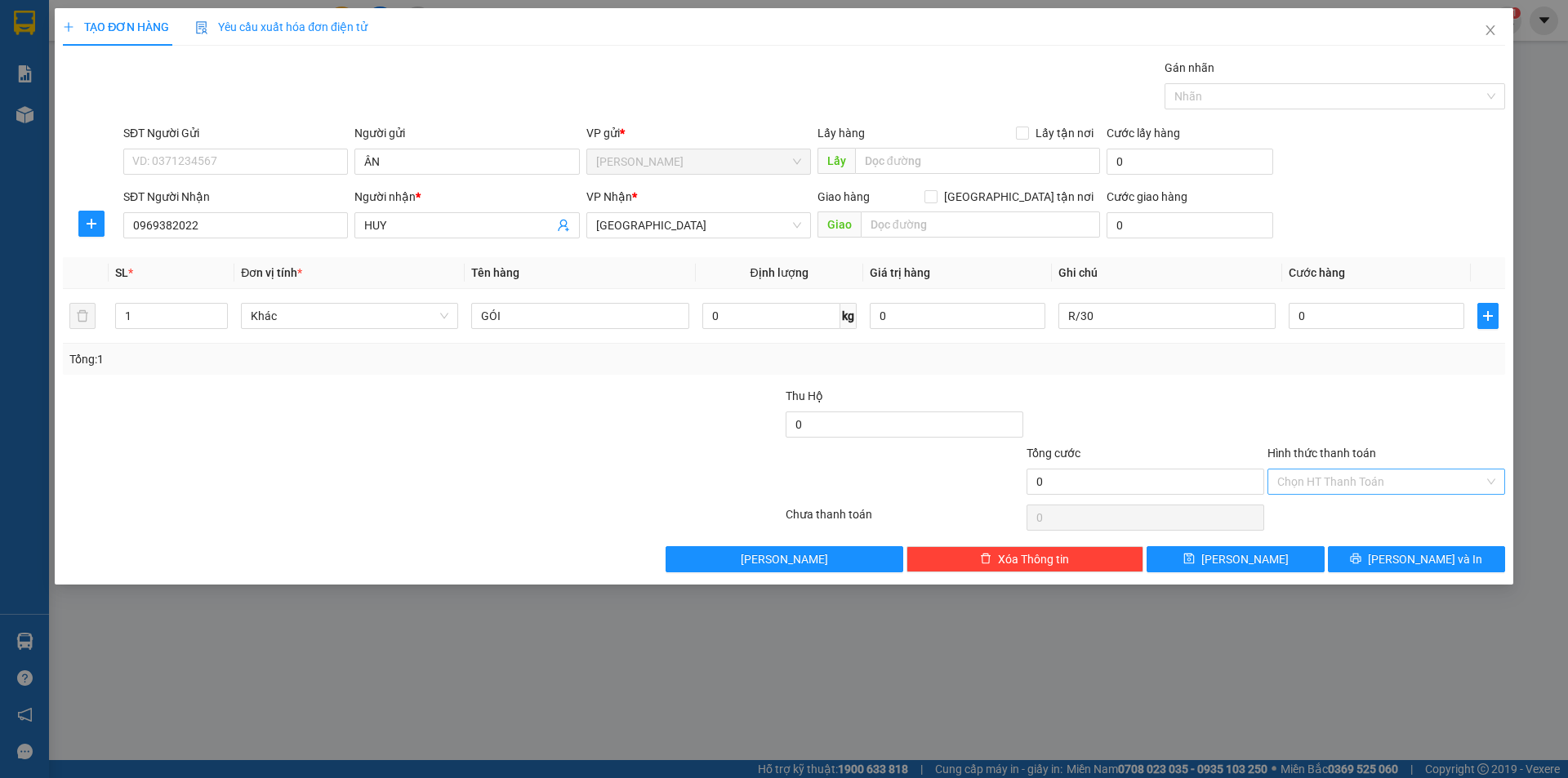
click at [1396, 487] on input "Hình thức thanh toán" at bounding box center [1379, 481] width 206 height 24
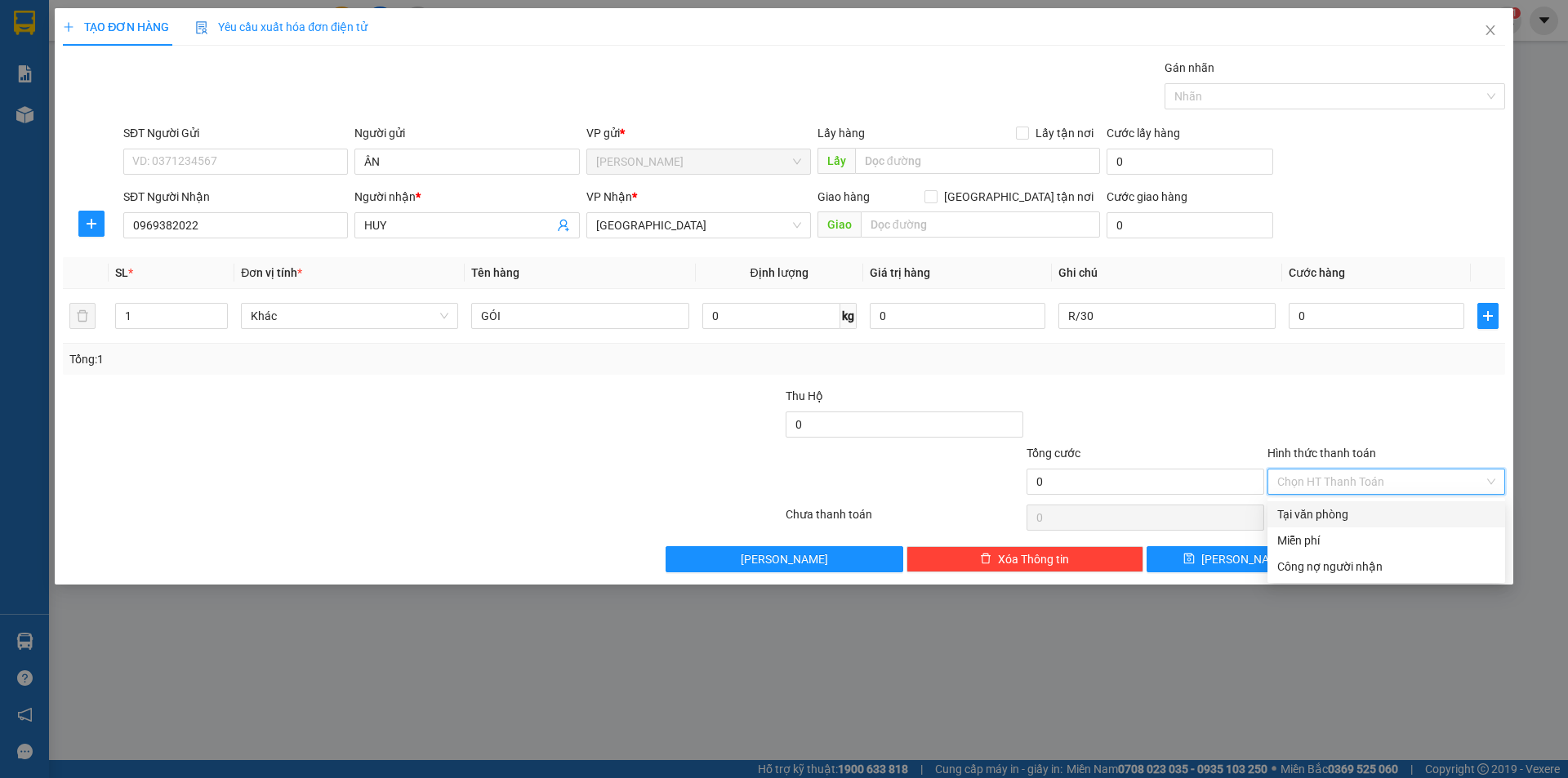
click at [1360, 526] on div "Tại văn phòng" at bounding box center [1385, 514] width 238 height 26
click at [1356, 530] on div "Chọn HT Thanh Toán" at bounding box center [1386, 517] width 241 height 32
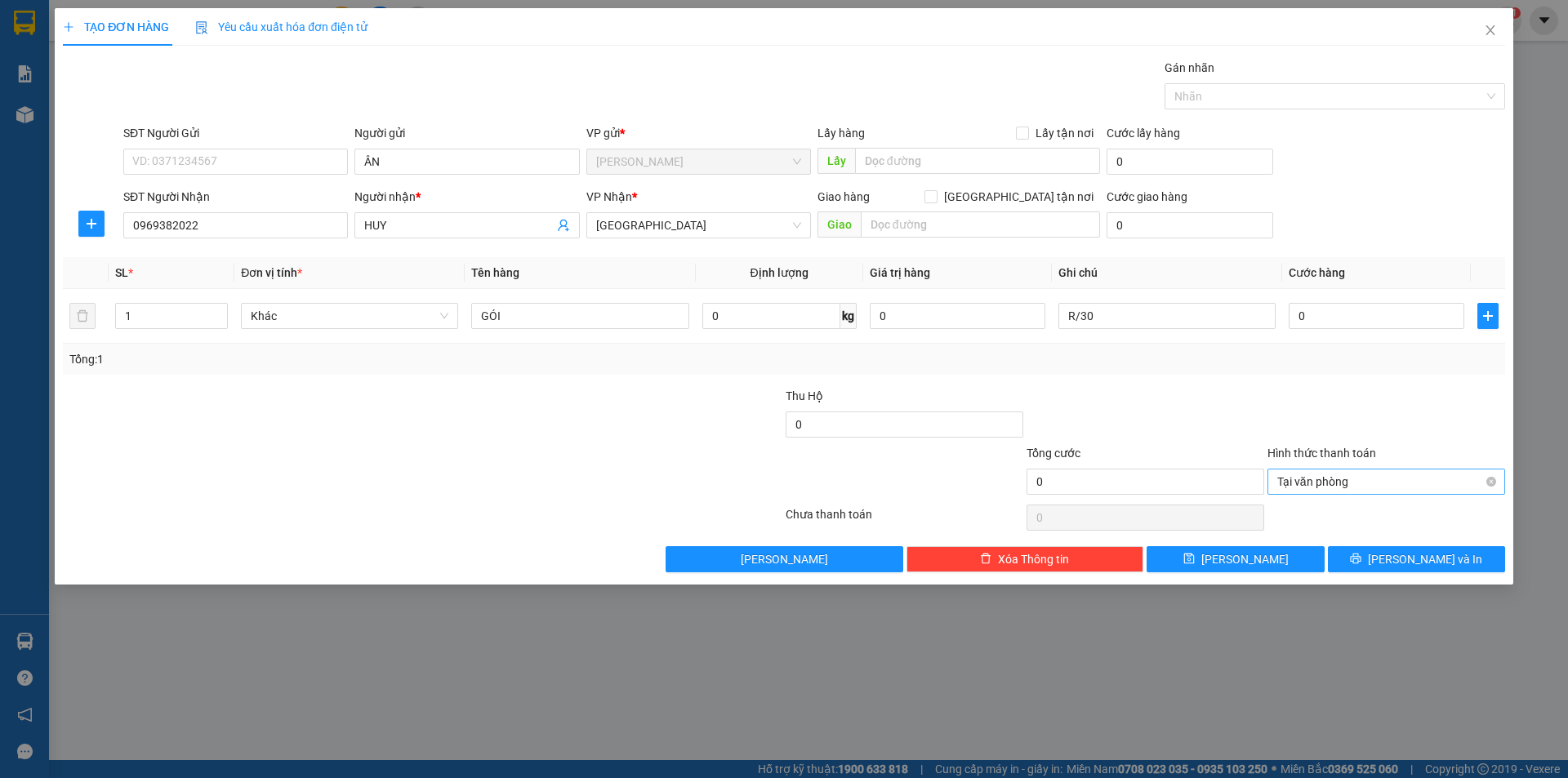
click at [1362, 477] on span "Tại văn phòng" at bounding box center [1385, 481] width 218 height 24
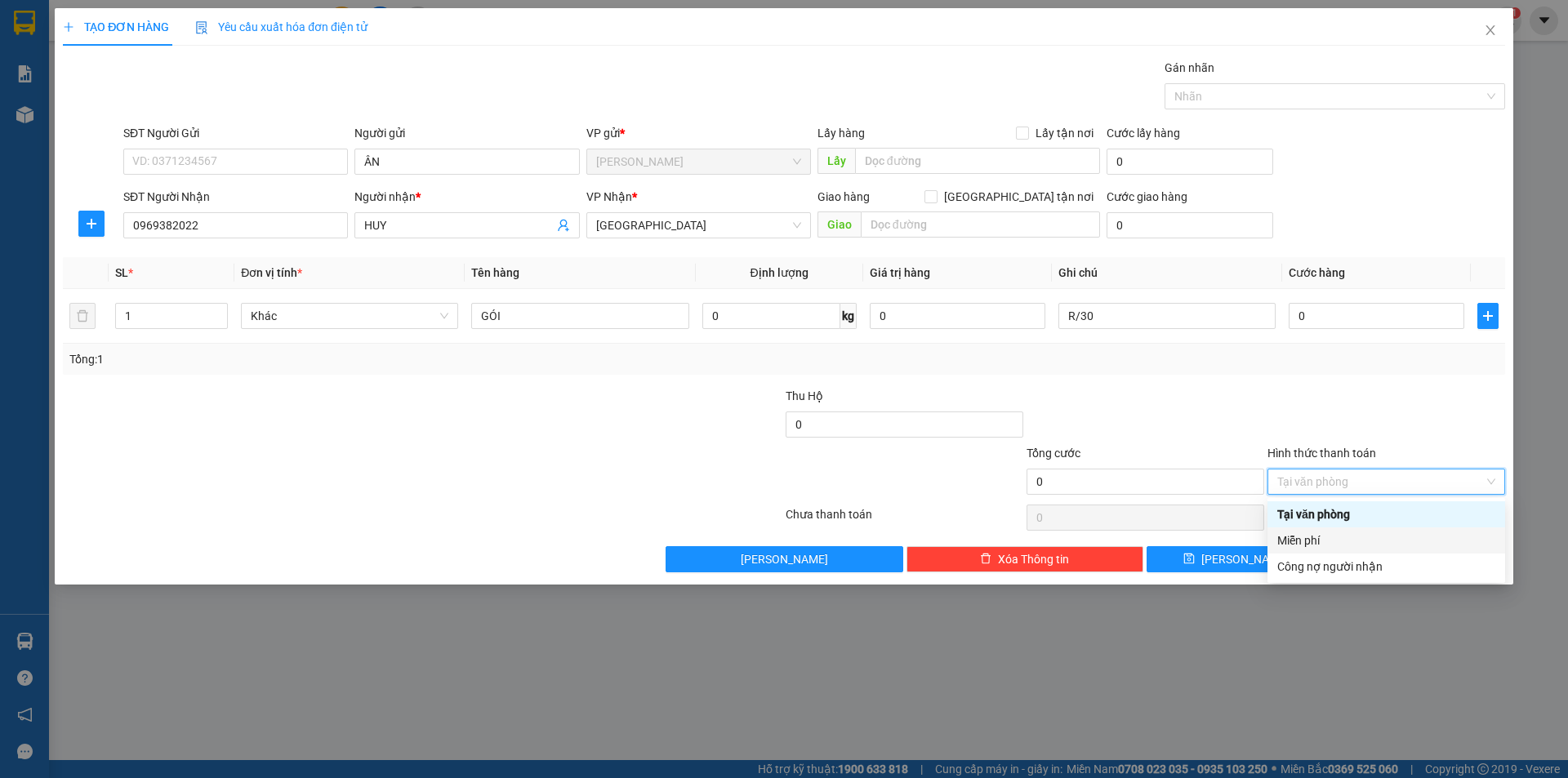
click at [1313, 546] on div "Miễn phí" at bounding box center [1385, 540] width 218 height 18
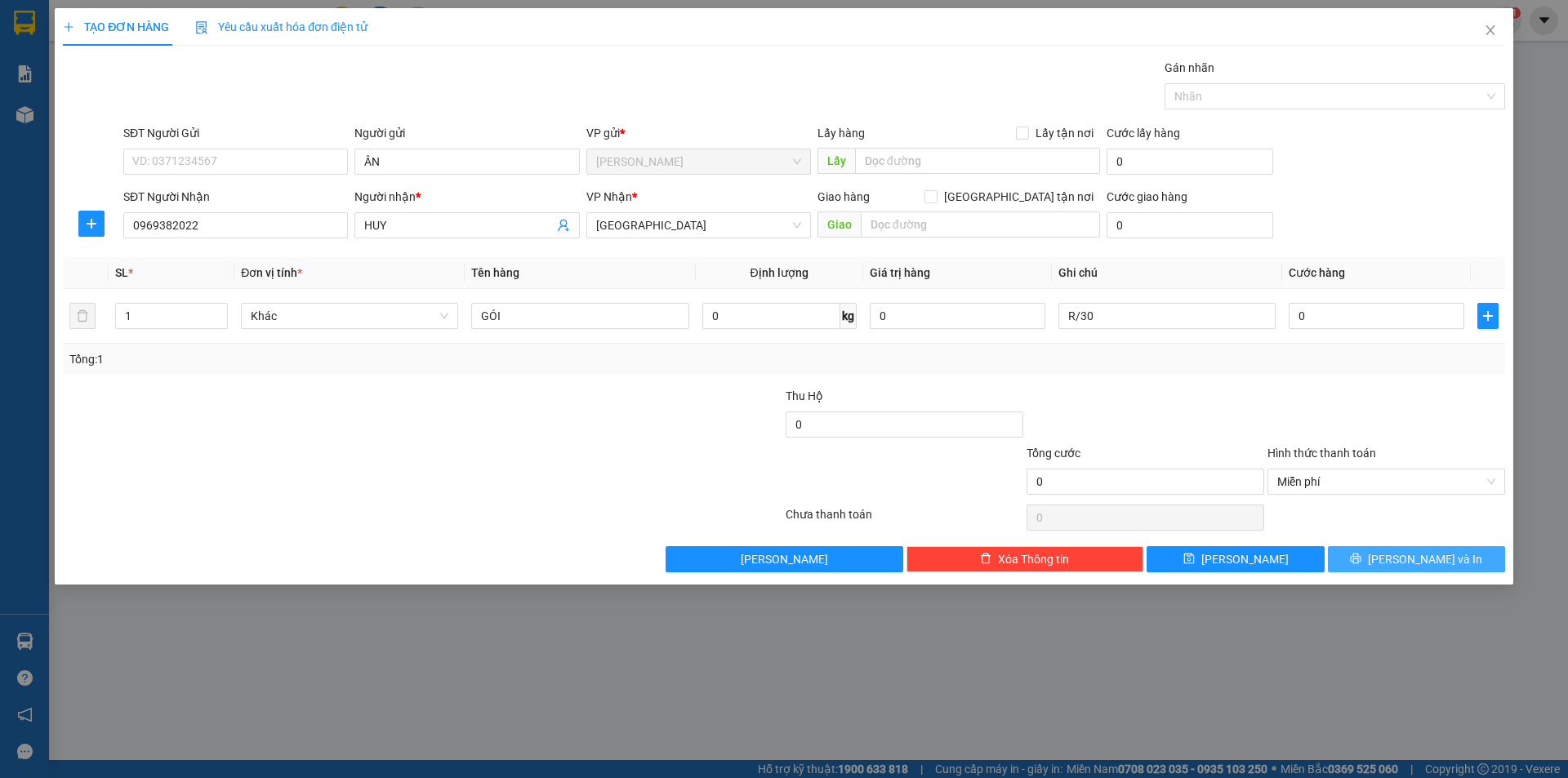
click at [1361, 554] on icon "printer" at bounding box center [1356, 559] width 11 height 11
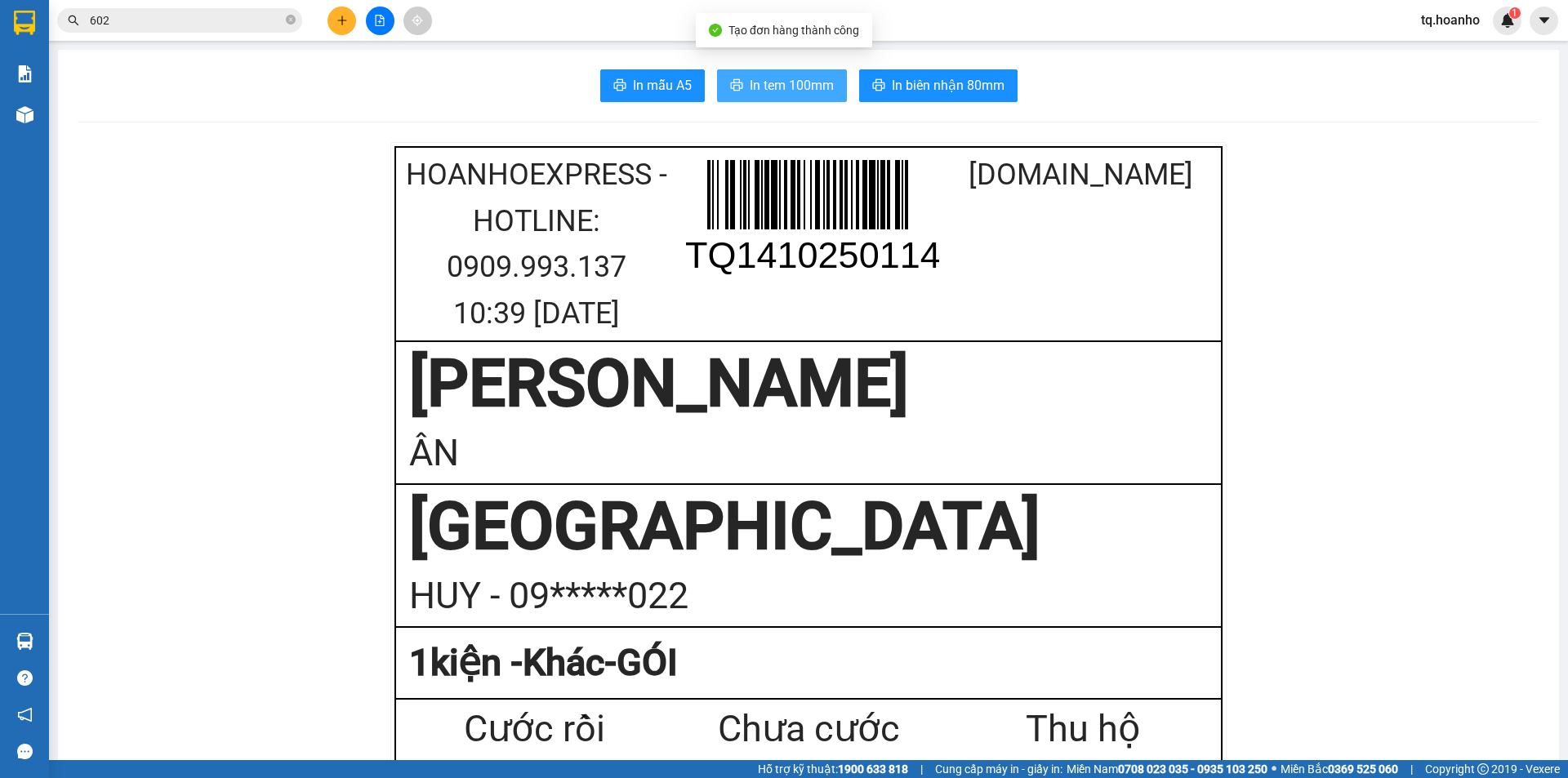
click at [813, 94] on span "In tem 100mm" at bounding box center [791, 85] width 84 height 21
